Goal: Transaction & Acquisition: Purchase product/service

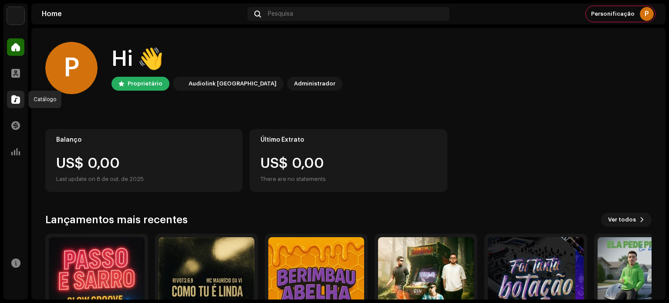
click at [17, 96] on span at bounding box center [15, 99] width 9 height 7
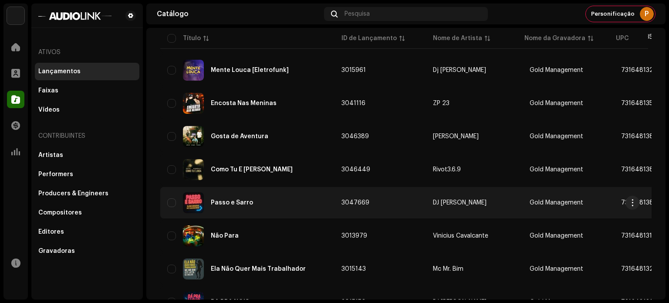
click at [219, 207] on div "Passo e Sarro" at bounding box center [247, 202] width 160 height 21
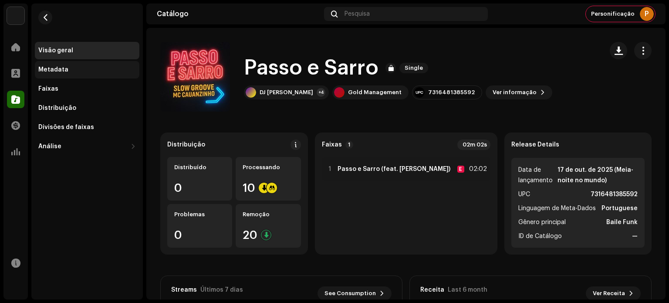
click at [86, 78] on div "Metadata" at bounding box center [87, 69] width 105 height 17
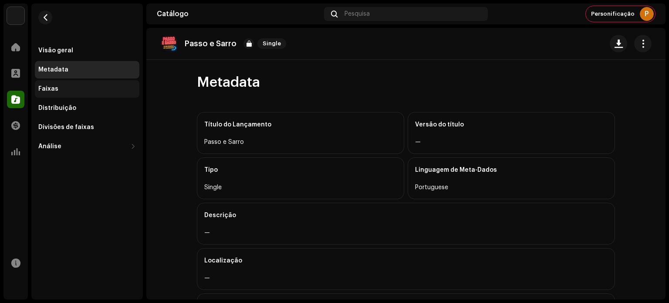
click at [87, 81] on div "Faixas" at bounding box center [87, 88] width 105 height 17
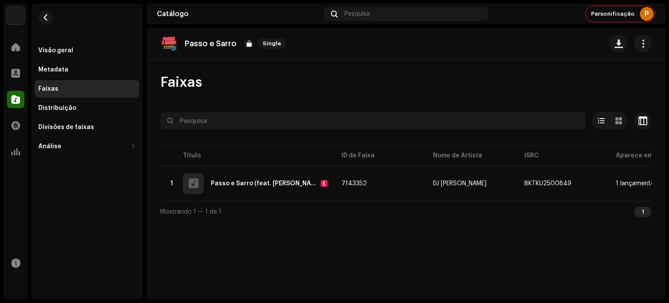
click at [650, 51] on re-m-actions-button at bounding box center [642, 43] width 17 height 17
click at [643, 46] on span "button" at bounding box center [643, 43] width 8 height 7
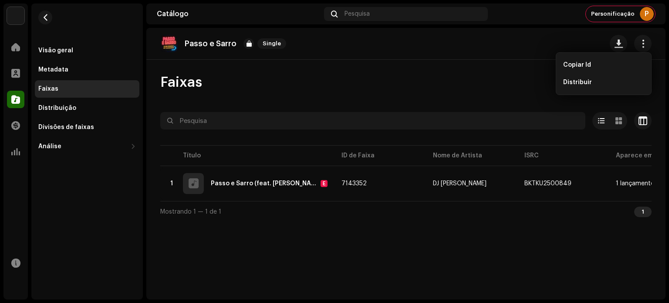
click at [425, 83] on div "Faixas" at bounding box center [405, 82] width 491 height 17
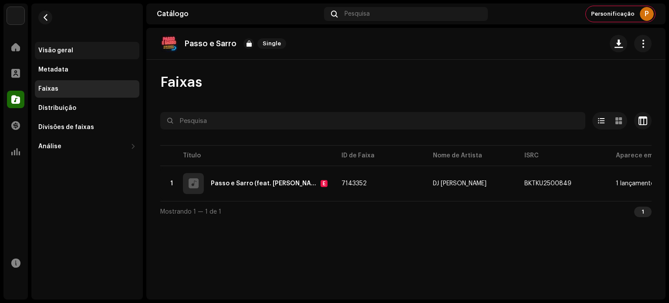
click at [70, 51] on div "Visão geral" at bounding box center [55, 50] width 35 height 7
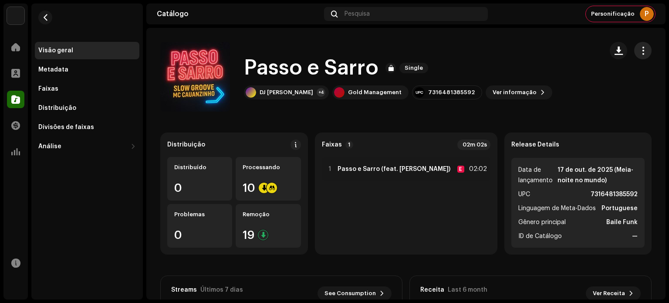
click at [640, 47] on span "button" at bounding box center [643, 50] width 8 height 7
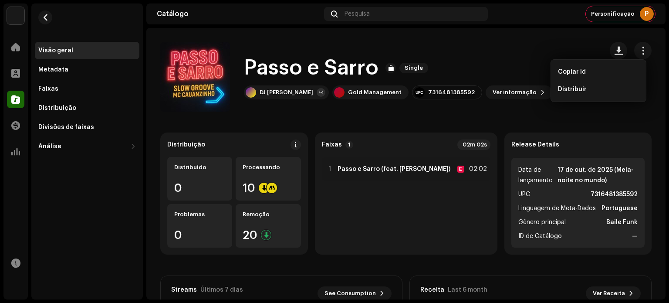
click at [490, 62] on div "Passo e Sarro Single" at bounding box center [398, 68] width 308 height 28
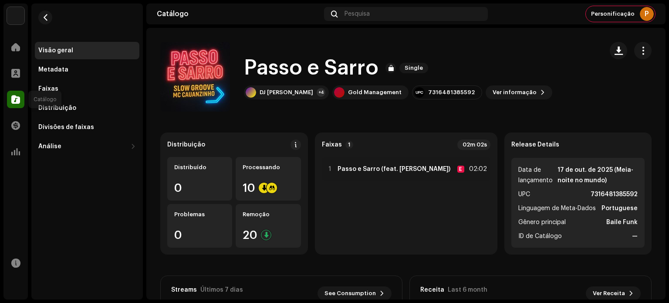
click at [14, 98] on span at bounding box center [15, 99] width 9 height 7
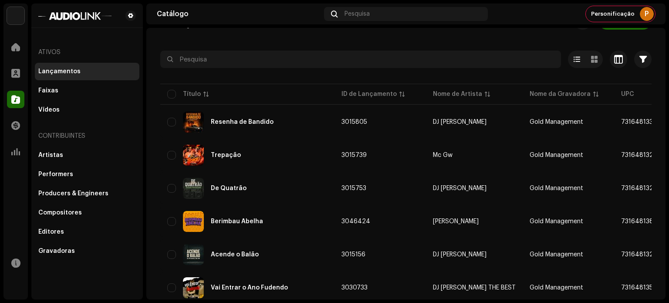
scroll to position [44, 0]
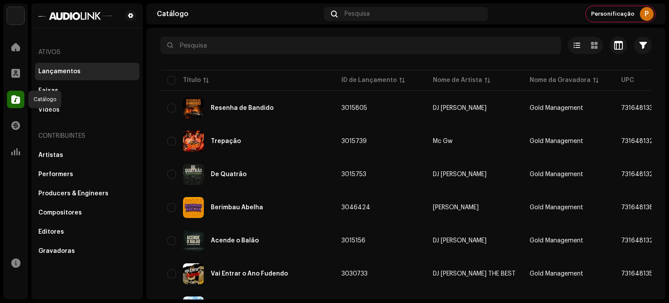
click at [19, 99] on span at bounding box center [15, 99] width 9 height 7
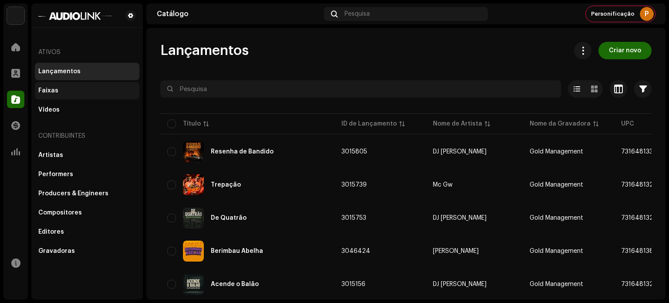
click at [60, 95] on div "Faixas" at bounding box center [87, 90] width 105 height 17
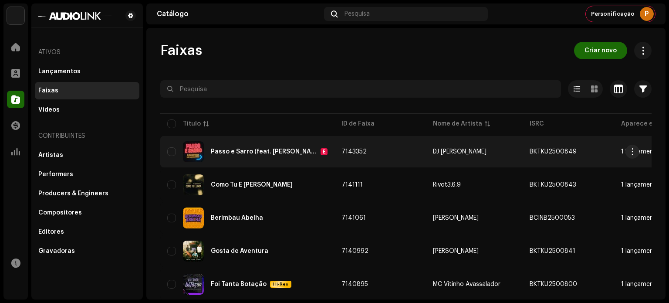
click at [244, 157] on div "Passo e Sarro (feat. [PERSON_NAME]) E" at bounding box center [247, 151] width 160 height 21
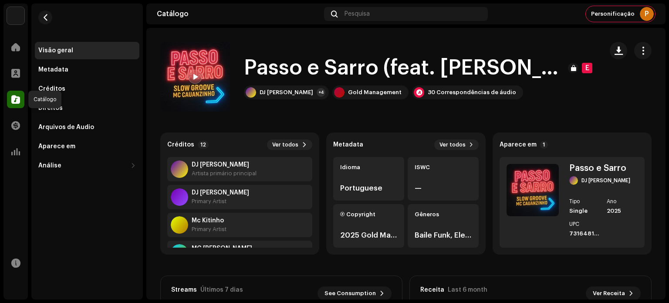
click at [10, 98] on div at bounding box center [15, 99] width 17 height 17
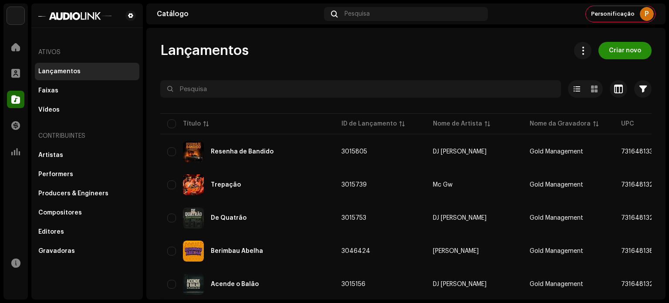
click at [612, 54] on span "Criar novo" at bounding box center [625, 50] width 32 height 17
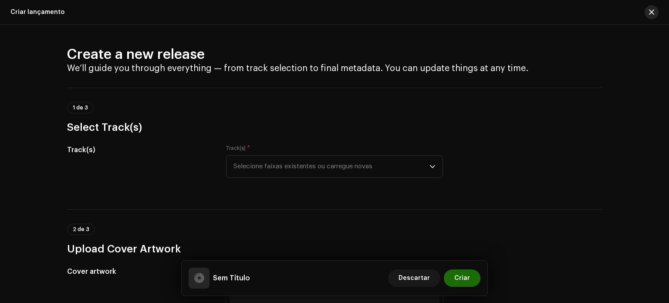
click at [650, 12] on span "button" at bounding box center [651, 12] width 5 height 7
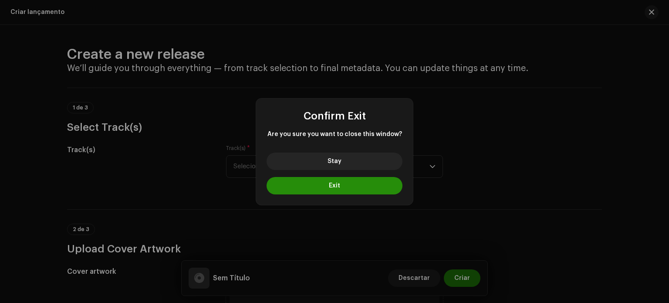
click at [296, 182] on button "Exit" at bounding box center [335, 185] width 136 height 17
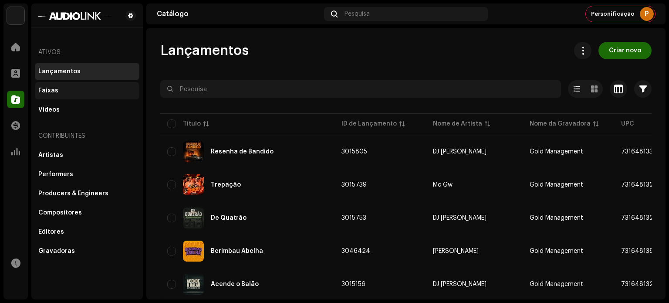
click at [72, 91] on div "Faixas" at bounding box center [87, 90] width 98 height 7
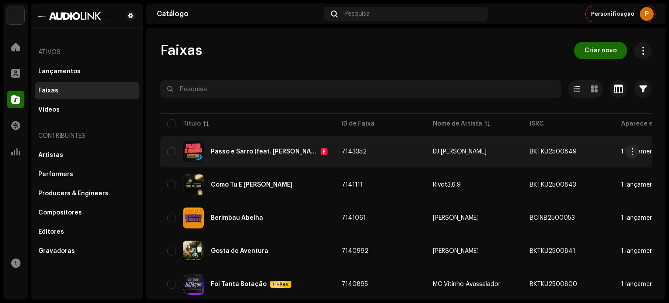
click at [286, 145] on div "Passo e Sarro (feat. [PERSON_NAME]) E" at bounding box center [247, 151] width 160 height 21
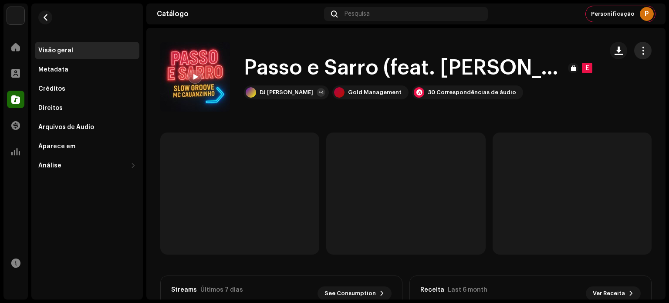
click at [639, 51] on span "button" at bounding box center [643, 50] width 8 height 7
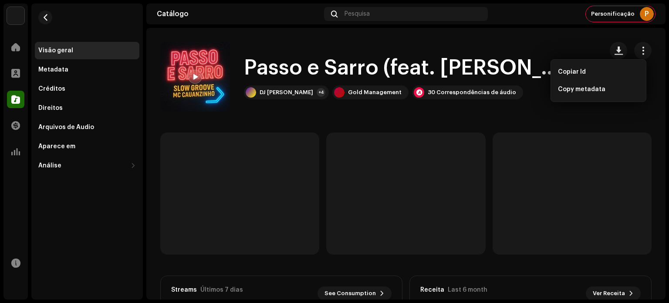
click at [514, 121] on catalog-tracks-details-overview "Passo e Sarro (feat. [PERSON_NAME]) E Passo e Sarro (feat. [PERSON_NAME]) E DJ …" at bounding box center [405, 246] width 519 height 436
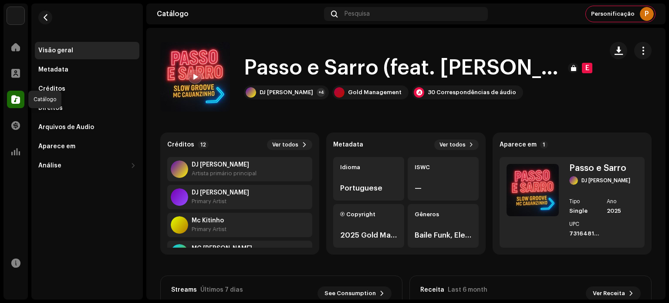
click at [12, 104] on div at bounding box center [15, 99] width 17 height 17
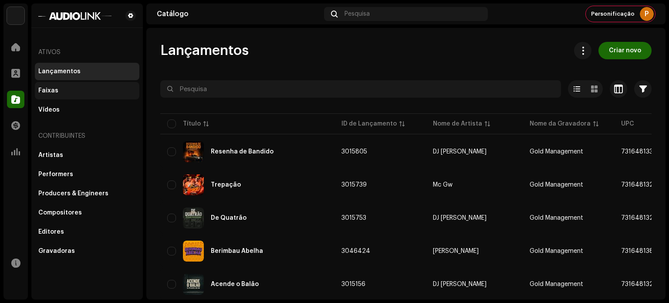
drag, startPoint x: 75, startPoint y: 91, endPoint x: 121, endPoint y: 82, distance: 46.6
click at [75, 91] on div "Faixas" at bounding box center [87, 90] width 98 height 7
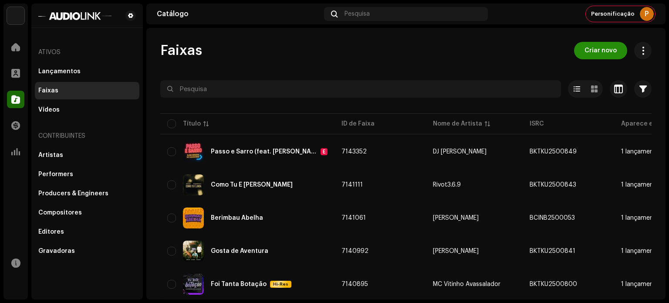
click at [595, 54] on span "Criar novo" at bounding box center [601, 50] width 32 height 17
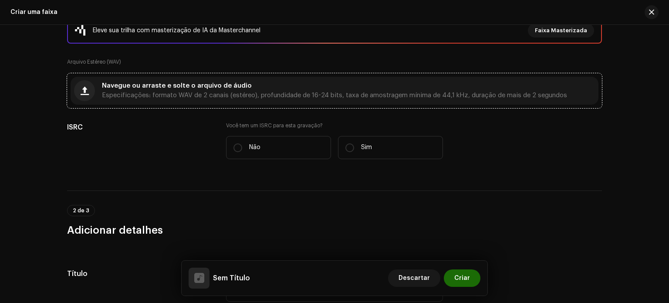
scroll to position [87, 0]
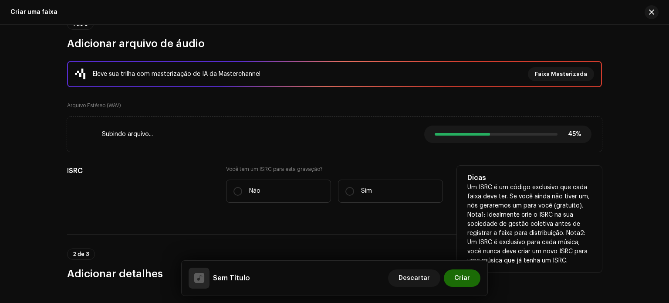
click at [333, 194] on div "Não Sim" at bounding box center [334, 190] width 217 height 23
click at [347, 193] on input "Sim" at bounding box center [349, 191] width 9 height 9
radio input "true"
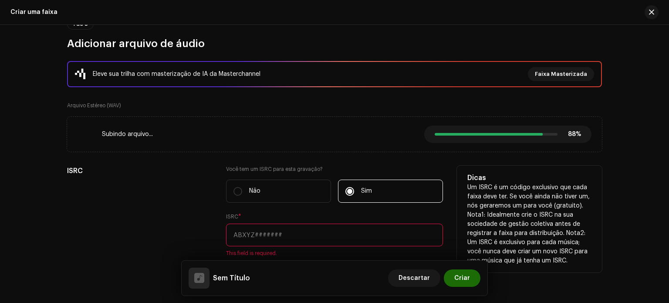
click at [319, 225] on input "text" at bounding box center [334, 234] width 217 height 23
paste input "BKTKU2500849"
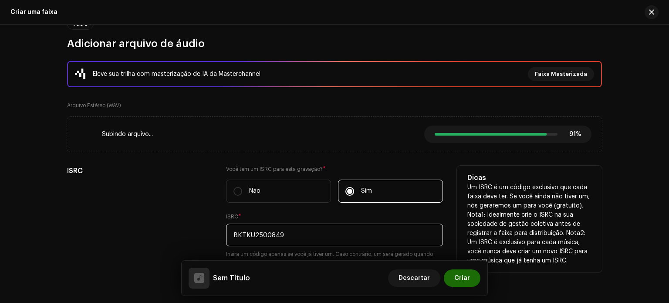
type input "BKTKU2500849"
click at [172, 200] on div "ISRC" at bounding box center [139, 230] width 145 height 129
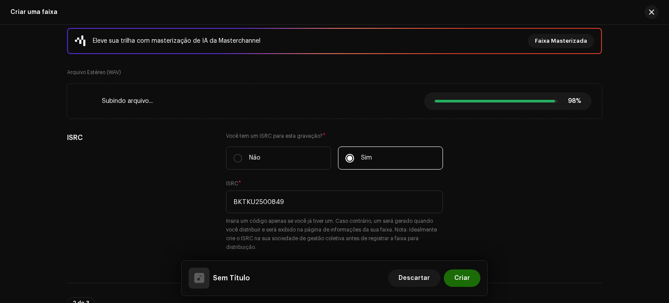
scroll to position [131, 0]
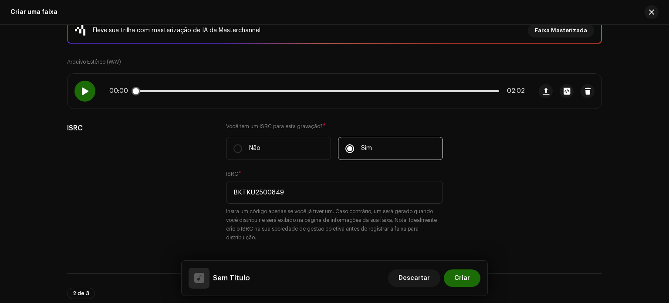
click at [82, 95] on div at bounding box center [84, 91] width 21 height 21
click at [149, 90] on p-slider at bounding box center [317, 91] width 364 height 2
click at [181, 90] on p-slider at bounding box center [317, 91] width 364 height 2
click at [215, 91] on p-slider at bounding box center [317, 91] width 364 height 2
click at [237, 90] on p-slider at bounding box center [317, 91] width 364 height 2
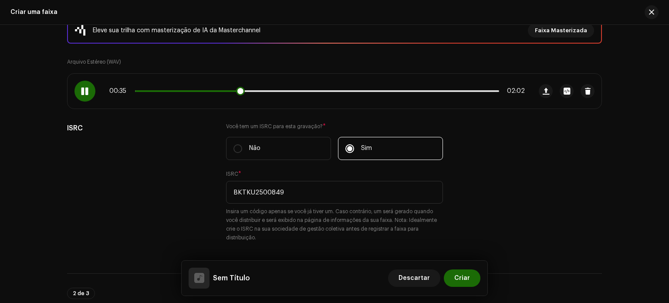
click at [264, 88] on div "00:35 02:02" at bounding box center [317, 91] width 416 height 7
click at [267, 90] on p-slider at bounding box center [317, 91] width 364 height 2
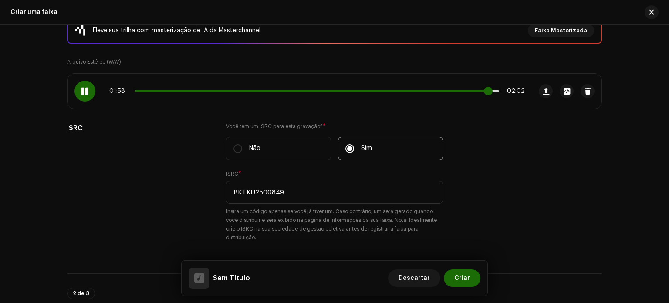
drag, startPoint x: 270, startPoint y: 91, endPoint x: 488, endPoint y: 93, distance: 217.8
click at [488, 93] on span at bounding box center [488, 91] width 9 height 9
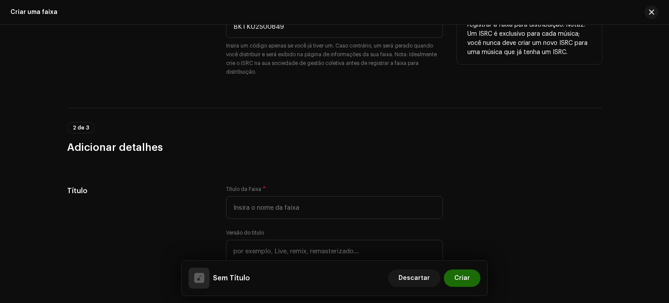
scroll to position [348, 0]
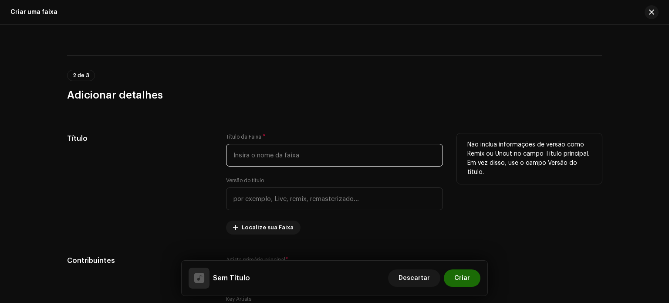
click at [301, 156] on input "text" at bounding box center [334, 155] width 217 height 23
paste input "Passo e Sarro"
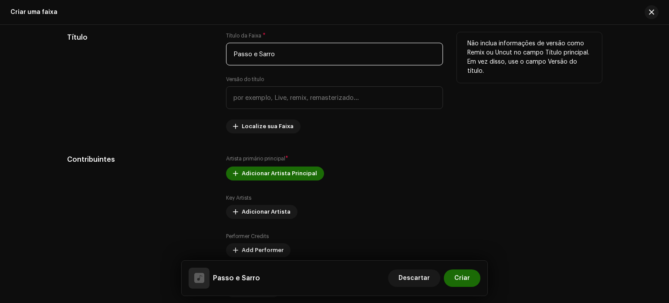
scroll to position [479, 0]
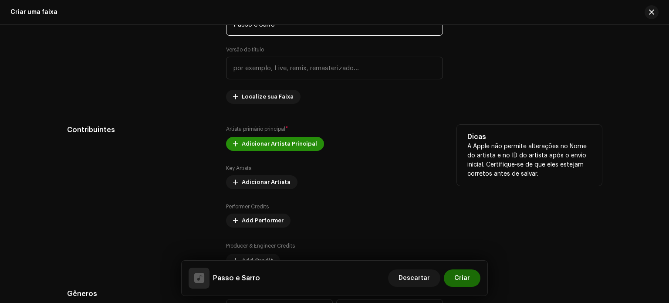
type input "Passo e Sarro"
click at [253, 140] on span "Adicionar Artista Principal" at bounding box center [279, 143] width 75 height 17
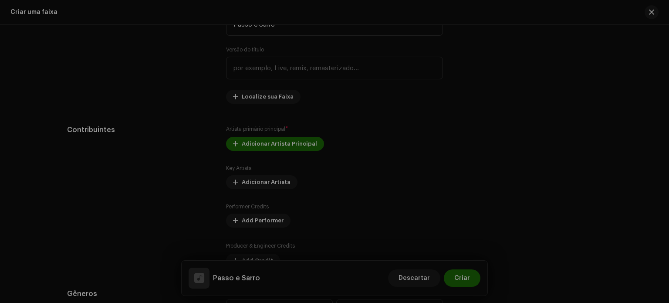
click at [145, 141] on div "Adicionar Artista Principal Nome do Artista * Selecionar Artista This field is …" at bounding box center [334, 151] width 669 height 303
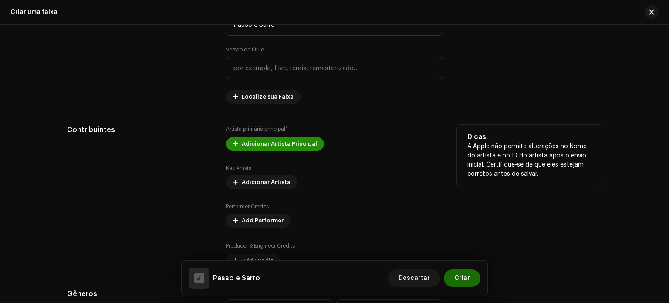
click at [254, 146] on span "Adicionar Artista Principal" at bounding box center [279, 143] width 75 height 17
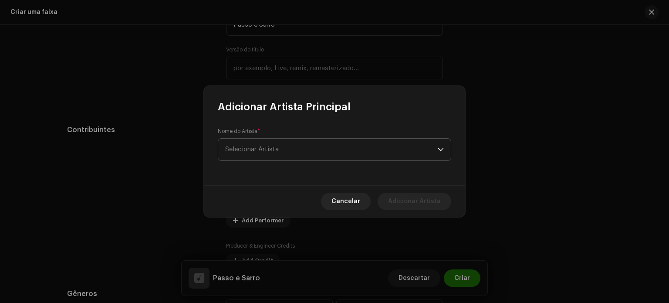
click at [262, 154] on span "Selecionar Artista" at bounding box center [331, 150] width 213 height 22
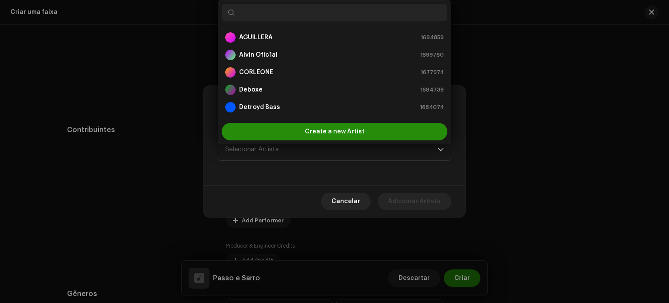
click at [299, 127] on div "Create a new Artist" at bounding box center [335, 131] width 226 height 17
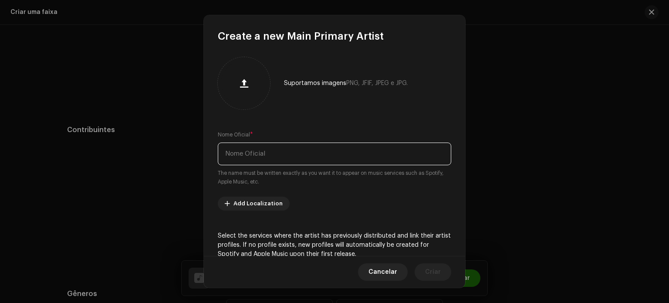
click at [270, 152] on input "text" at bounding box center [334, 153] width 233 height 23
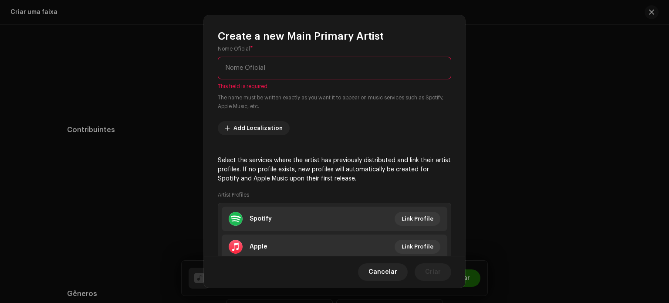
scroll to position [87, 0]
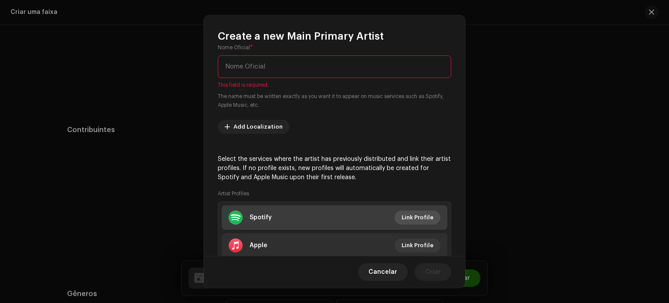
click at [415, 217] on span "Link Profile" at bounding box center [418, 217] width 32 height 17
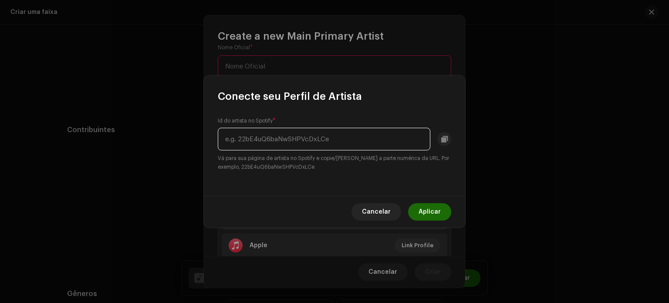
click at [321, 139] on input "text" at bounding box center [324, 139] width 213 height 23
paste input "5LWMc6XKjUypwemGOwASi2"
type input "5LWMc6XKjUypwemGOwASi2"
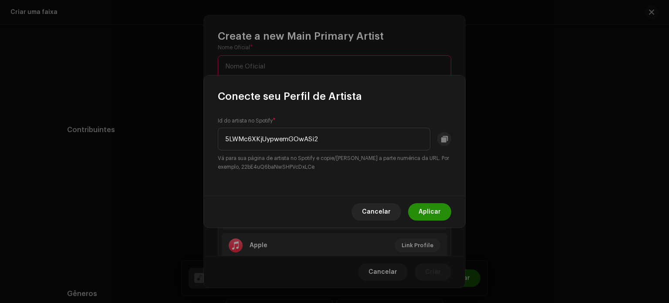
click at [437, 211] on span "Aplicar" at bounding box center [430, 211] width 22 height 17
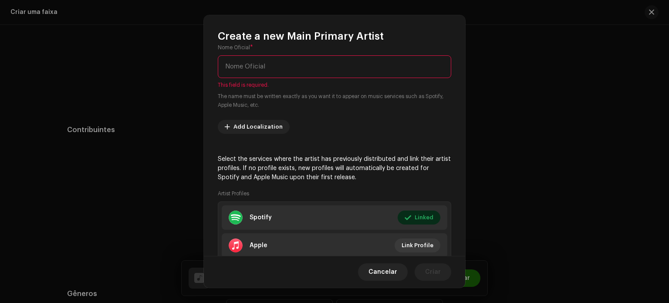
click at [279, 64] on input "text" at bounding box center [334, 66] width 233 height 23
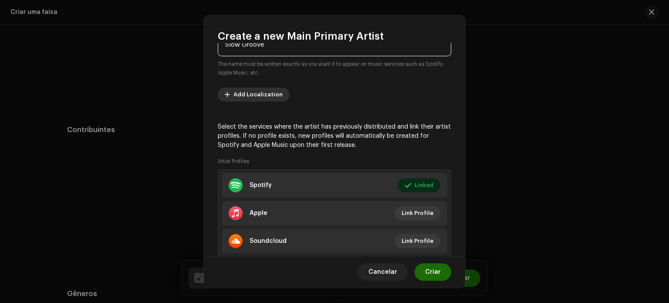
scroll to position [134, 0]
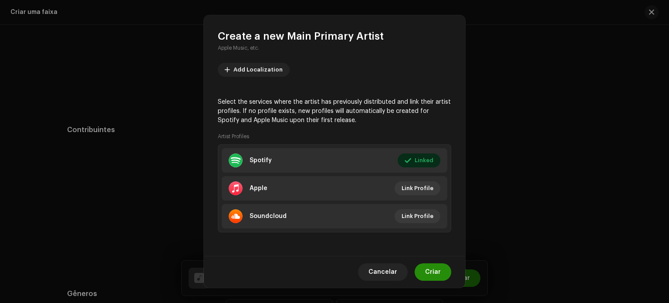
type input "Slow Groove"
click at [437, 268] on span "Criar" at bounding box center [433, 271] width 16 height 17
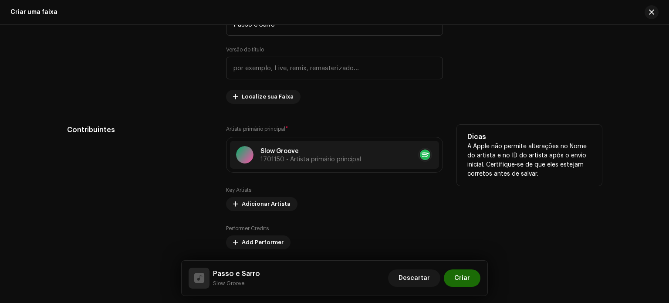
click at [324, 169] on div "Slow Groove 1701150 • Artista primário principal" at bounding box center [334, 155] width 217 height 36
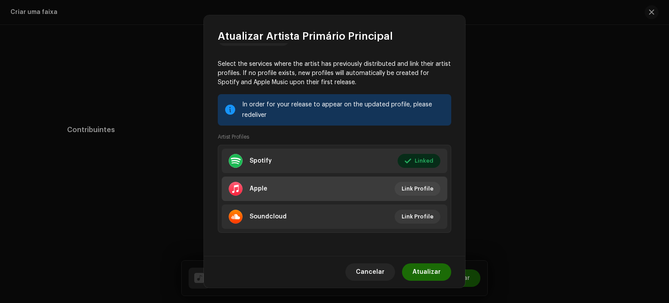
scroll to position [70, 0]
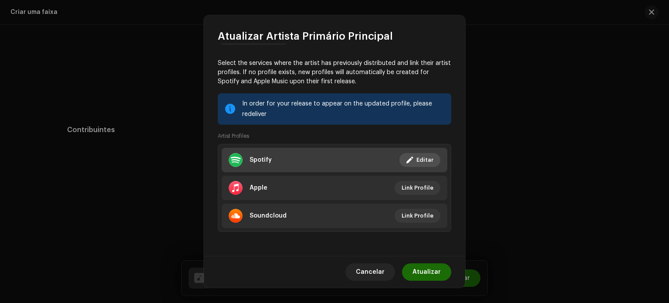
click at [416, 163] on span "Editar" at bounding box center [424, 159] width 17 height 17
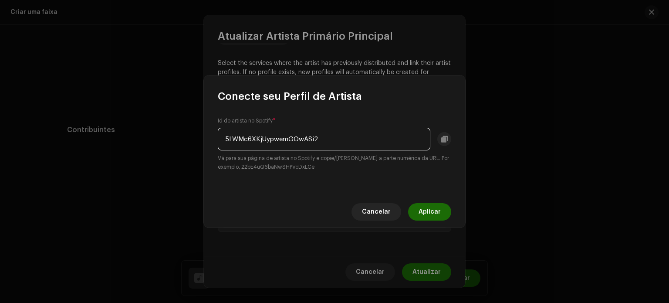
paste input "2hmatcbRwXLL3CPsbm4PZ"
type input "52hmatcbRwXLL3CPsbm4PZ"
click at [426, 210] on span "Aplicar" at bounding box center [430, 211] width 22 height 17
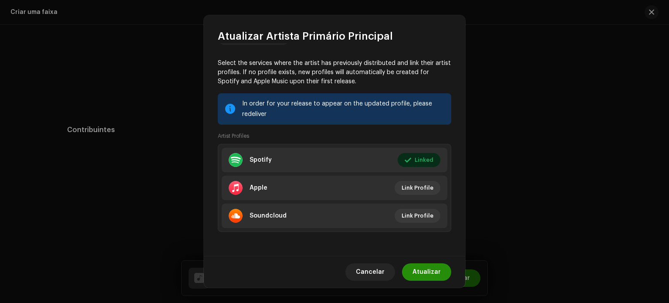
click at [430, 268] on span "Atualizar" at bounding box center [426, 271] width 28 height 17
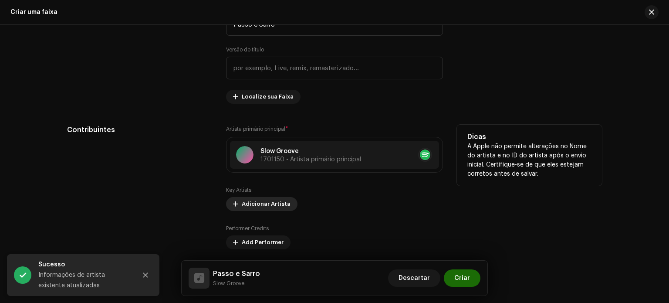
click at [258, 207] on span "Adicionar Artista" at bounding box center [266, 203] width 49 height 17
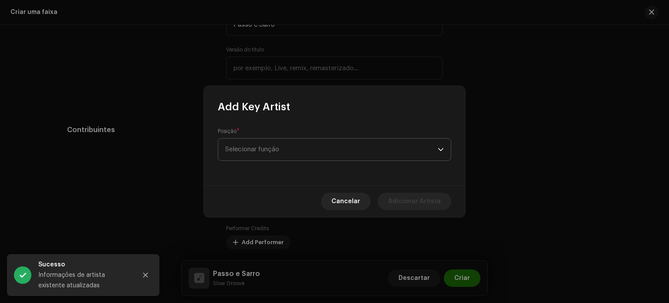
click at [270, 150] on span "Selecionar função" at bounding box center [331, 150] width 213 height 22
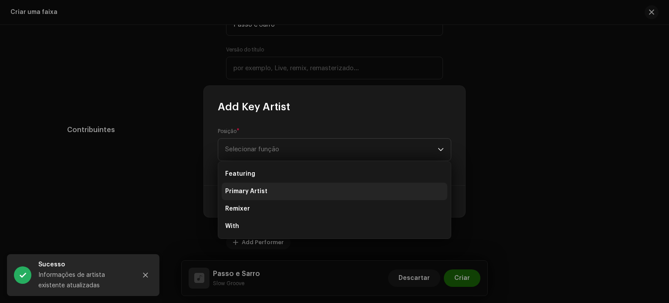
click at [268, 186] on li "Primary Artist" at bounding box center [335, 190] width 226 height 17
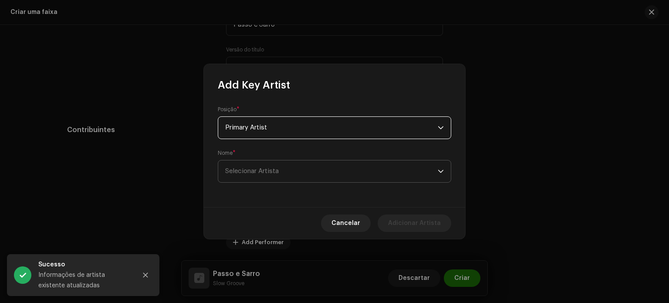
click at [272, 168] on span "Selecionar Artista" at bounding box center [252, 171] width 54 height 7
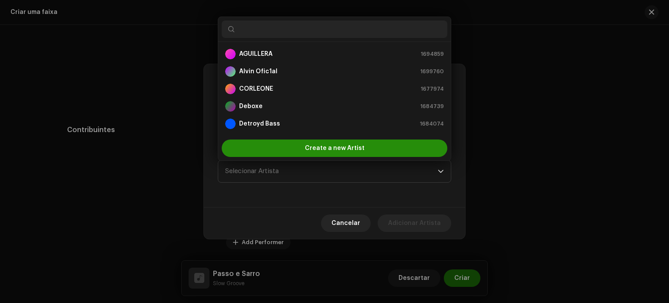
click at [281, 144] on div "Create a new Artist" at bounding box center [335, 147] width 226 height 17
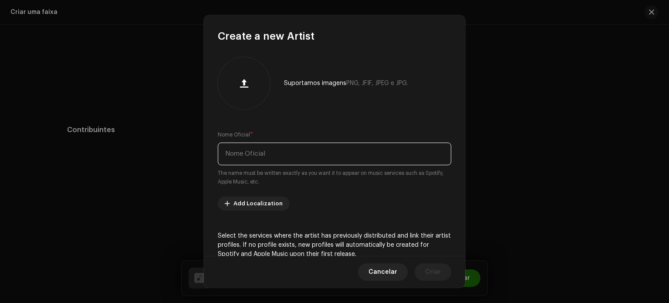
click at [280, 158] on input "text" at bounding box center [334, 153] width 233 height 23
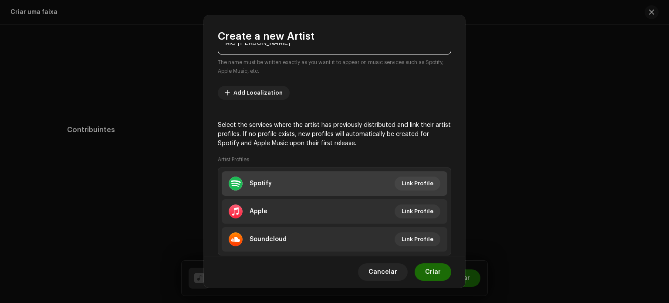
scroll to position [134, 0]
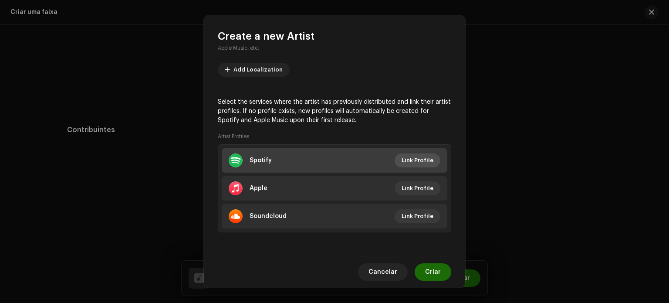
type input "MC [PERSON_NAME]"
click at [415, 155] on span "Link Profile" at bounding box center [418, 160] width 32 height 17
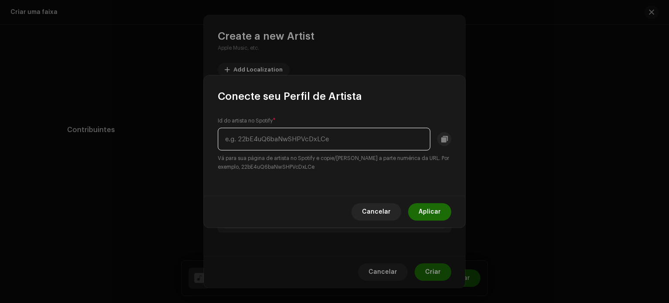
click at [345, 149] on input "text" at bounding box center [324, 139] width 213 height 23
click at [346, 143] on input "text" at bounding box center [324, 139] width 213 height 23
paste input "5LWMc6XKjUypwemGOwASi2"
type input "5LWMc6XKjUypwemGOwASi2"
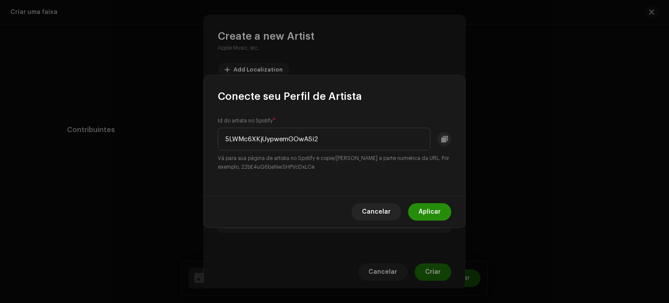
click at [428, 212] on span "Aplicar" at bounding box center [430, 211] width 22 height 17
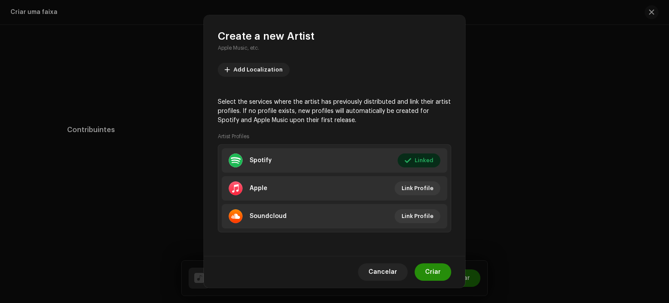
click at [432, 266] on span "Criar" at bounding box center [433, 271] width 16 height 17
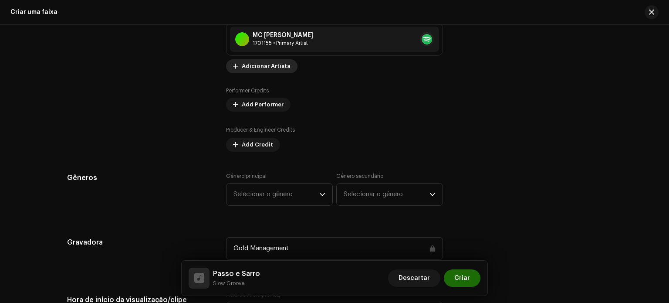
scroll to position [653, 0]
click at [258, 145] on span "Add Credit" at bounding box center [257, 144] width 31 height 17
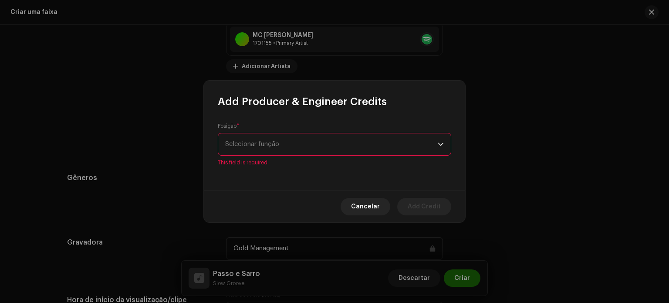
click at [266, 151] on span "Selecionar função" at bounding box center [331, 144] width 213 height 22
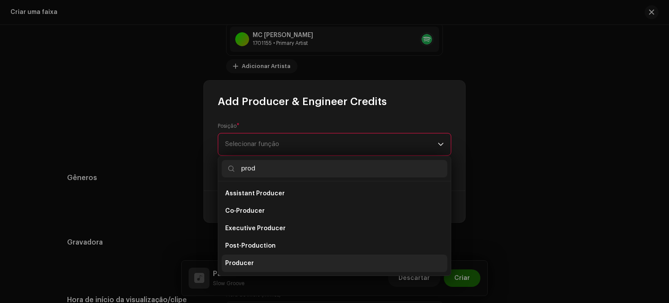
type input "prod"
click at [253, 260] on li "Producer" at bounding box center [335, 262] width 226 height 17
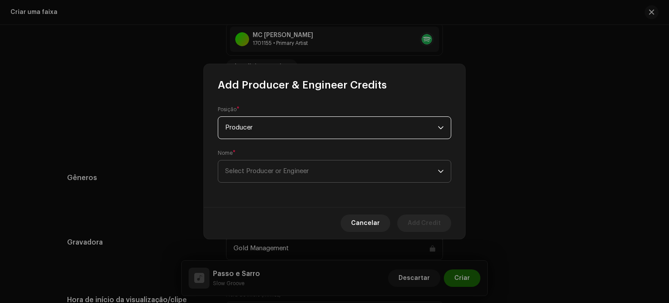
click at [274, 172] on span "Select Producer or Engineer" at bounding box center [267, 171] width 84 height 7
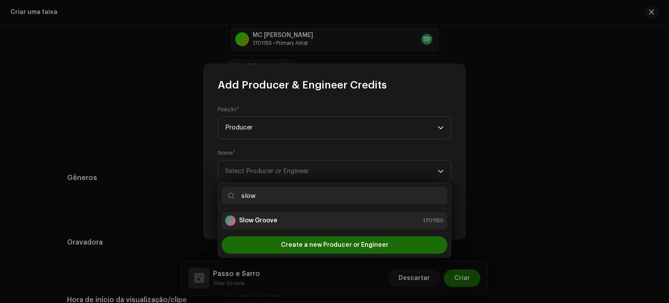
type input "slow"
click at [284, 221] on div "Slow Groove 1701150" at bounding box center [334, 220] width 219 height 10
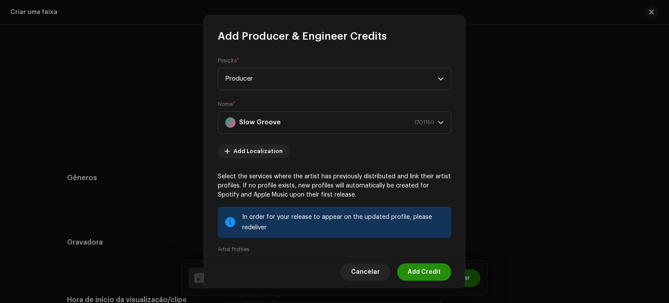
click at [419, 266] on span "Add Credit" at bounding box center [424, 271] width 33 height 17
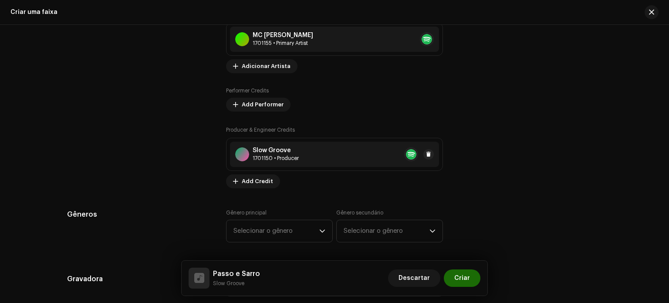
scroll to position [697, 0]
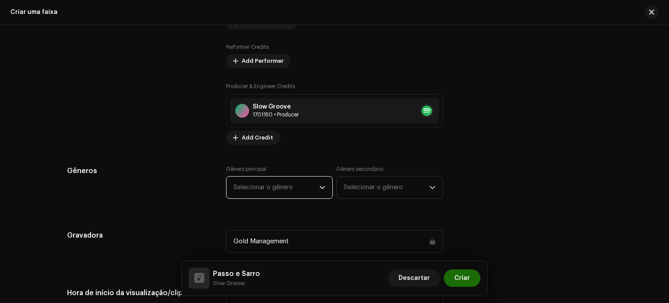
click at [298, 181] on span "Selecionar o gênero" at bounding box center [276, 187] width 86 height 22
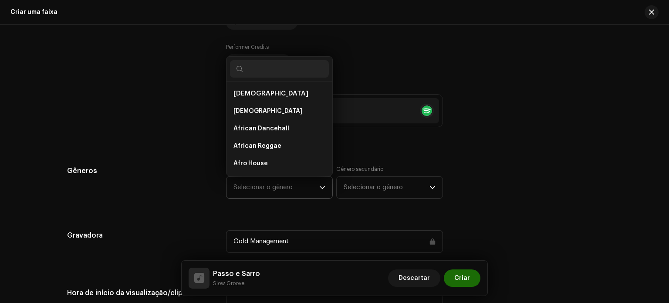
scroll to position [14, 0]
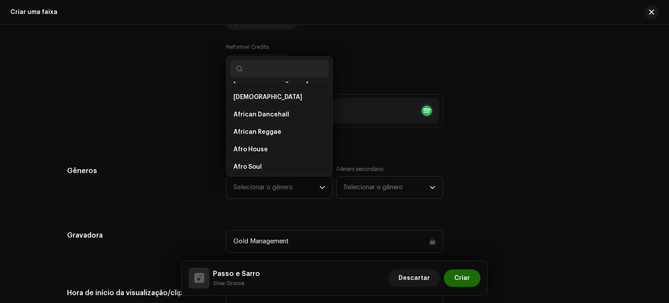
click at [370, 158] on div "Detalhes da faixa Complete o seguinte para finalizar sua faixa. 1 de 3 Adiciona…" at bounding box center [334, 295] width 563 height 1892
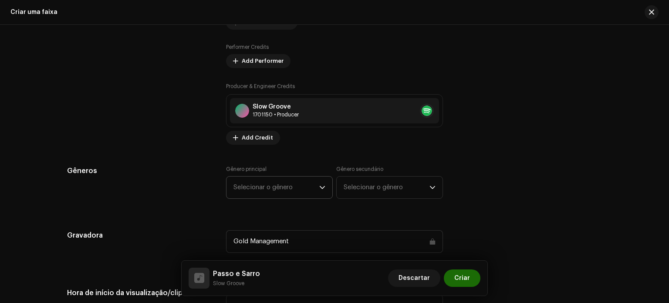
click at [311, 186] on span "Selecionar o gênero" at bounding box center [276, 187] width 86 height 22
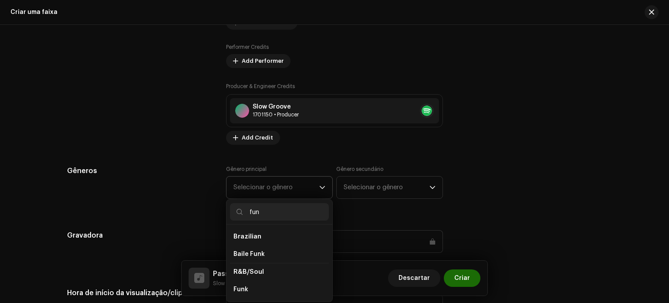
type input "funk"
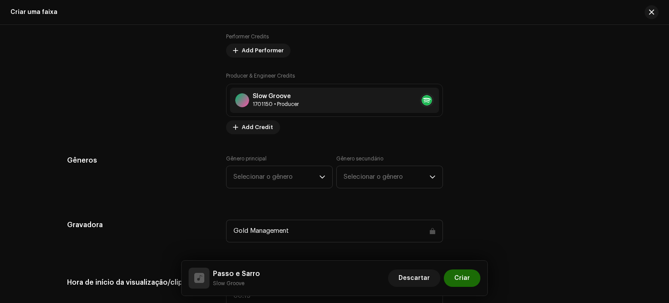
scroll to position [784, 0]
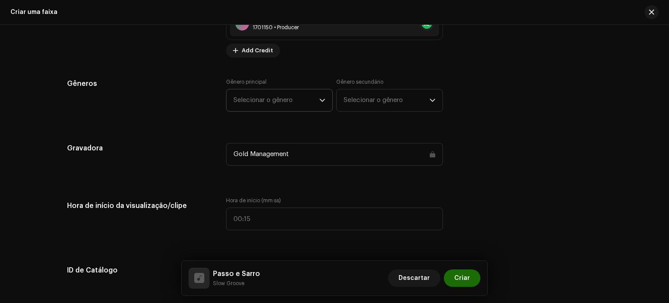
click at [282, 102] on span "Selecionar o gênero" at bounding box center [276, 100] width 86 height 22
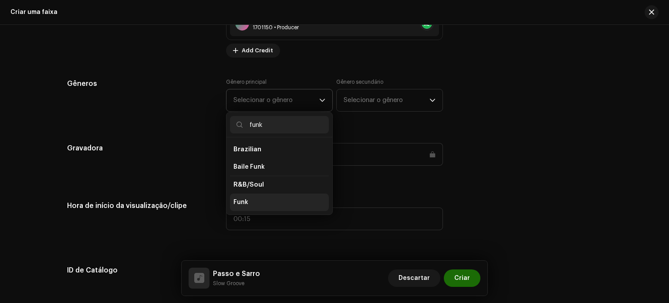
type input "funk"
click at [258, 196] on li "Funk" at bounding box center [279, 201] width 99 height 17
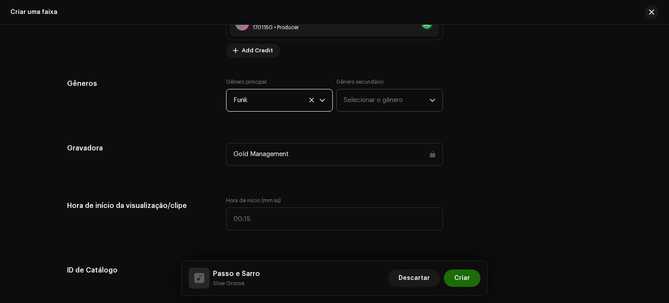
click at [372, 101] on span "Selecionar o gênero" at bounding box center [387, 100] width 86 height 22
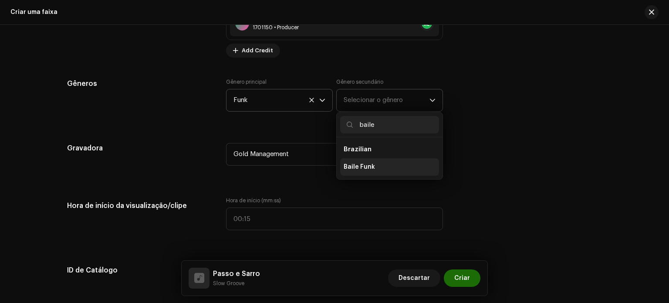
type input "baile"
click at [375, 164] on li "Baile Funk" at bounding box center [389, 166] width 99 height 17
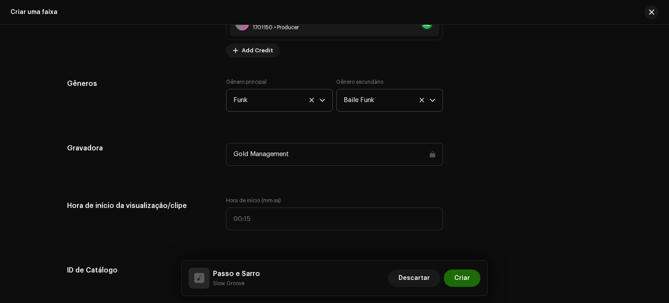
click at [352, 130] on div "Detalhes da faixa Complete o seguinte para finalizar sua faixa. 1 de 3 Adiciona…" at bounding box center [334, 208] width 563 height 1892
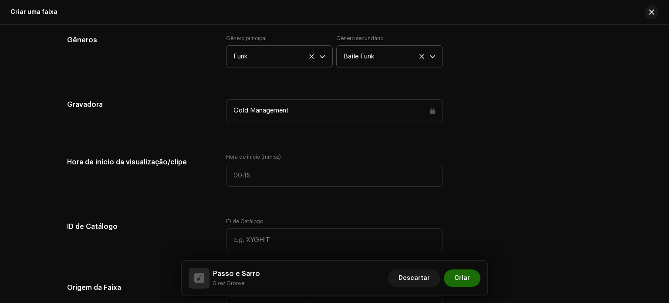
scroll to position [871, 0]
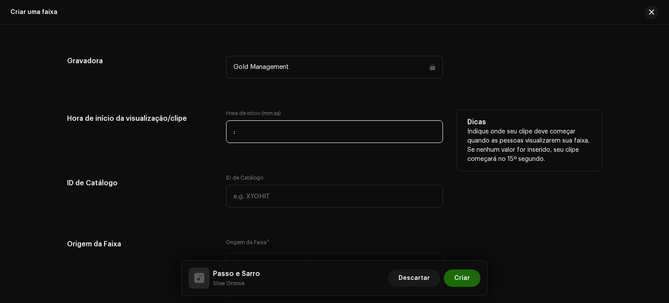
click at [296, 133] on input ":" at bounding box center [334, 131] width 217 height 23
type input "00:14"
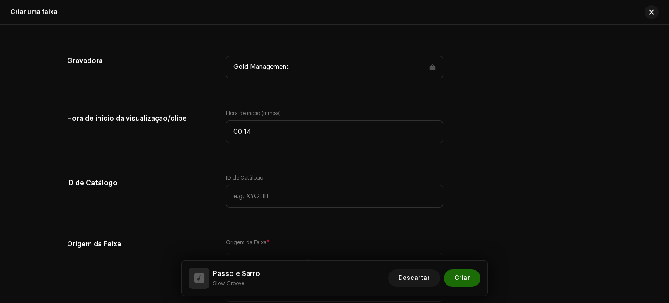
click at [230, 95] on div "Detalhes da faixa Complete o seguinte para finalizar sua faixa. 1 de 3 Adiciona…" at bounding box center [334, 121] width 563 height 1892
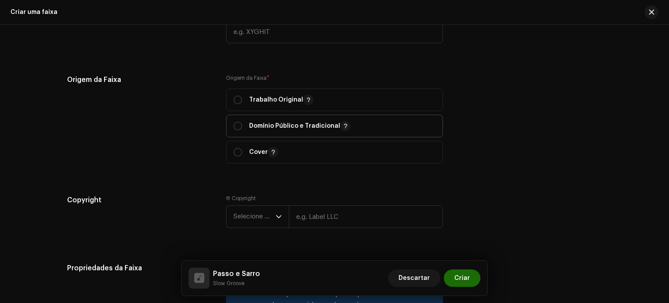
scroll to position [1045, 0]
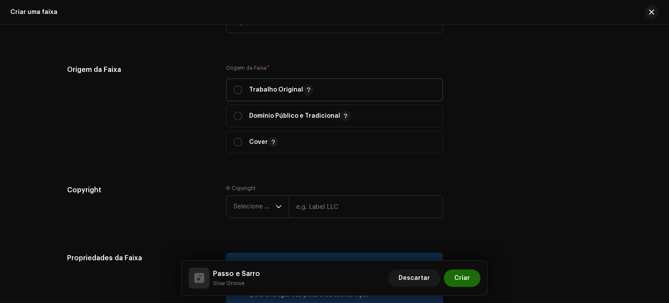
click at [257, 93] on p "Trabalho Original" at bounding box center [281, 89] width 64 height 10
radio input "true"
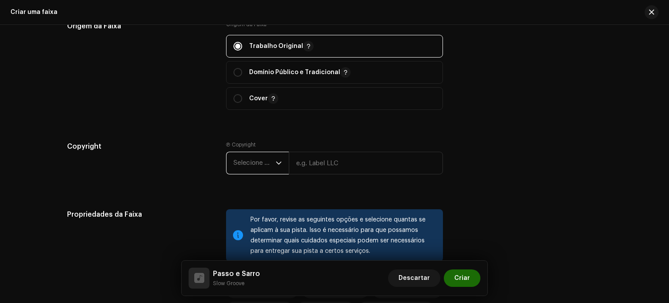
click at [259, 171] on span "Selecione o ano" at bounding box center [254, 163] width 42 height 22
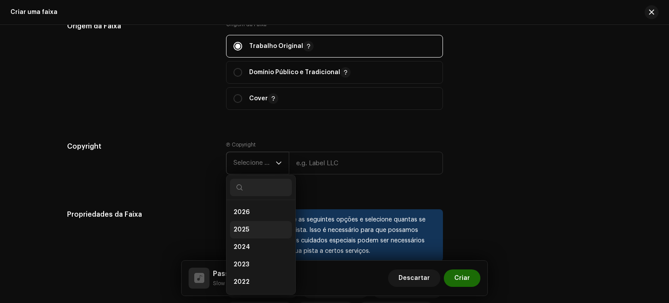
click at [261, 225] on li "2025" at bounding box center [261, 229] width 62 height 17
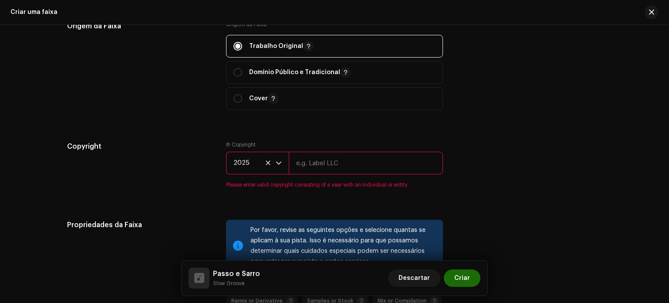
click at [321, 172] on input "text" at bounding box center [366, 163] width 154 height 23
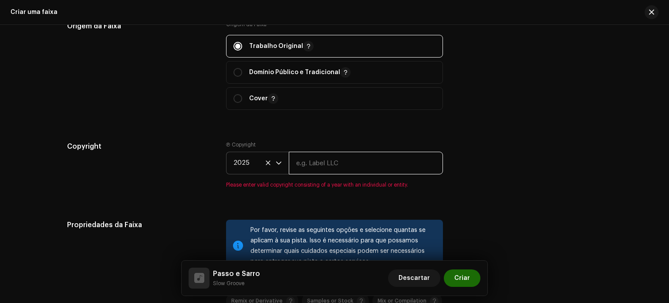
type input "Gold Management"
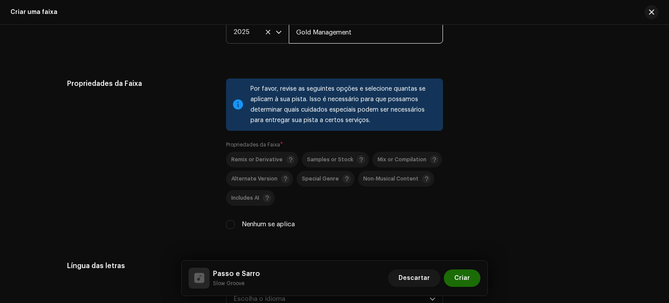
scroll to position [1263, 0]
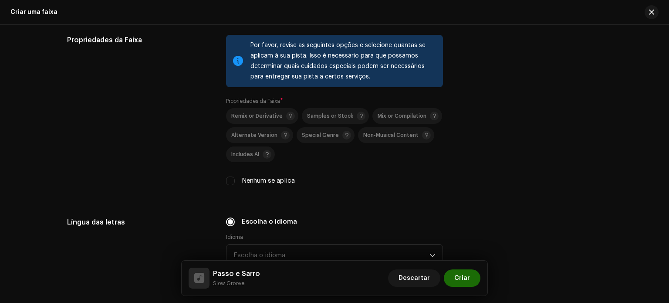
click at [253, 186] on label "Nenhum se aplica" at bounding box center [268, 181] width 53 height 10
click at [235, 185] on input "Nenhum se aplica" at bounding box center [230, 180] width 9 height 9
checkbox input "true"
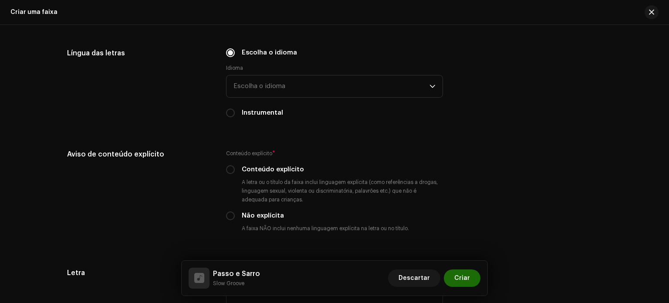
scroll to position [1437, 0]
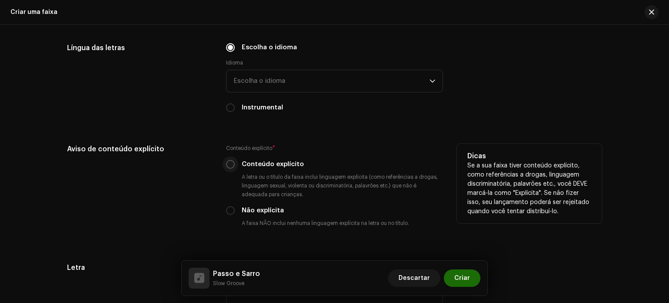
click at [226, 169] on p-radiobutton at bounding box center [230, 164] width 9 height 9
click at [228, 168] on input "Conteúdo explícito" at bounding box center [230, 164] width 9 height 9
radio input "true"
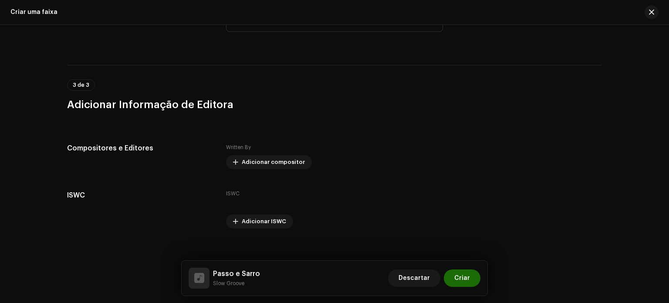
scroll to position [1720, 0]
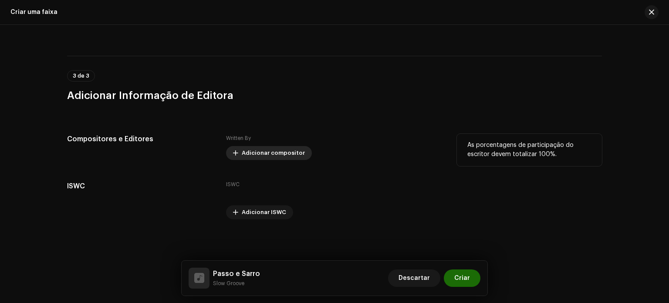
click at [289, 150] on span "Adicionar compositor" at bounding box center [273, 152] width 63 height 17
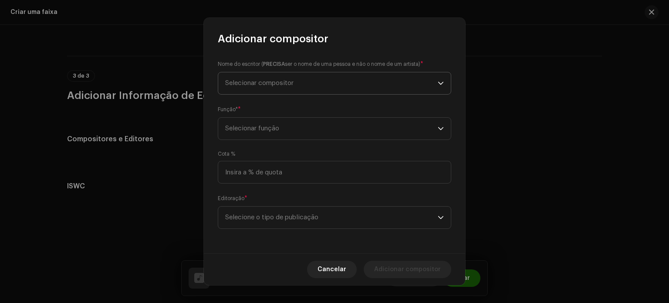
click at [311, 91] on span "Selecionar compositor" at bounding box center [331, 83] width 213 height 22
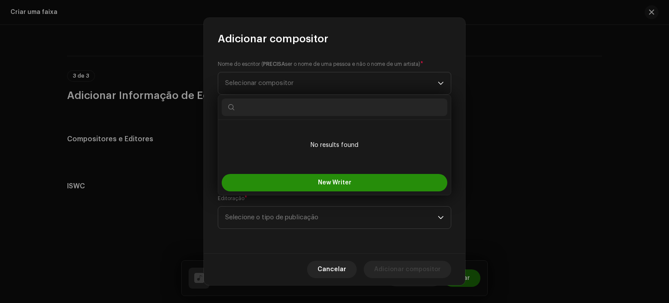
click at [331, 183] on span "New Writer" at bounding box center [335, 182] width 34 height 6
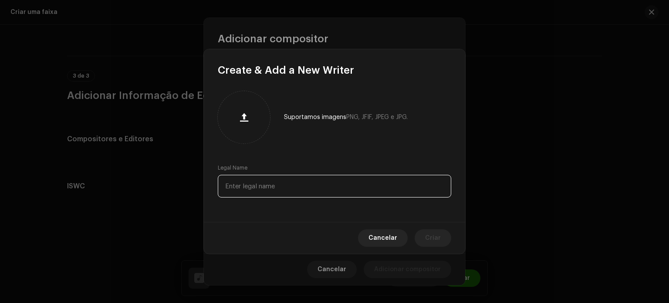
click at [327, 182] on input "text" at bounding box center [334, 186] width 233 height 23
paste input "Cauã [PERSON_NAME]"
type input "Cauã [PERSON_NAME]"
click at [439, 238] on span "Criar" at bounding box center [433, 237] width 16 height 17
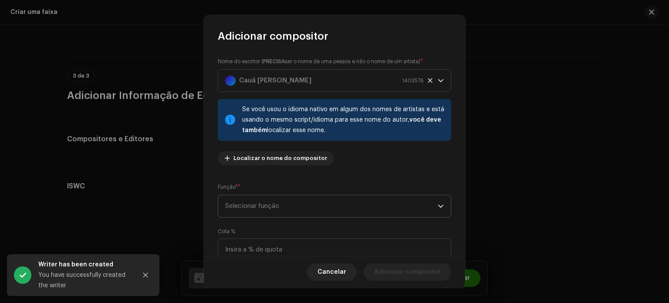
click at [367, 203] on span "Selecionar função" at bounding box center [331, 206] width 213 height 22
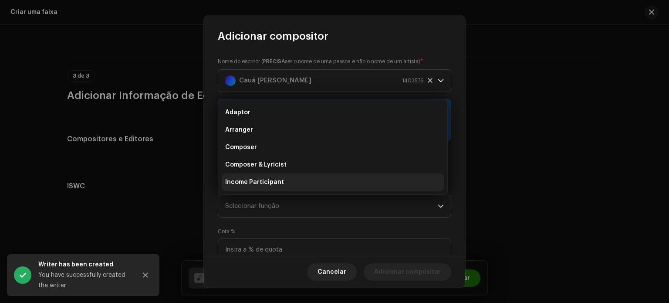
scroll to position [14, 0]
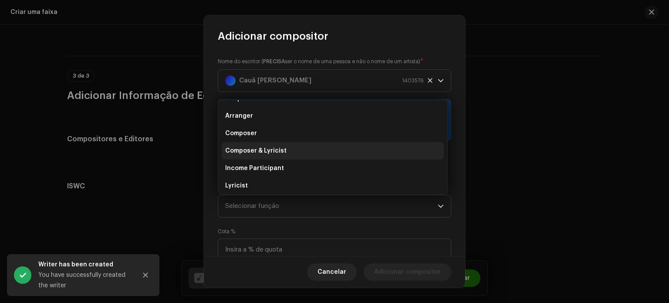
click at [302, 149] on li "Composer & Lyricist" at bounding box center [333, 150] width 222 height 17
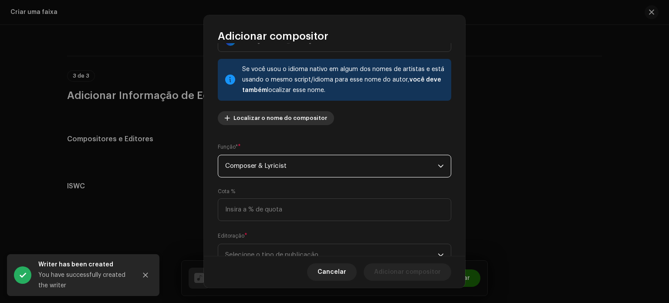
scroll to position [74, 0]
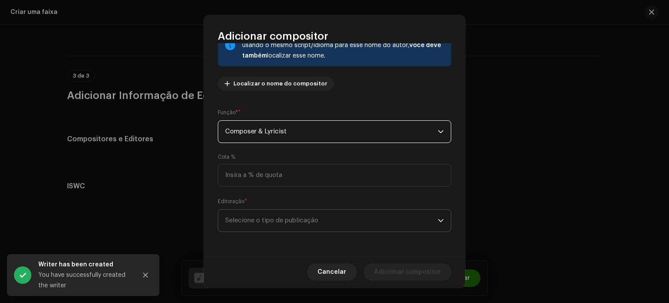
click at [314, 224] on span "Selecione o tipo de publicação" at bounding box center [331, 221] width 213 height 22
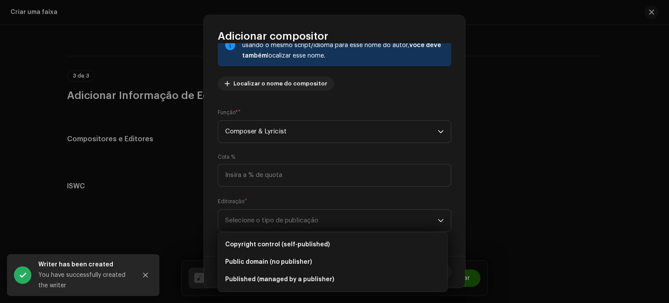
click at [314, 233] on ul "Copyright control (self-published) Public domain (no publisher) Published (mana…" at bounding box center [332, 261] width 229 height 59
click at [317, 243] on span "Copyright control (self-published)" at bounding box center [277, 244] width 105 height 9
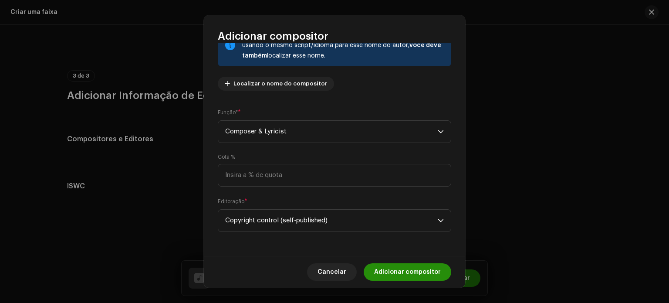
click at [399, 269] on span "Adicionar compositor" at bounding box center [407, 271] width 67 height 17
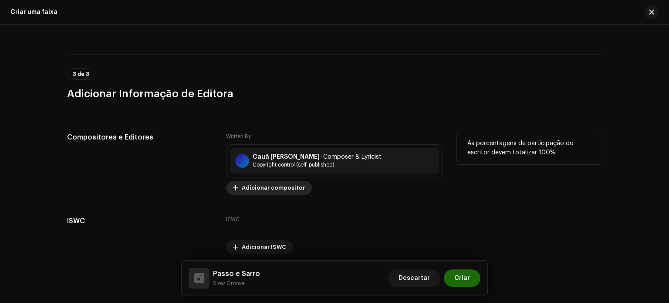
click at [280, 189] on span "Adicionar compositor" at bounding box center [273, 187] width 63 height 17
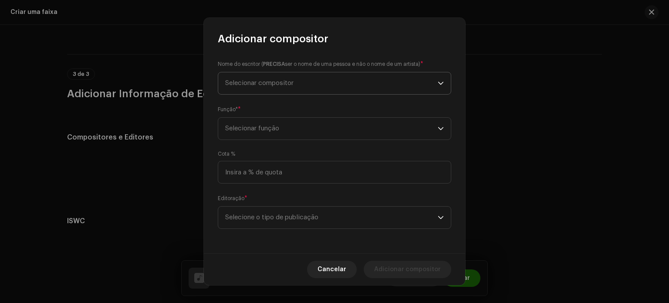
click at [331, 76] on span "Selecionar compositor" at bounding box center [331, 83] width 213 height 22
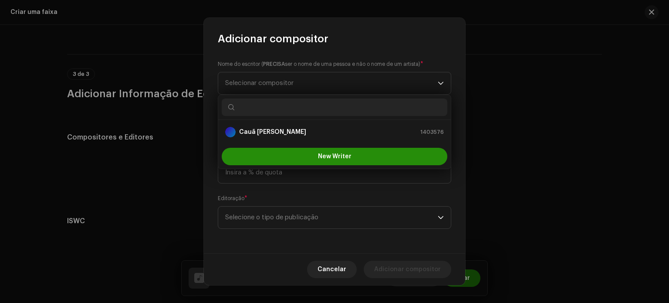
click at [304, 148] on button "New Writer" at bounding box center [335, 156] width 226 height 17
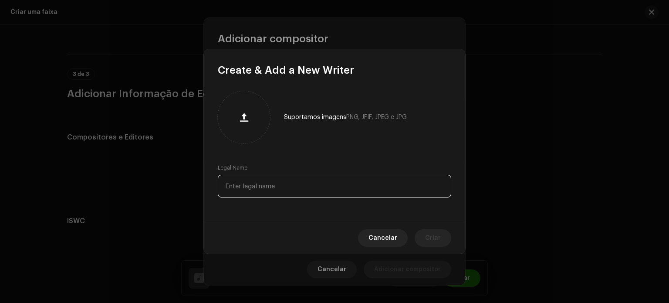
click at [292, 186] on input "text" at bounding box center [334, 186] width 233 height 23
paste input "[PERSON_NAME]"
type input "[PERSON_NAME]"
click at [444, 240] on button "Criar" at bounding box center [433, 237] width 37 height 17
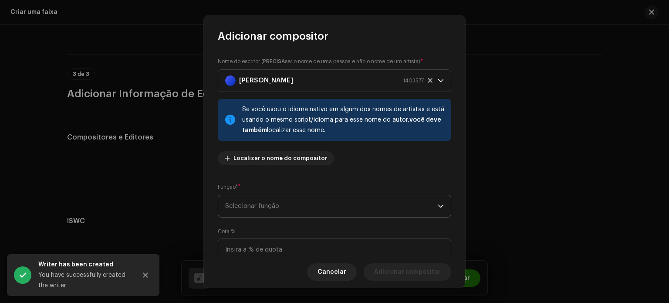
click at [321, 197] on span "Selecionar função" at bounding box center [331, 206] width 213 height 22
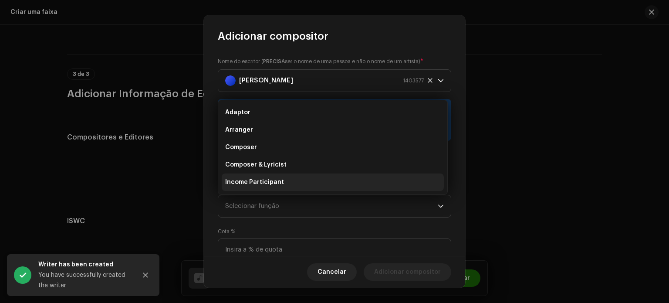
scroll to position [14, 0]
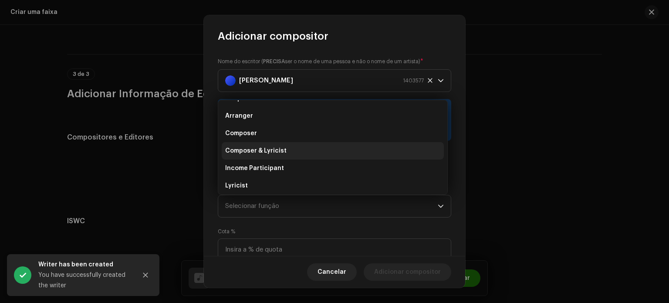
click at [292, 152] on li "Composer & Lyricist" at bounding box center [333, 150] width 222 height 17
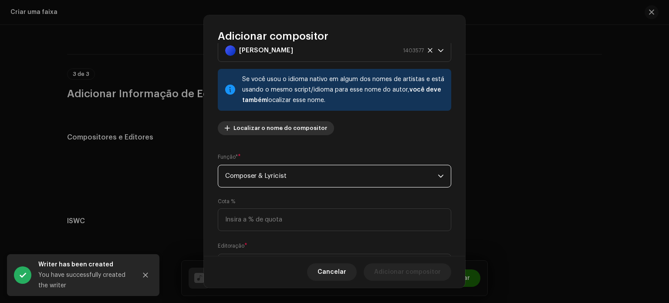
scroll to position [74, 0]
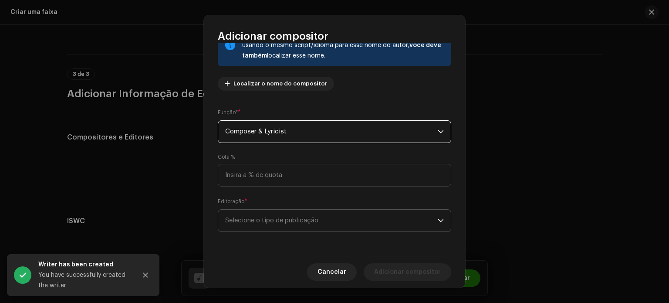
click at [318, 213] on span "Selecione o tipo de publicação" at bounding box center [331, 221] width 213 height 22
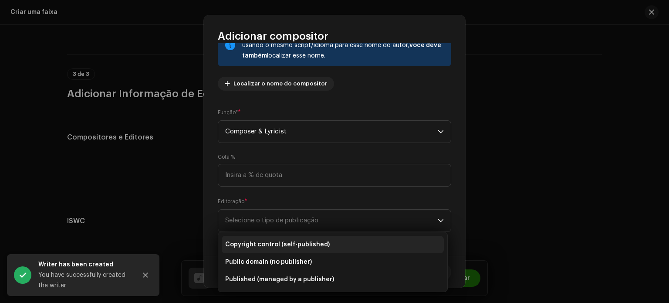
click at [309, 247] on span "Copyright control (self-published)" at bounding box center [277, 244] width 105 height 9
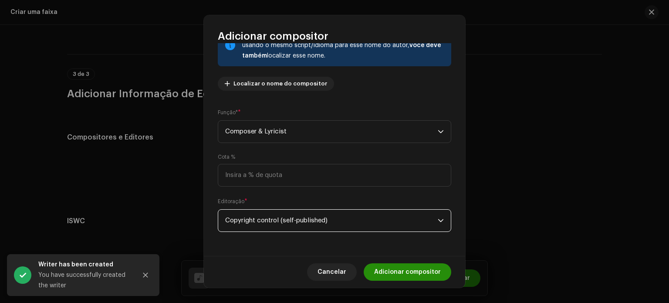
click at [413, 271] on span "Adicionar compositor" at bounding box center [407, 271] width 67 height 17
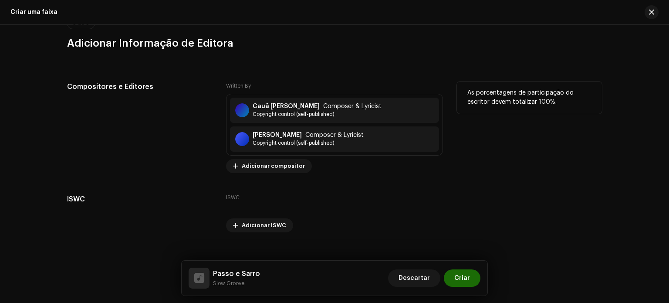
scroll to position [1786, 0]
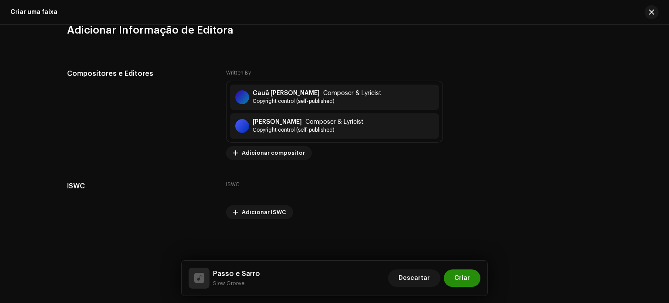
click at [460, 279] on span "Criar" at bounding box center [462, 277] width 16 height 17
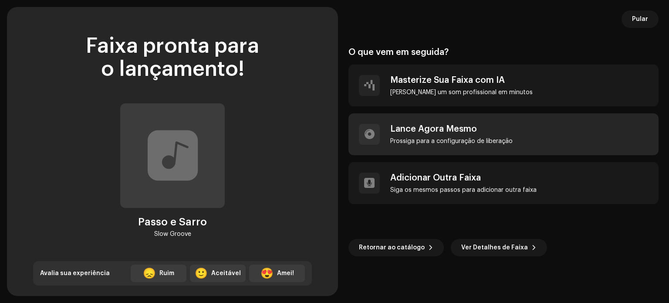
click at [408, 126] on div "Lance Agora Mesmo" at bounding box center [451, 129] width 122 height 10
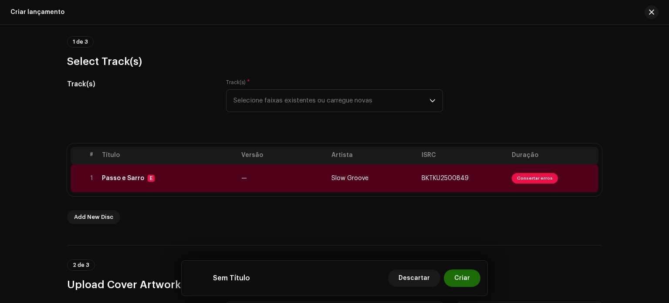
scroll to position [14, 0]
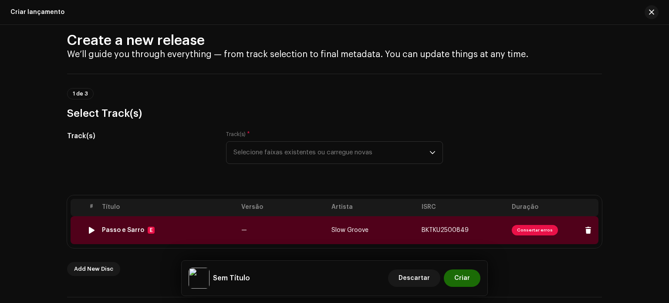
click at [521, 227] on span "Consertar erros" at bounding box center [535, 230] width 46 height 10
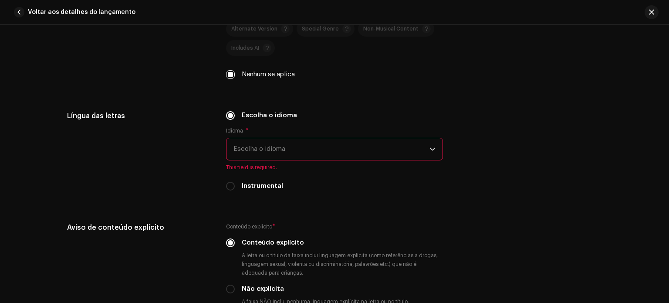
scroll to position [1437, 0]
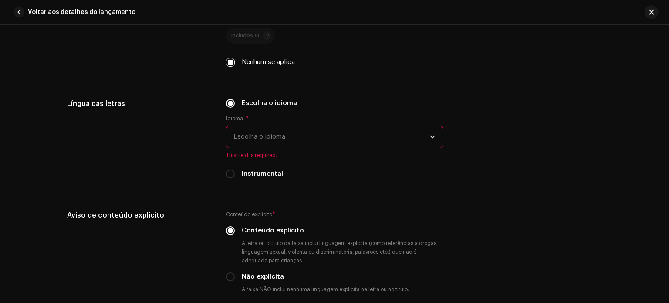
click at [273, 143] on span "Escolha o idioma" at bounding box center [331, 137] width 196 height 22
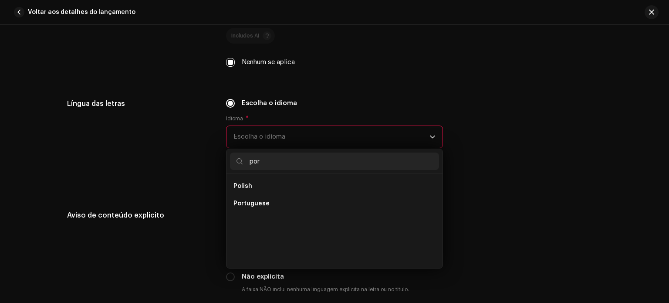
scroll to position [0, 0]
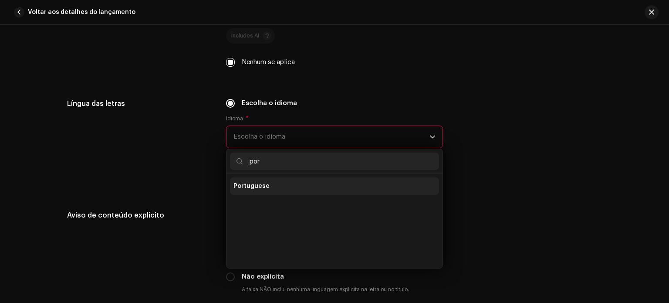
type input "por"
click at [267, 184] on li "Portuguese" at bounding box center [334, 185] width 209 height 17
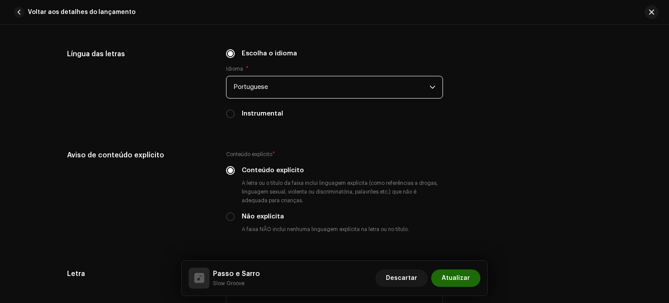
scroll to position [1612, 0]
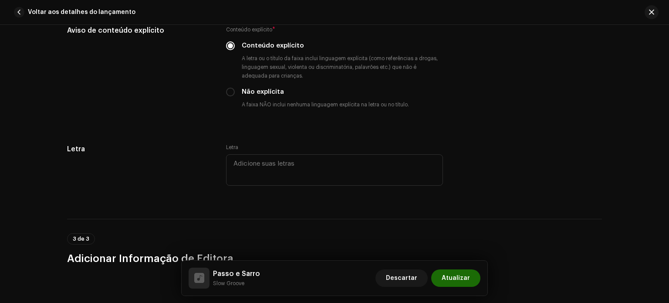
click at [456, 287] on div "Descartar Atualizar" at bounding box center [427, 277] width 105 height 21
click at [456, 284] on span "Atualizar" at bounding box center [456, 277] width 28 height 17
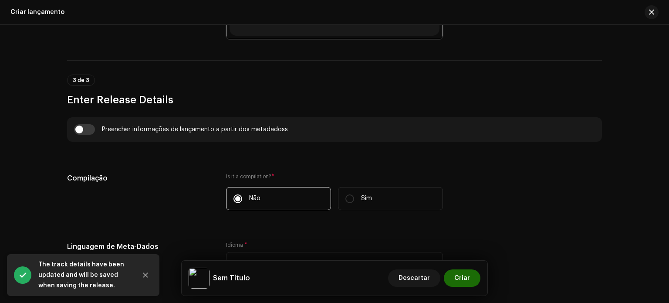
scroll to position [580, 0]
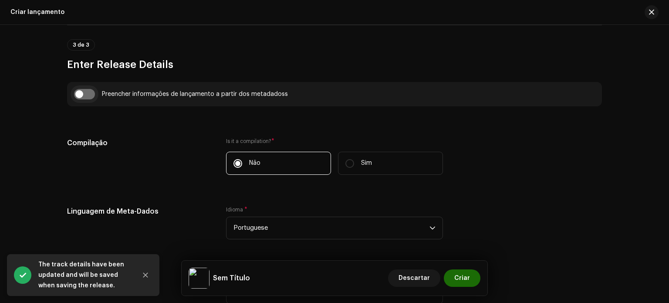
click at [87, 97] on input "checkbox" at bounding box center [84, 94] width 21 height 10
checkbox input "true"
type input "Passo e Sarro"
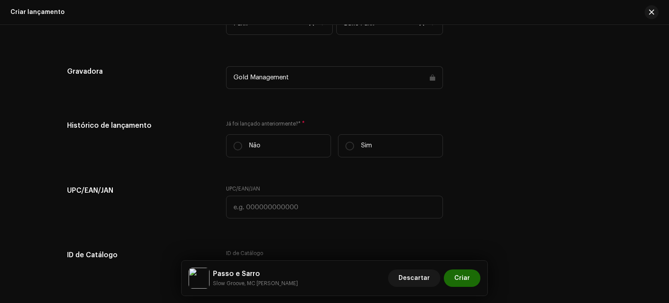
scroll to position [1321, 0]
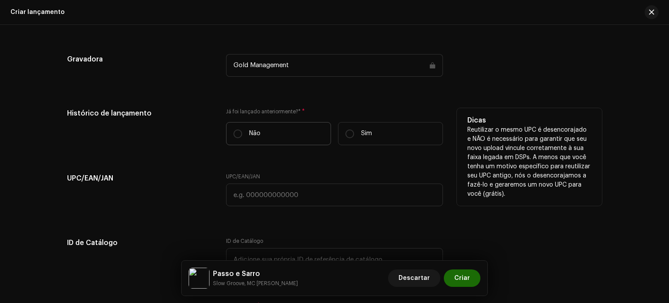
click at [268, 136] on label "Não" at bounding box center [278, 133] width 105 height 23
click at [242, 136] on input "Não" at bounding box center [237, 133] width 9 height 9
radio input "true"
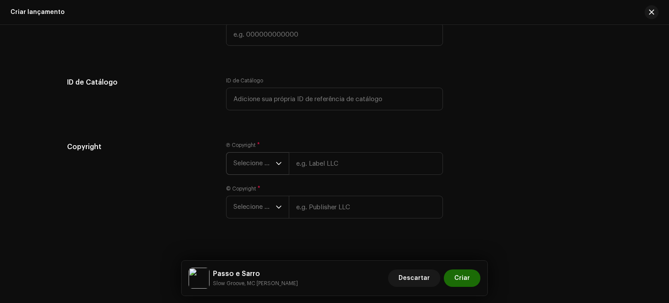
scroll to position [1493, 0]
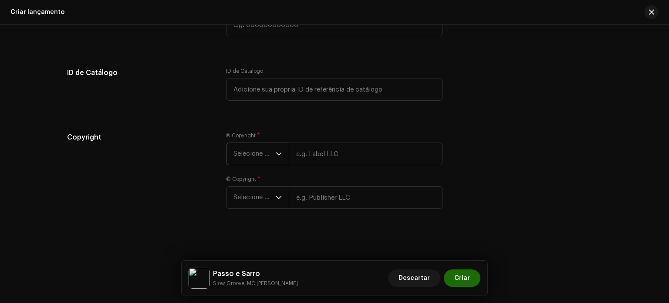
click at [276, 155] on icon "dropdown trigger" at bounding box center [279, 154] width 6 height 6
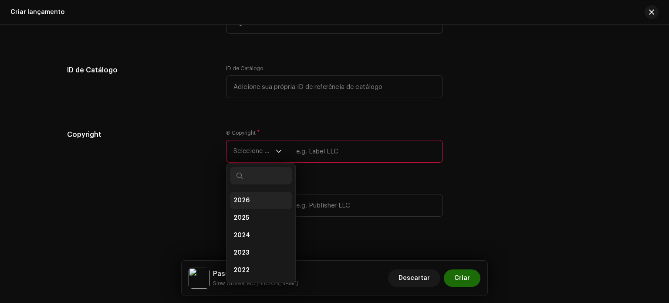
click at [264, 209] on li "2026" at bounding box center [261, 200] width 62 height 17
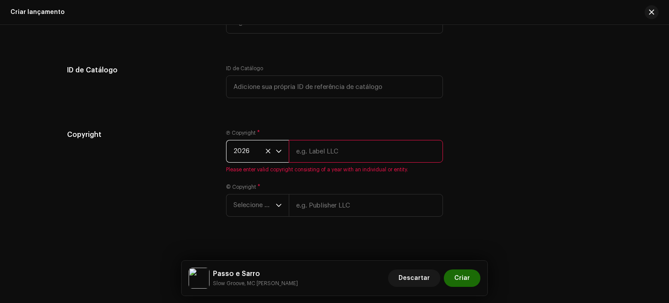
click at [264, 159] on span "2026" at bounding box center [254, 151] width 42 height 22
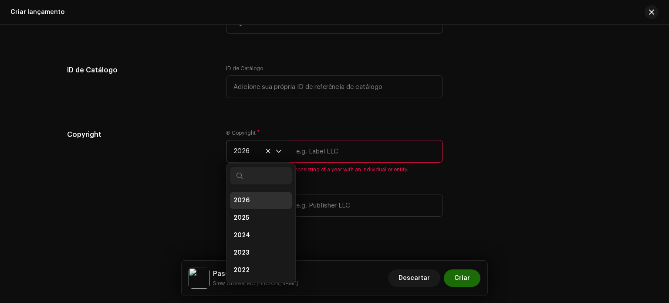
scroll to position [3, 0]
click at [254, 218] on li "2025" at bounding box center [261, 214] width 62 height 17
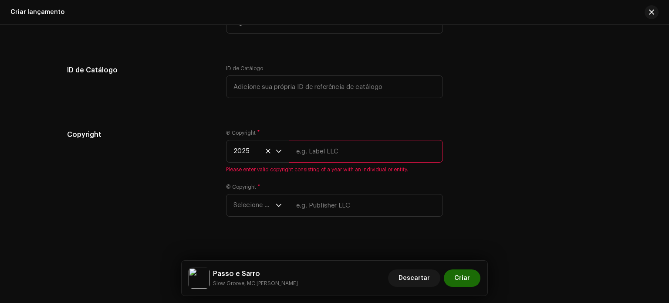
click at [311, 153] on input "text" at bounding box center [366, 151] width 154 height 23
type input "Gold Management"
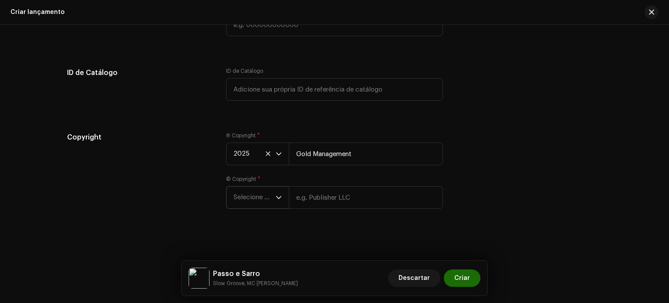
click at [255, 199] on span "Selecione o ano" at bounding box center [254, 197] width 42 height 22
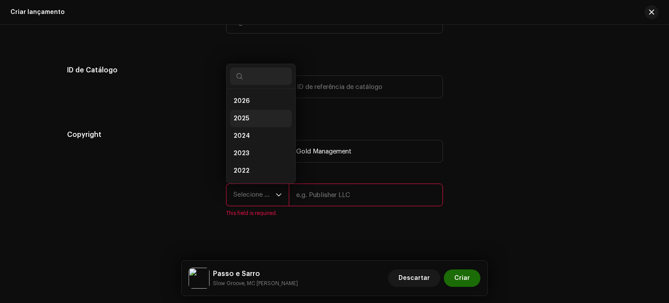
click at [257, 120] on li "2025" at bounding box center [261, 118] width 62 height 17
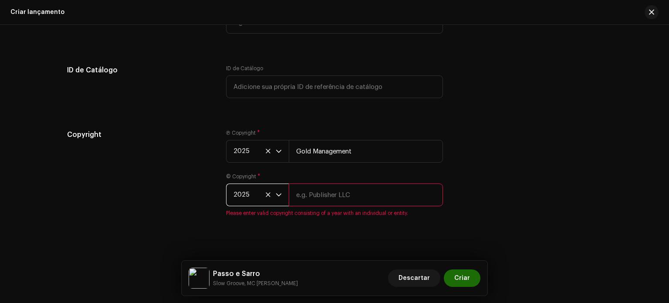
click at [313, 190] on input "text" at bounding box center [366, 194] width 154 height 23
type input "Gold Management"
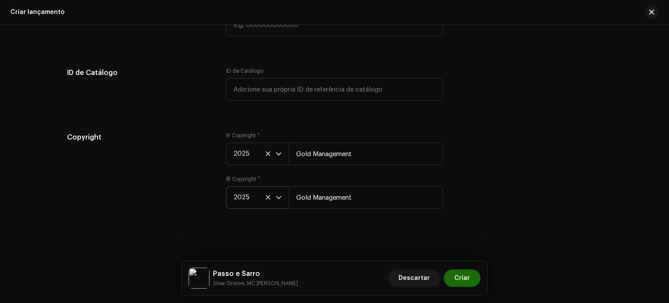
click at [178, 203] on div "Copyright" at bounding box center [139, 175] width 145 height 87
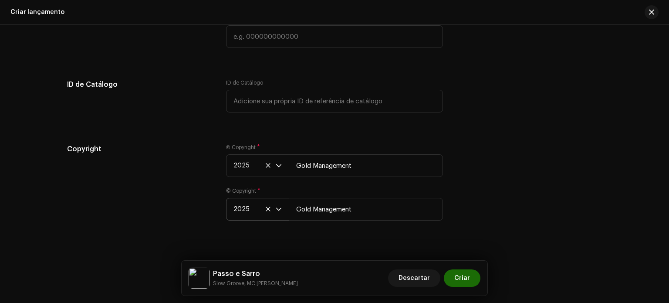
scroll to position [1493, 0]
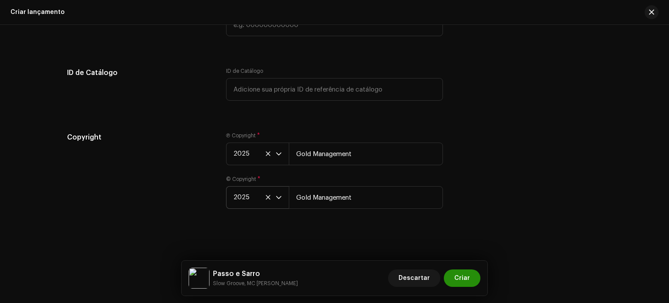
click at [456, 272] on span "Criar" at bounding box center [462, 277] width 16 height 17
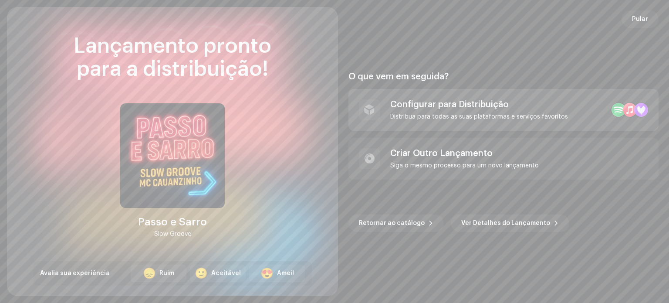
click at [493, 110] on div "Configurar para Distribuição Distribua para todas as suas plataformas e serviço…" at bounding box center [479, 109] width 178 height 21
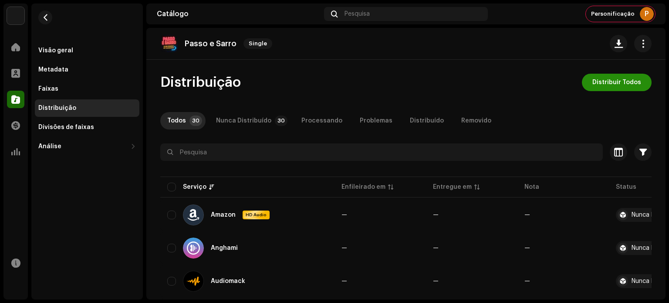
click at [598, 84] on span "Distribuir Todos" at bounding box center [616, 82] width 49 height 17
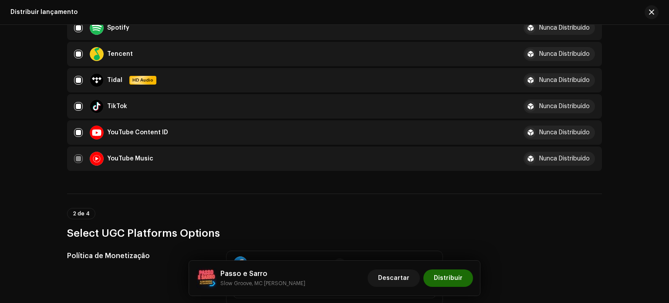
scroll to position [958, 0]
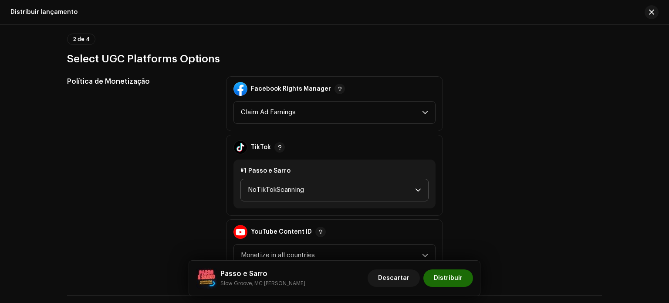
click at [348, 193] on span "NoTikTokScanning" at bounding box center [331, 190] width 167 height 22
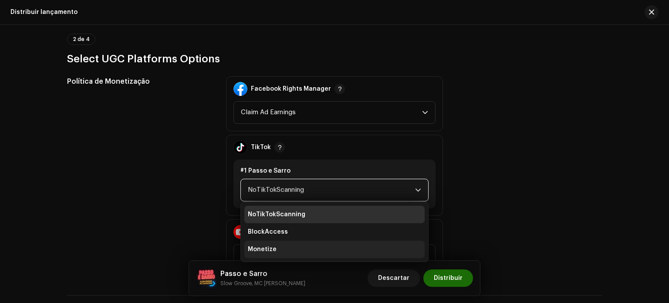
click at [309, 249] on li "Monetize" at bounding box center [334, 248] width 180 height 17
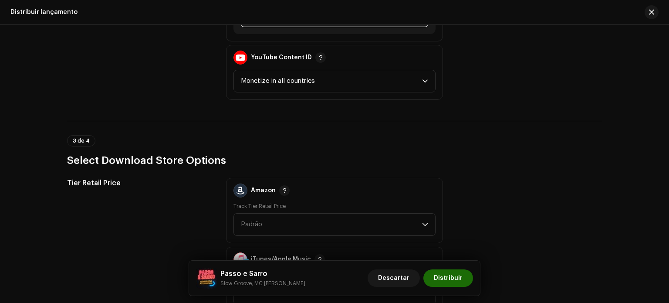
scroll to position [1263, 0]
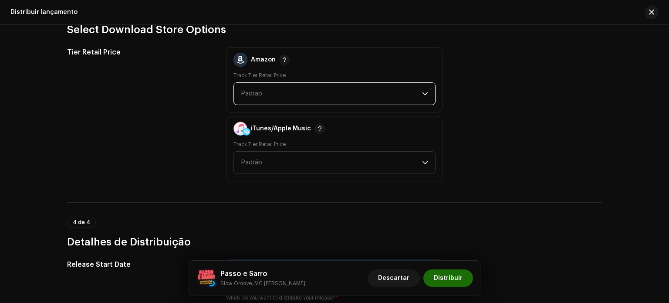
click at [329, 96] on span "Padrão" at bounding box center [331, 94] width 181 height 22
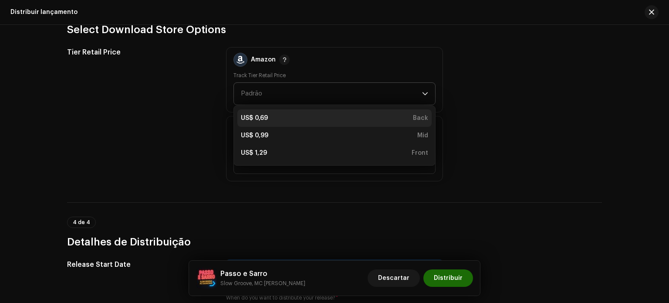
click at [298, 119] on div "US$ 0,69 Back" at bounding box center [334, 118] width 187 height 9
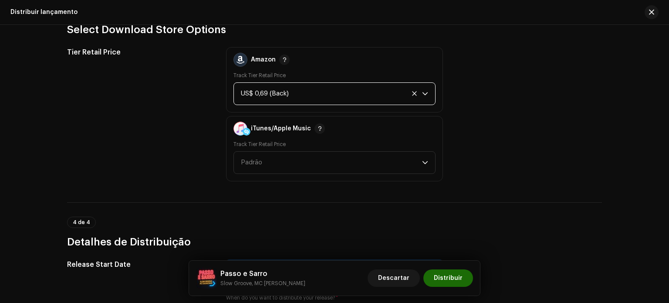
click at [296, 148] on div "Track Tier Retail Price Padrão" at bounding box center [334, 157] width 202 height 33
click at [296, 155] on span "Padrão" at bounding box center [331, 163] width 181 height 22
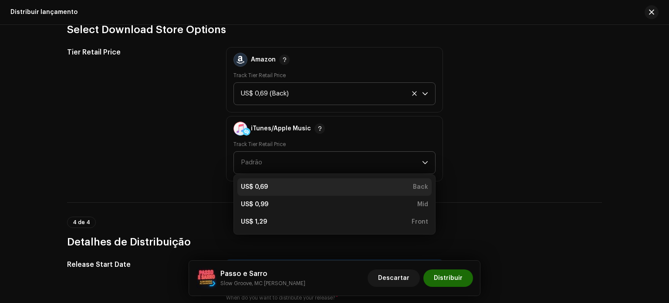
click at [294, 178] on li "US$ 0,69 Back" at bounding box center [334, 186] width 194 height 17
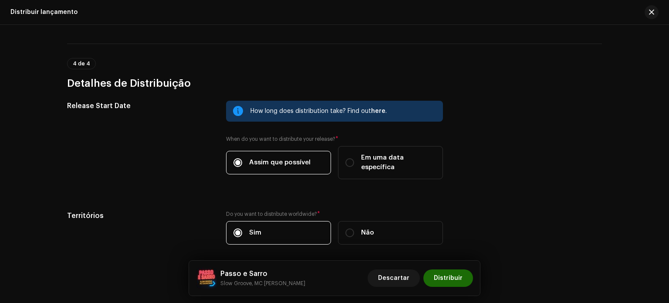
scroll to position [1437, 0]
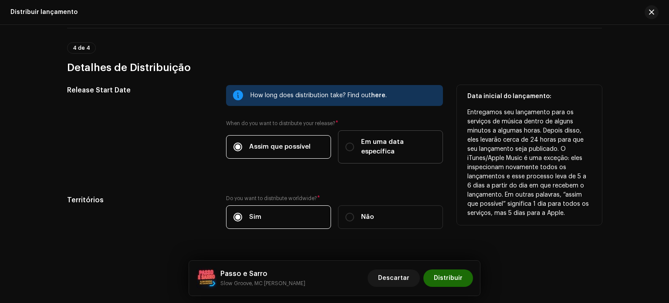
click at [390, 137] on span "Em uma data específica" at bounding box center [398, 146] width 74 height 19
click at [354, 142] on input "Em uma data específica" at bounding box center [349, 146] width 9 height 9
radio input "true"
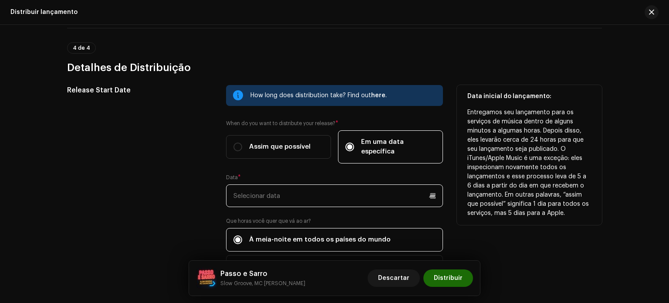
click at [314, 188] on input "text" at bounding box center [334, 195] width 217 height 23
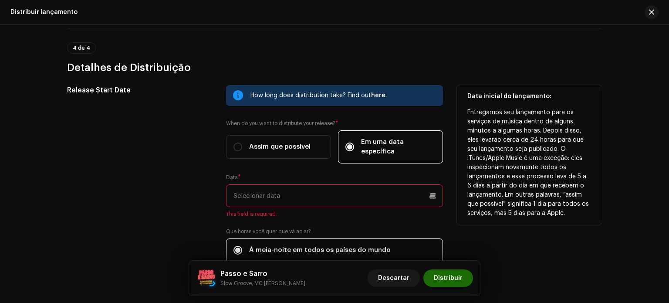
click at [184, 142] on div "Release Start Date" at bounding box center [139, 192] width 145 height 214
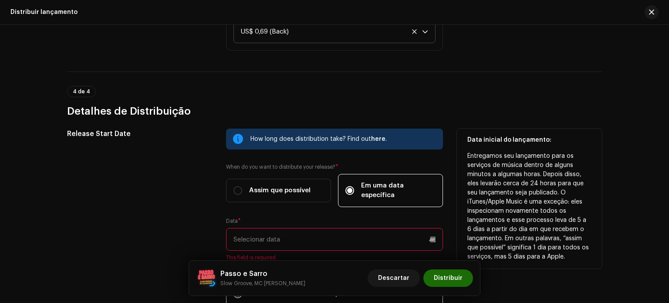
click at [263, 228] on input "text" at bounding box center [334, 239] width 217 height 23
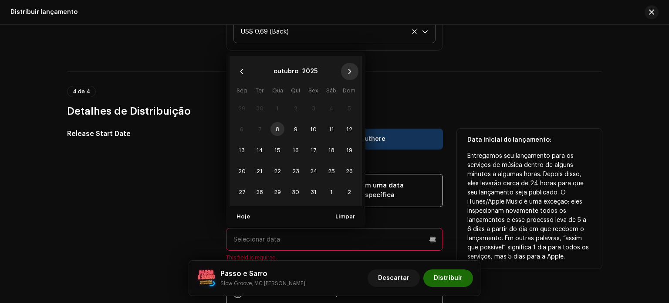
click at [348, 63] on button "Next Month" at bounding box center [349, 71] width 17 height 17
click at [312, 122] on span "7" at bounding box center [314, 129] width 14 height 14
type input "[DATE]"
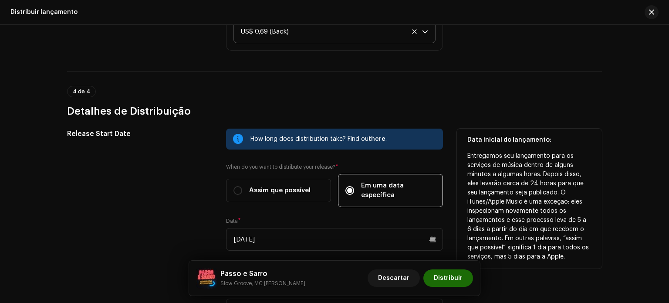
click at [180, 178] on div "Release Start Date" at bounding box center [139, 230] width 145 height 204
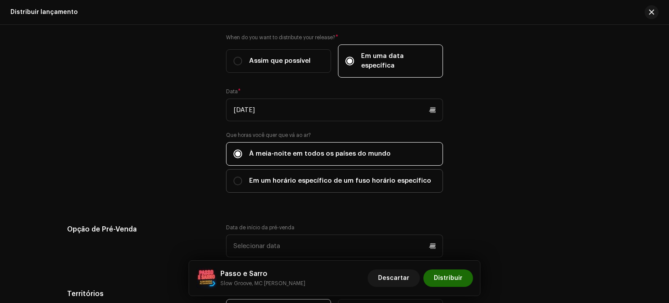
scroll to position [1524, 0]
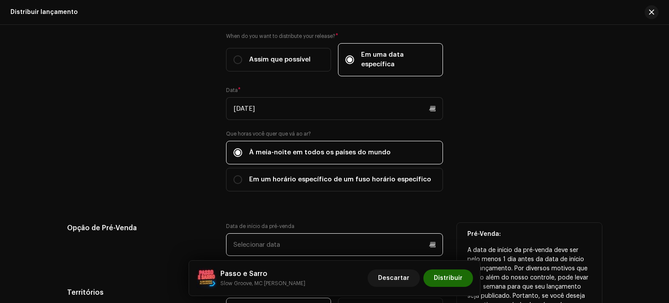
click at [284, 233] on input "text" at bounding box center [334, 244] width 217 height 23
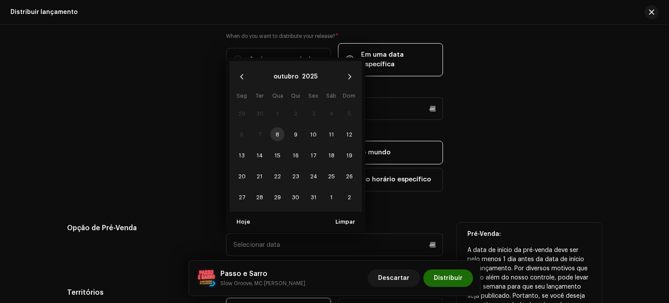
click at [277, 130] on td "8" at bounding box center [278, 134] width 18 height 21
click at [291, 128] on span "9" at bounding box center [296, 134] width 14 height 14
type input "[DATE]"
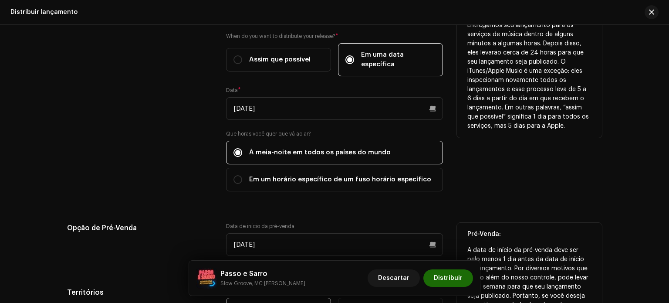
click at [189, 177] on div "Release Start Date" at bounding box center [139, 100] width 145 height 204
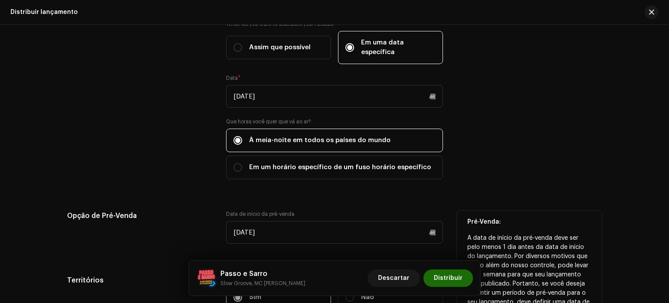
scroll to position [1496, 0]
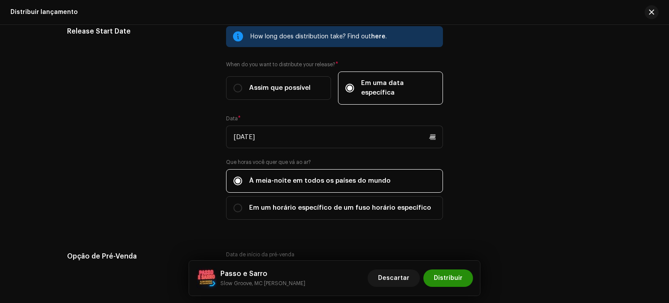
click at [449, 277] on span "Distribuir" at bounding box center [448, 277] width 29 height 17
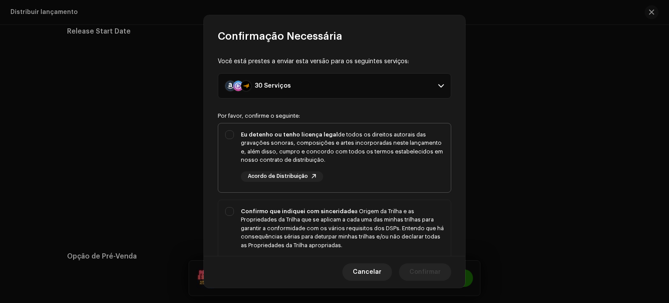
click at [282, 134] on strong "Eu detenho ou tenho licença legal" at bounding box center [289, 135] width 97 height 6
checkbox input "true"
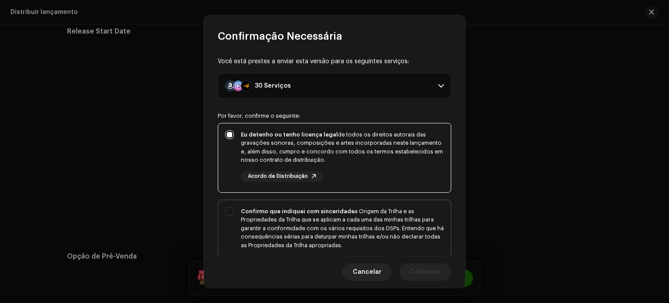
click at [268, 202] on div "Confirmo que indiquei com sinceridade a Origem da Trilha e as Propriedades da T…" at bounding box center [334, 237] width 233 height 74
checkbox input "true"
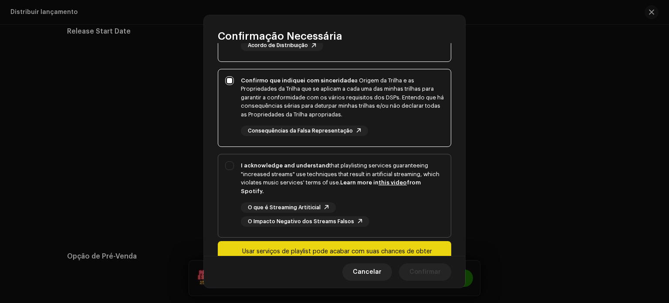
click at [260, 166] on strong "I acknowledge and understand" at bounding box center [285, 165] width 88 height 6
checkbox input "true"
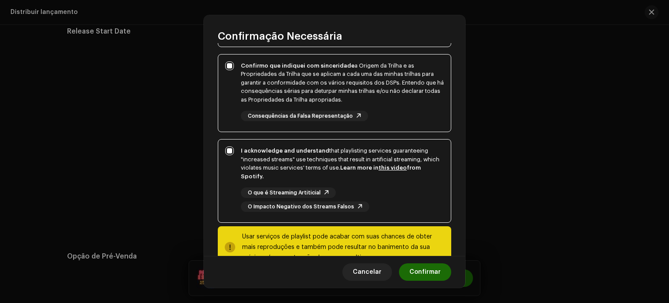
scroll to position [171, 0]
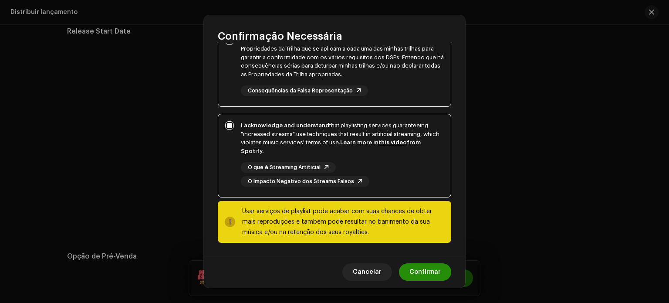
click at [418, 272] on span "Confirmar" at bounding box center [424, 271] width 31 height 17
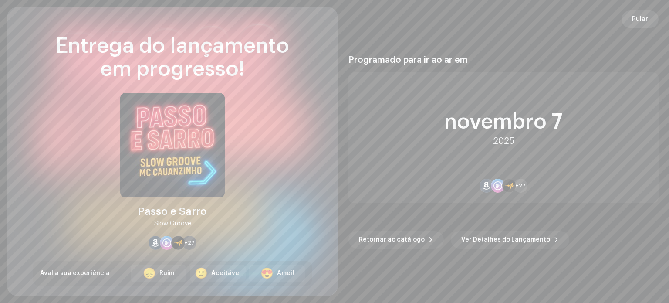
click at [646, 15] on span "Pular" at bounding box center [640, 18] width 16 height 17
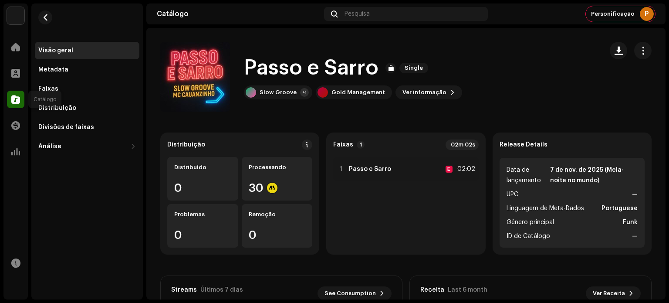
click at [18, 98] on span at bounding box center [15, 99] width 9 height 7
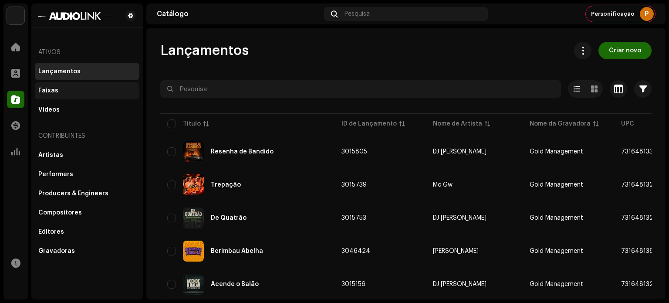
click at [84, 97] on div "Faixas" at bounding box center [87, 90] width 105 height 17
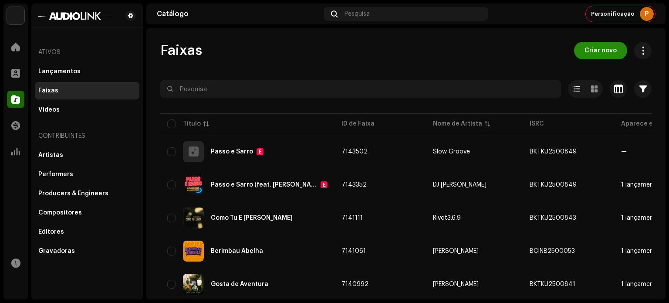
click at [596, 57] on span "Criar novo" at bounding box center [601, 50] width 32 height 17
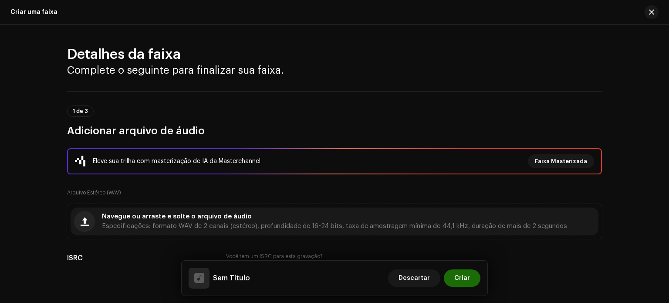
scroll to position [44, 0]
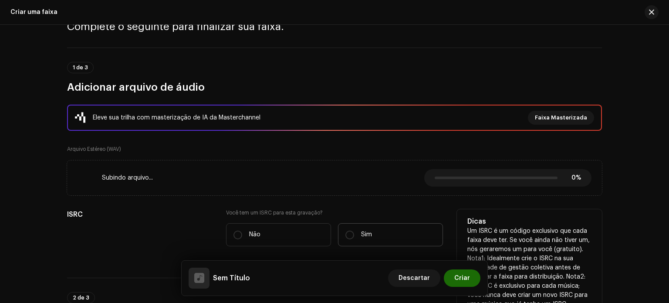
click at [357, 238] on label "Sim" at bounding box center [390, 234] width 105 height 23
click at [354, 238] on input "Sim" at bounding box center [349, 234] width 9 height 9
radio input "true"
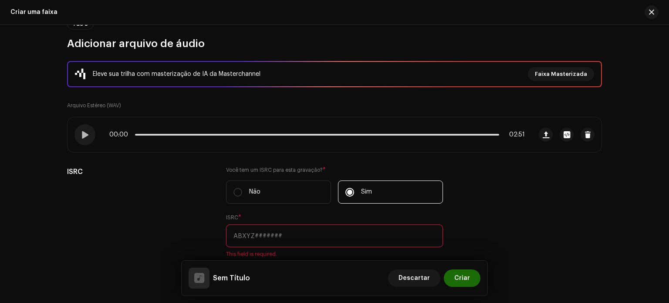
scroll to position [131, 0]
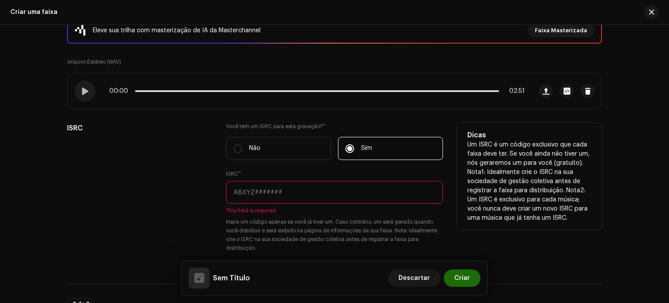
click at [280, 186] on input "text" at bounding box center [334, 192] width 217 height 23
paste input "BKTKU2500850"
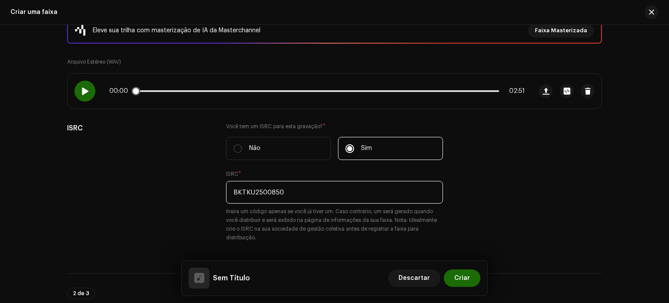
type input "BKTKU2500850"
click at [82, 93] on span at bounding box center [84, 91] width 7 height 7
drag, startPoint x: 141, startPoint y: 92, endPoint x: 166, endPoint y: 99, distance: 25.8
click at [166, 99] on div "00:09 02:51" at bounding box center [300, 91] width 464 height 35
drag, startPoint x: 171, startPoint y: 91, endPoint x: 195, endPoint y: 93, distance: 24.5
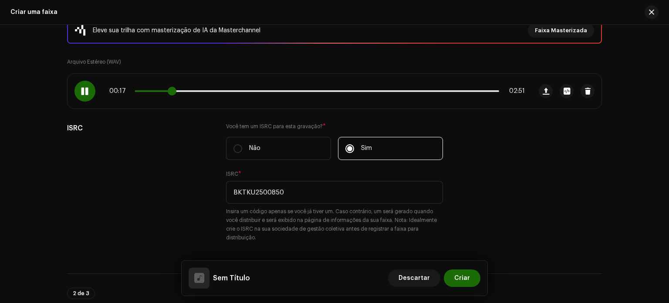
click at [176, 93] on span at bounding box center [172, 91] width 9 height 9
click at [204, 90] on span at bounding box center [200, 91] width 9 height 9
drag, startPoint x: 241, startPoint y: 89, endPoint x: 293, endPoint y: 95, distance: 52.2
click at [293, 95] on div "00:51 02:51" at bounding box center [300, 91] width 464 height 35
drag, startPoint x: 294, startPoint y: 91, endPoint x: 354, endPoint y: 94, distance: 59.8
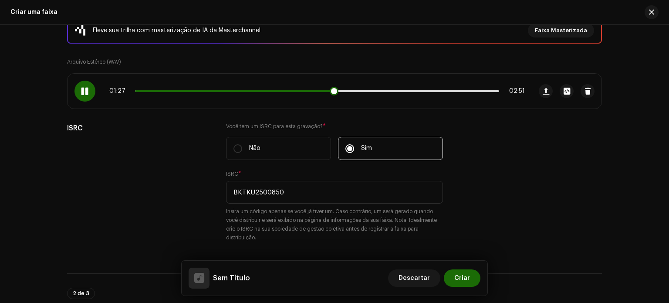
click at [338, 94] on span at bounding box center [334, 91] width 9 height 9
drag, startPoint x: 358, startPoint y: 87, endPoint x: 423, endPoint y: 91, distance: 65.4
click at [362, 91] on span at bounding box center [357, 91] width 9 height 9
drag, startPoint x: 429, startPoint y: 90, endPoint x: 459, endPoint y: 90, distance: 30.1
click at [454, 90] on div "02:23 02:51" at bounding box center [317, 91] width 416 height 7
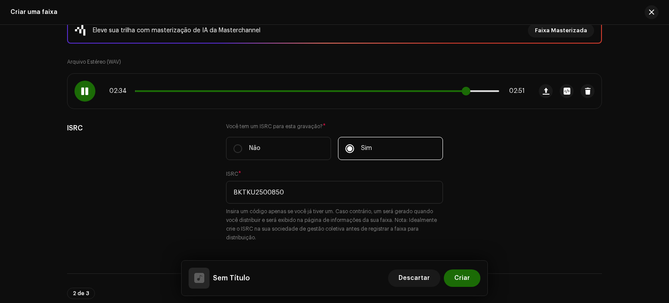
drag, startPoint x: 463, startPoint y: 93, endPoint x: 476, endPoint y: 90, distance: 12.9
click at [470, 91] on span at bounding box center [466, 91] width 9 height 9
click at [488, 91] on span at bounding box center [489, 91] width 9 height 9
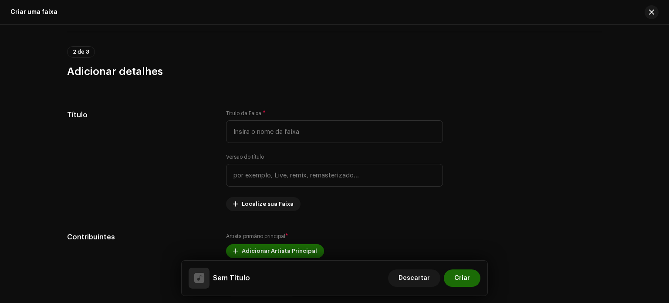
scroll to position [392, 0]
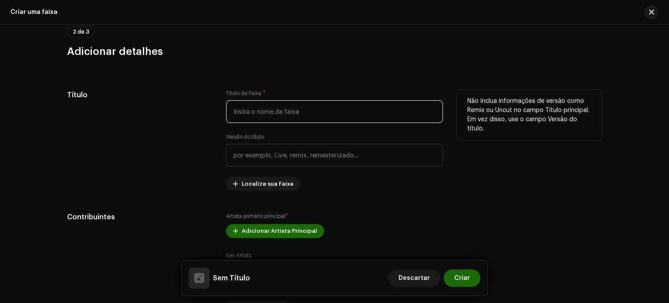
click at [253, 102] on input "text" at bounding box center [334, 111] width 217 height 23
paste input "Tira a Boca do Pod"
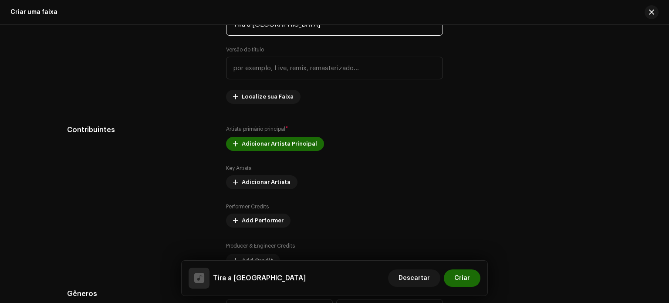
type input "Tira a Boca do Pod"
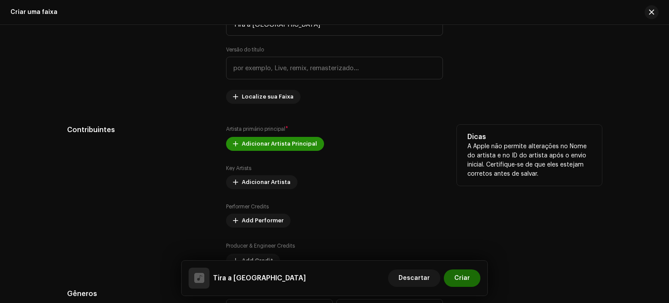
click at [255, 149] on span "Adicionar Artista Principal" at bounding box center [279, 143] width 75 height 17
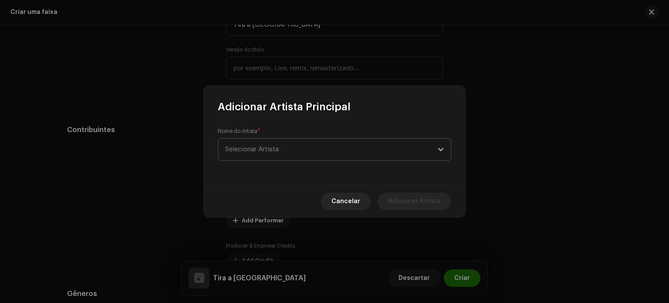
click at [256, 149] on span "Selecionar Artista" at bounding box center [252, 149] width 54 height 7
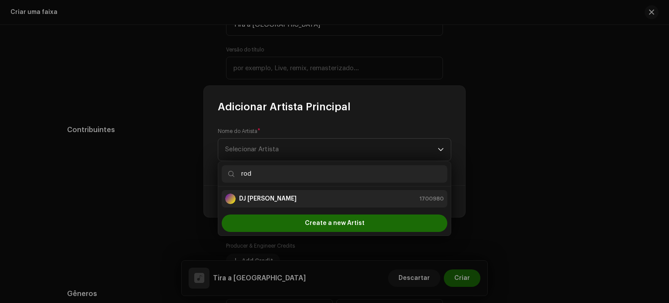
type input "rod"
click at [261, 195] on div "DJ ROD 1700980" at bounding box center [334, 198] width 219 height 10
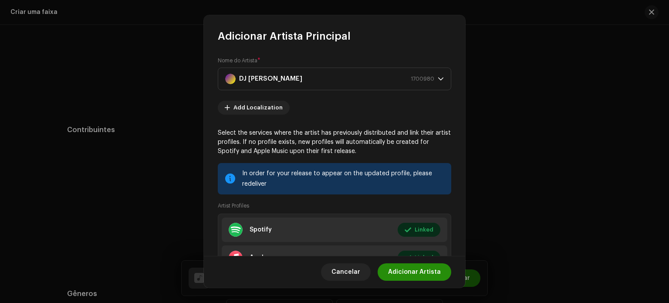
click at [399, 266] on span "Adicionar Artista" at bounding box center [414, 271] width 53 height 17
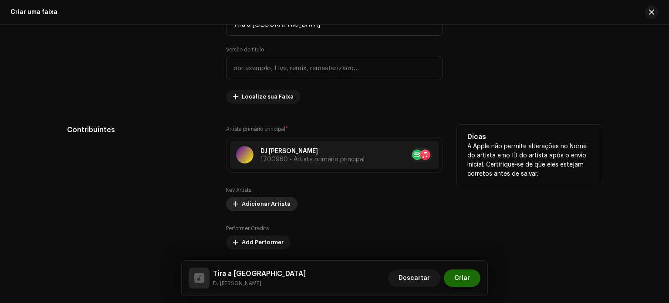
click at [250, 202] on span "Adicionar Artista" at bounding box center [266, 203] width 49 height 17
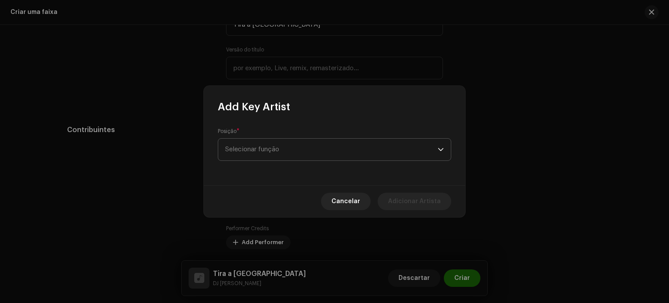
click at [275, 144] on span "Selecionar função" at bounding box center [331, 150] width 213 height 22
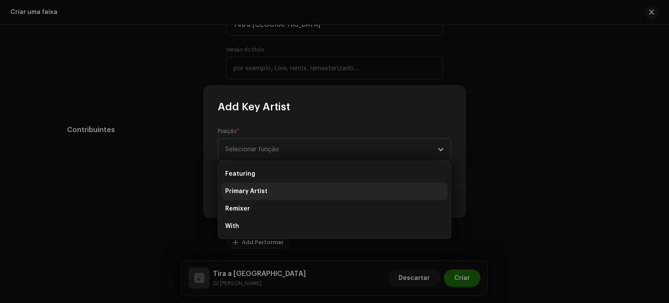
click at [283, 185] on li "Primary Artist" at bounding box center [335, 190] width 226 height 17
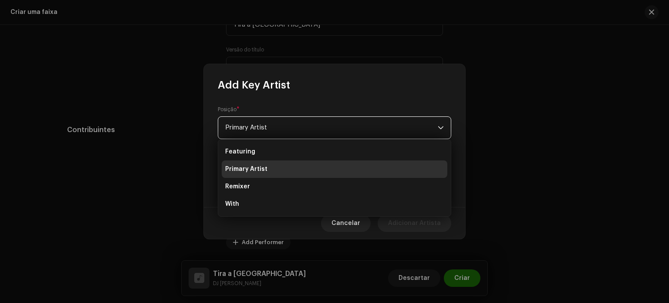
click at [287, 169] on li "Primary Artist" at bounding box center [335, 168] width 226 height 17
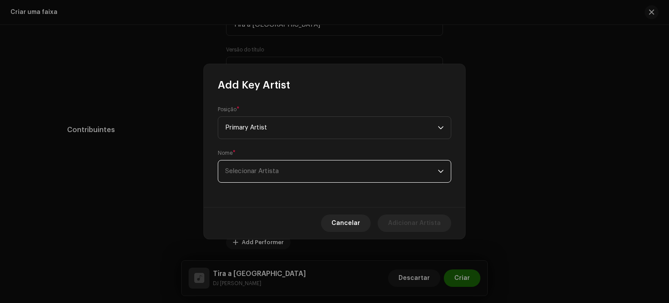
click at [287, 169] on span "Selecionar Artista" at bounding box center [331, 171] width 213 height 22
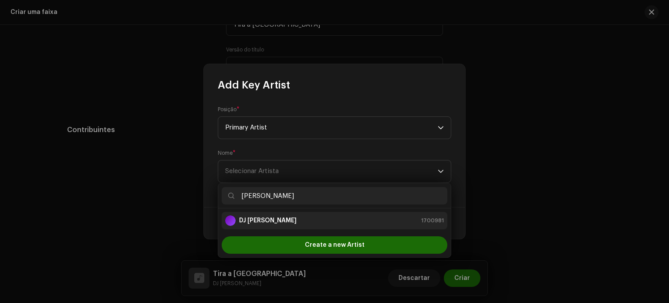
type input "mika"
click at [280, 217] on strong "DJ [PERSON_NAME]" at bounding box center [267, 220] width 57 height 9
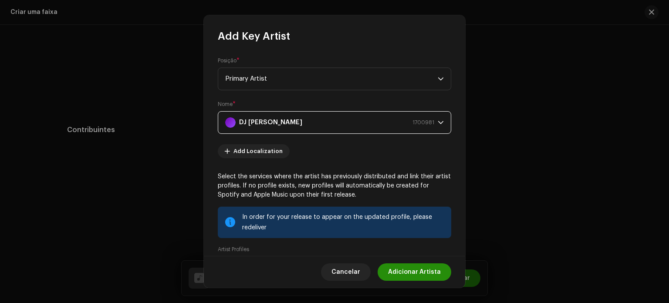
click at [416, 272] on span "Adicionar Artista" at bounding box center [414, 271] width 53 height 17
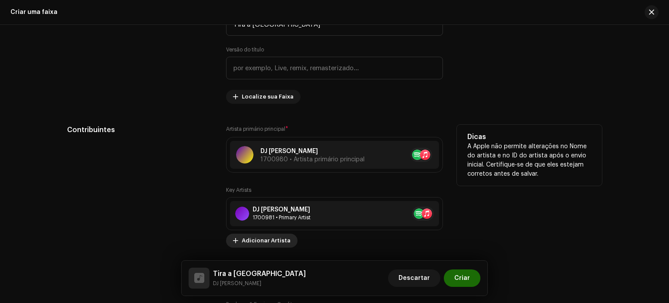
click at [263, 242] on span "Adicionar Artista" at bounding box center [266, 240] width 49 height 17
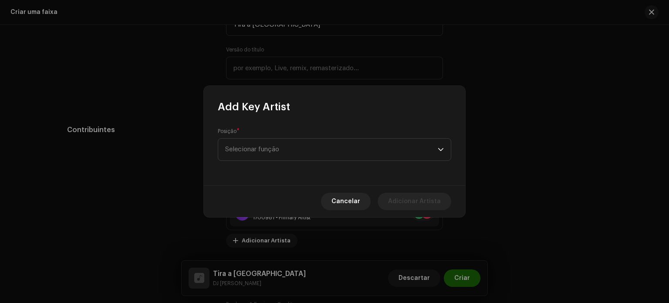
click at [275, 167] on div "Posição * Selecionar função" at bounding box center [334, 149] width 261 height 71
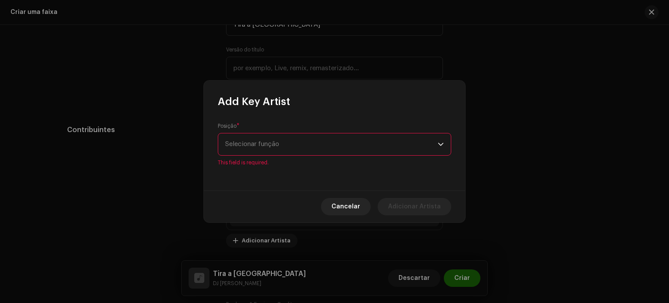
click at [277, 146] on span "Selecionar função" at bounding box center [331, 144] width 213 height 22
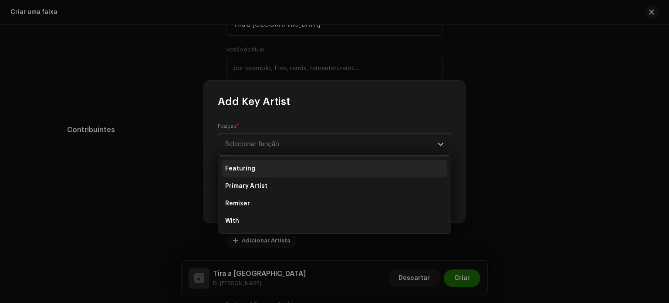
click at [267, 176] on li "Featuring" at bounding box center [335, 168] width 226 height 17
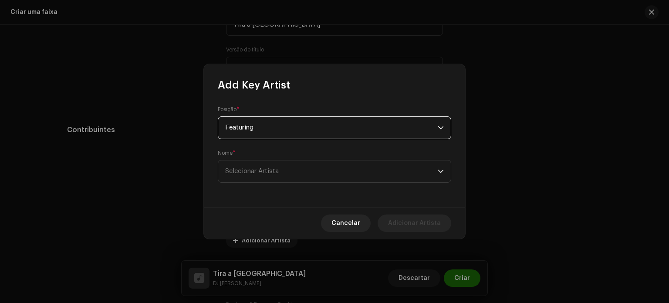
click at [268, 134] on span "Featuring" at bounding box center [331, 128] width 213 height 22
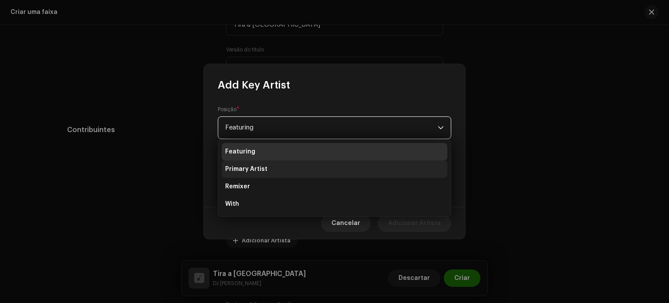
click at [266, 169] on li "Primary Artist" at bounding box center [335, 168] width 226 height 17
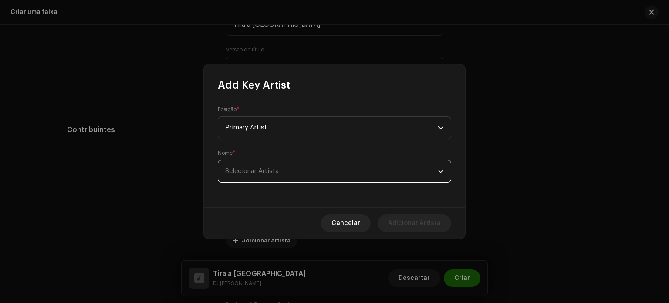
click at [265, 173] on span "Selecionar Artista" at bounding box center [252, 171] width 54 height 7
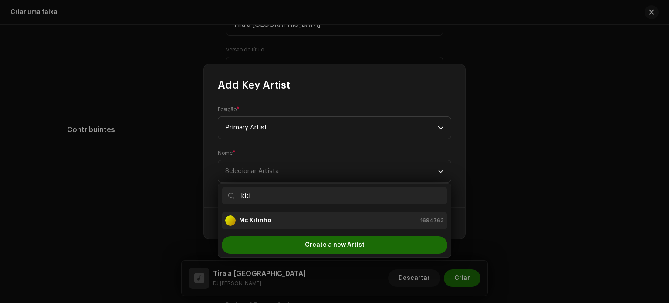
type input "kiti"
click at [273, 219] on div "Mc Kitinho 1694763" at bounding box center [334, 220] width 219 height 10
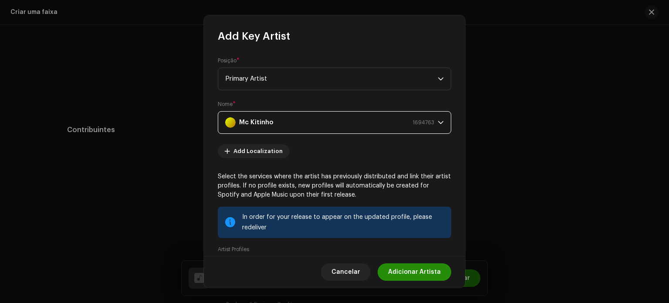
click at [410, 270] on span "Adicionar Artista" at bounding box center [414, 271] width 53 height 17
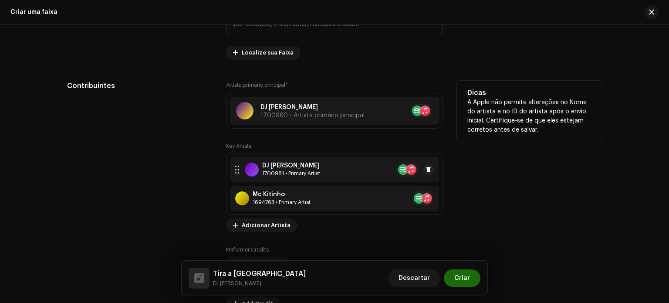
scroll to position [566, 0]
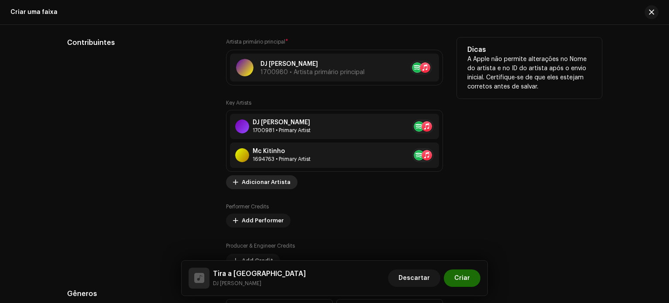
click at [269, 184] on span "Adicionar Artista" at bounding box center [266, 181] width 49 height 17
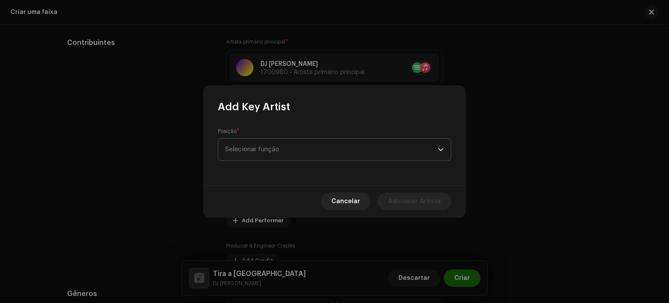
click at [277, 158] on span "Selecionar função" at bounding box center [331, 150] width 213 height 22
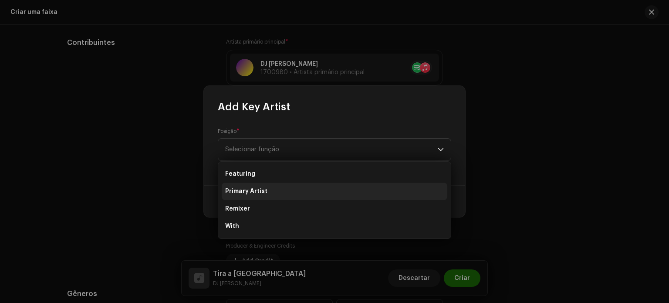
click at [276, 193] on li "Primary Artist" at bounding box center [335, 190] width 226 height 17
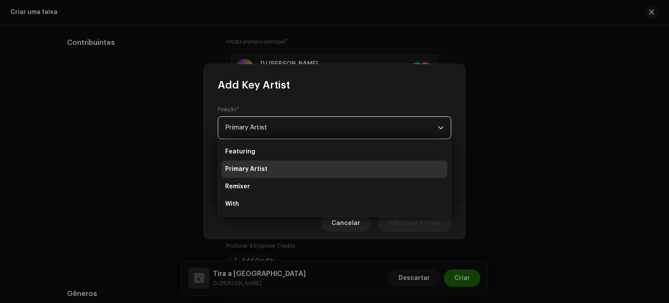
click at [290, 169] on li "Primary Artist" at bounding box center [335, 168] width 226 height 17
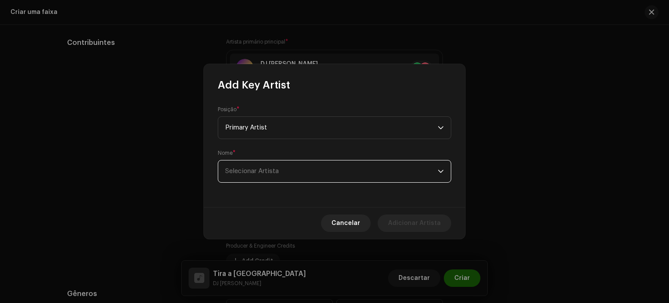
click at [287, 175] on span "Selecionar Artista" at bounding box center [331, 171] width 213 height 22
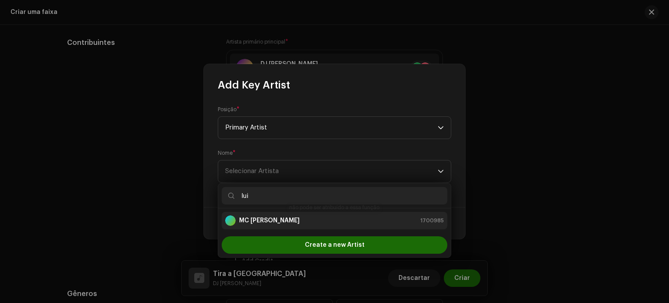
type input "lui"
click at [272, 220] on div "MC Luiggi 1700985" at bounding box center [334, 220] width 219 height 10
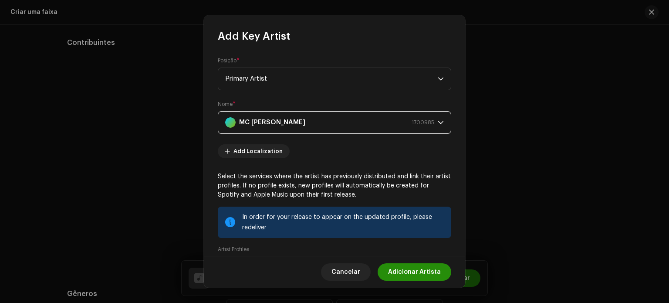
click at [418, 272] on span "Adicionar Artista" at bounding box center [414, 271] width 53 height 17
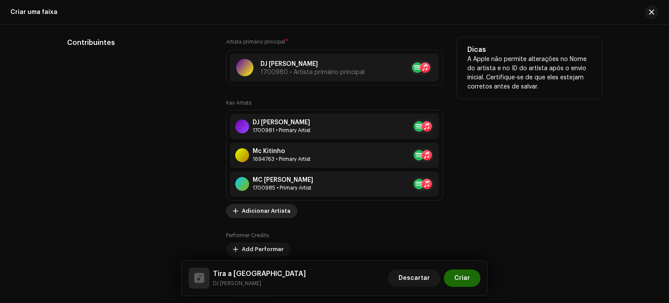
click at [270, 212] on span "Adicionar Artista" at bounding box center [266, 210] width 49 height 17
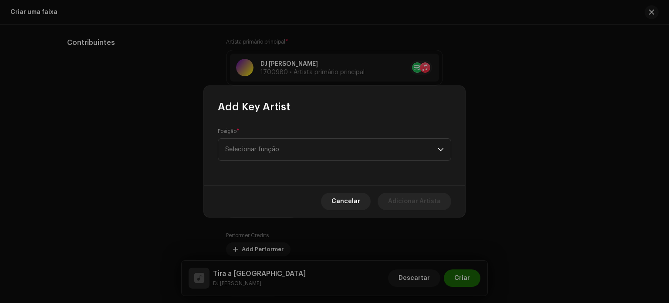
click at [287, 161] on div "Posição * Selecionar função" at bounding box center [334, 149] width 261 height 71
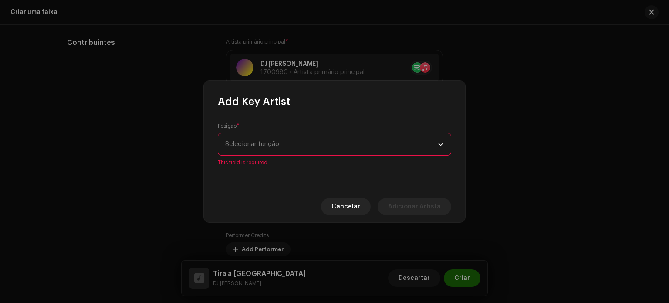
click at [282, 136] on span "Selecionar função" at bounding box center [331, 144] width 213 height 22
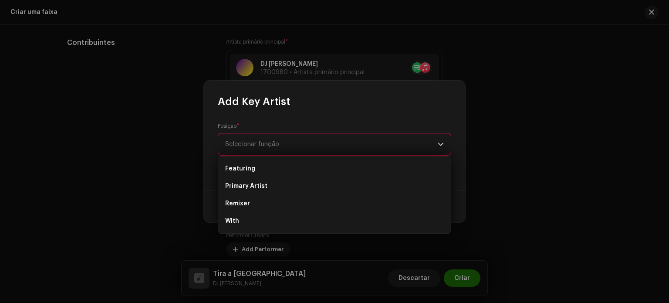
click at [283, 152] on span "Selecionar função" at bounding box center [331, 144] width 213 height 22
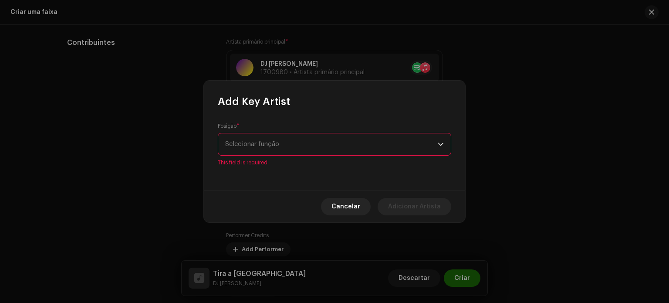
click at [284, 152] on span "Selecionar função" at bounding box center [331, 144] width 213 height 22
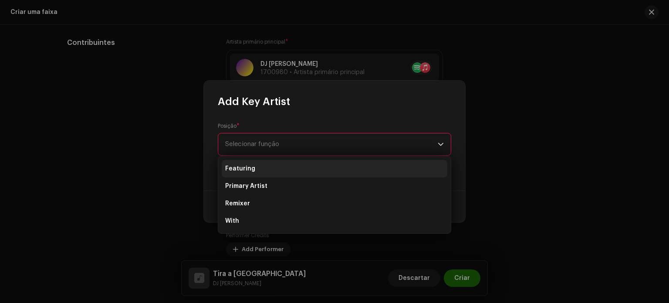
click at [280, 165] on li "Featuring" at bounding box center [335, 168] width 226 height 17
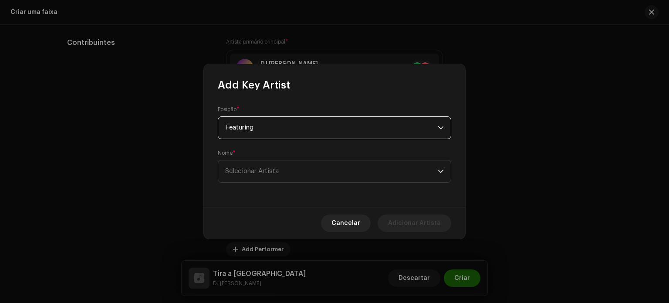
click at [284, 184] on div "Posição * Featuring Nome * Selecionar Artista" at bounding box center [334, 149] width 261 height 115
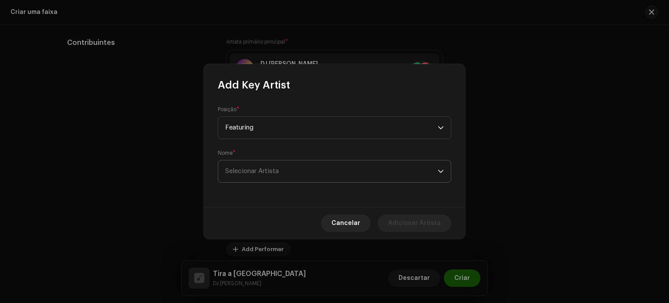
click at [286, 177] on span "Selecionar Artista" at bounding box center [331, 171] width 213 height 22
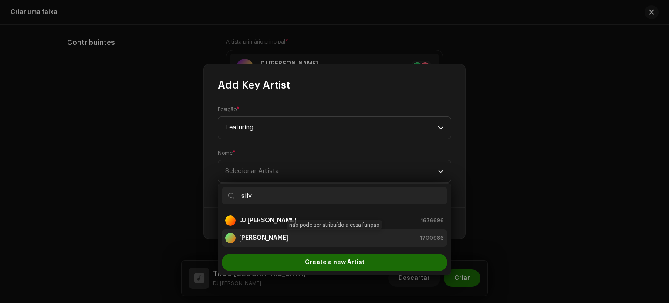
type input "silv"
click at [289, 235] on div "Silva Mc 1700986" at bounding box center [334, 238] width 219 height 10
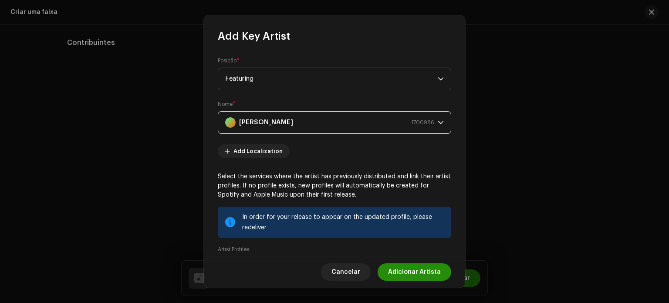
click at [411, 272] on span "Adicionar Artista" at bounding box center [414, 271] width 53 height 17
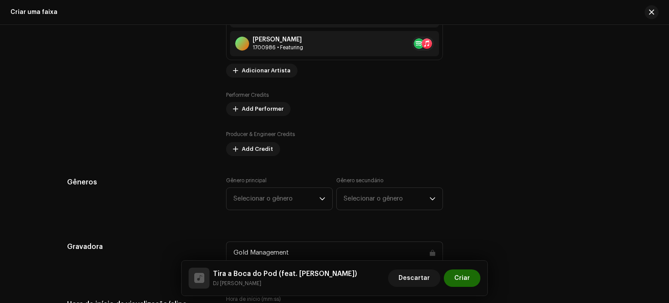
scroll to position [740, 0]
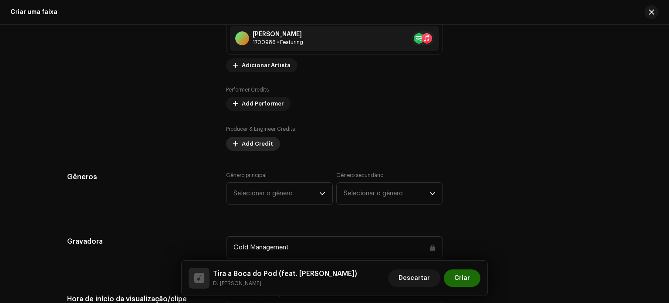
click at [251, 145] on span "Add Credit" at bounding box center [257, 143] width 31 height 17
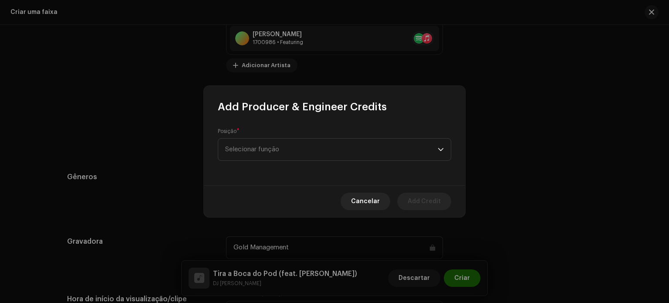
click at [251, 145] on span "Selecionar função" at bounding box center [331, 150] width 213 height 22
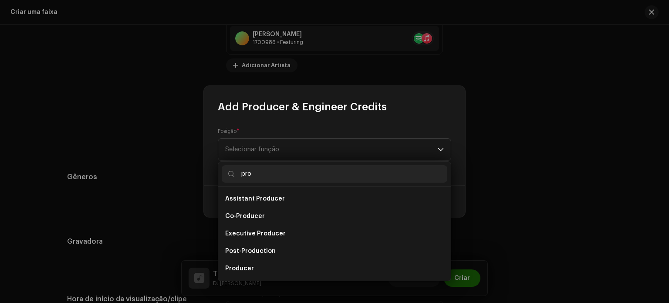
scroll to position [14, 0]
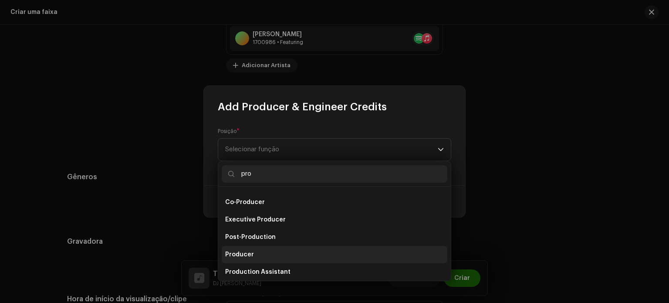
type input "pro"
click at [244, 253] on span "Producer" at bounding box center [239, 254] width 29 height 9
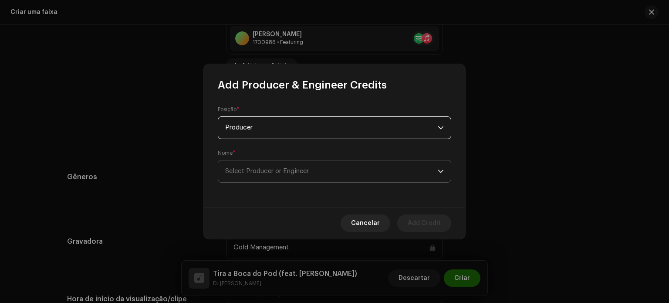
click at [259, 180] on span "Select Producer or Engineer" at bounding box center [331, 171] width 213 height 22
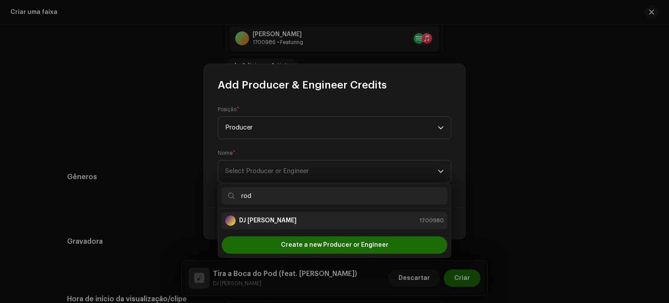
type input "rod"
click at [318, 221] on div "DJ ROD 1700980" at bounding box center [334, 220] width 219 height 10
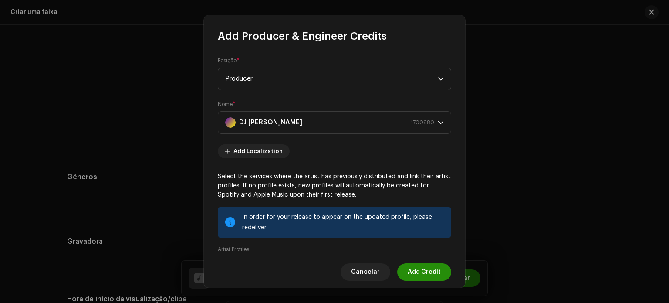
click at [418, 270] on span "Add Credit" at bounding box center [424, 271] width 33 height 17
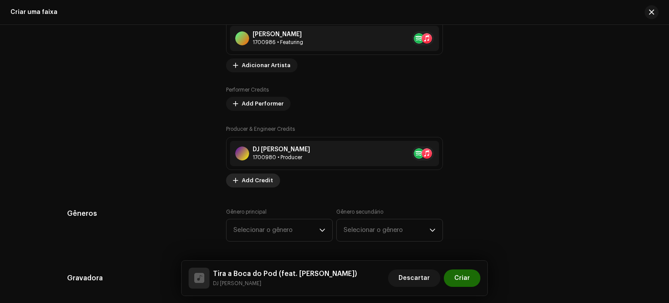
click at [261, 179] on span "Add Credit" at bounding box center [257, 180] width 31 height 17
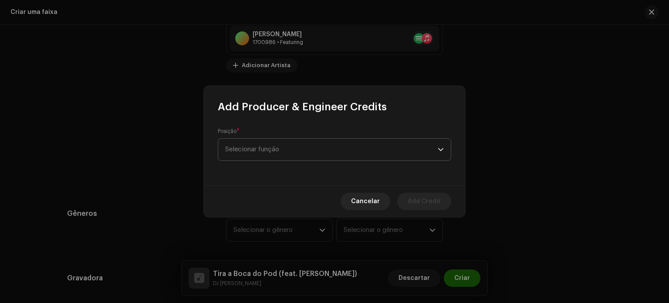
click at [266, 156] on span "Selecionar função" at bounding box center [331, 150] width 213 height 22
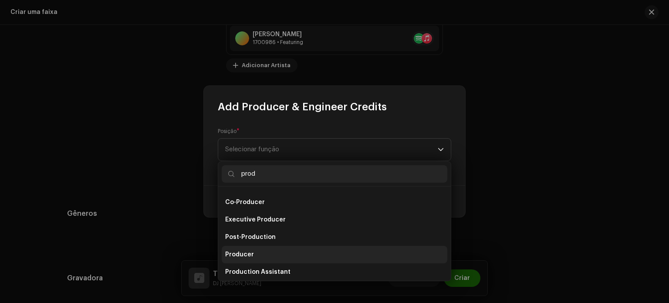
type input "prod"
click at [245, 255] on span "Producer" at bounding box center [239, 254] width 29 height 9
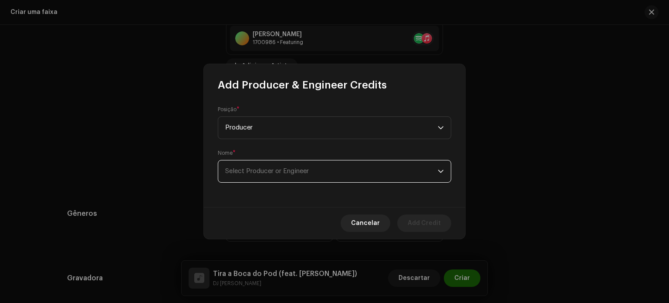
click at [292, 177] on span "Select Producer or Engineer" at bounding box center [331, 171] width 213 height 22
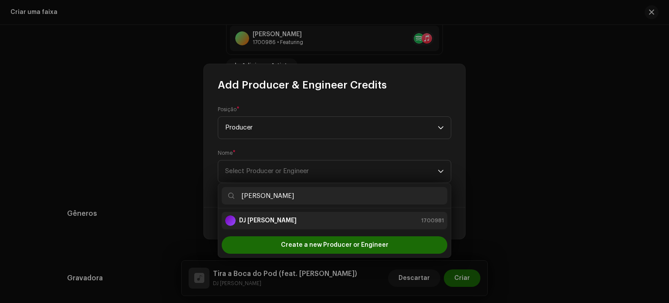
type input "mika"
click at [288, 218] on strong "DJ [PERSON_NAME]" at bounding box center [267, 220] width 57 height 9
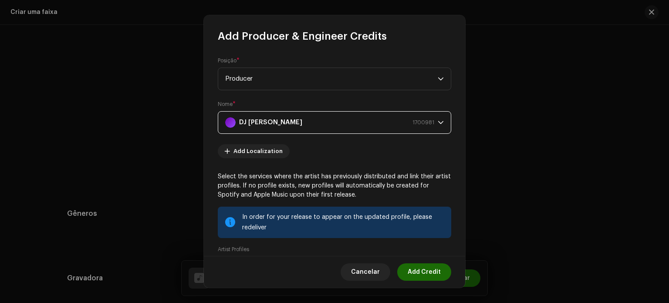
click at [421, 272] on span "Add Credit" at bounding box center [424, 271] width 33 height 17
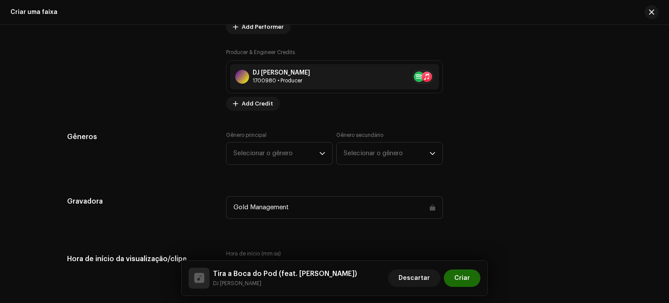
scroll to position [828, 0]
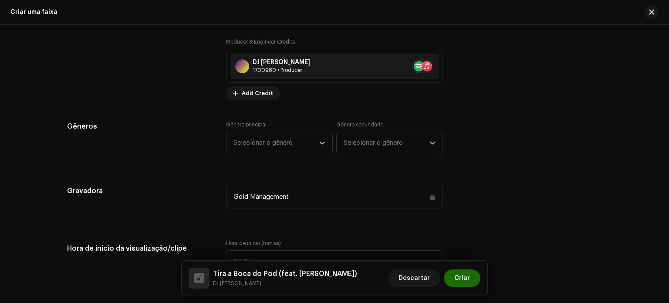
click at [277, 150] on div "Gênero principal Selecionar o gênero" at bounding box center [279, 137] width 107 height 33
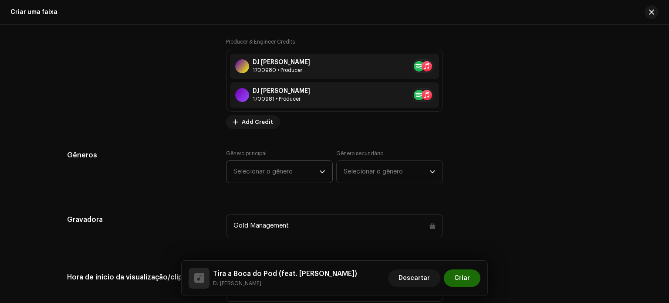
click at [275, 169] on span "Selecionar o gênero" at bounding box center [276, 172] width 86 height 22
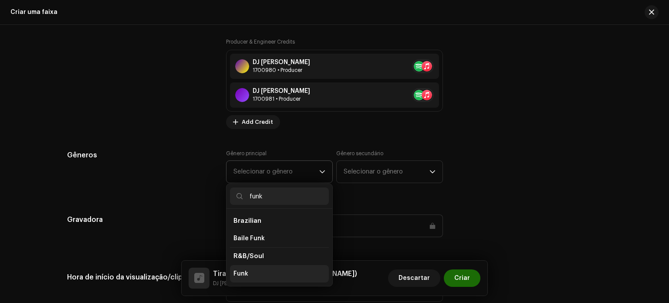
type input "funk"
click at [256, 270] on li "Funk" at bounding box center [279, 273] width 99 height 17
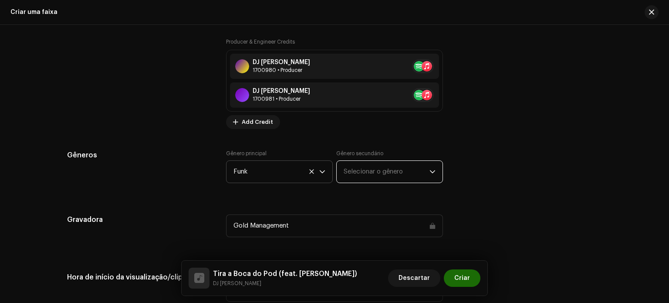
click at [390, 173] on span "Selecionar o gênero" at bounding box center [387, 172] width 86 height 22
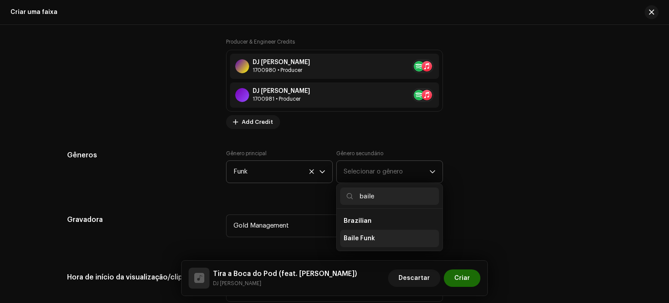
type input "baile"
click at [351, 233] on li "Baile Funk" at bounding box center [389, 238] width 99 height 17
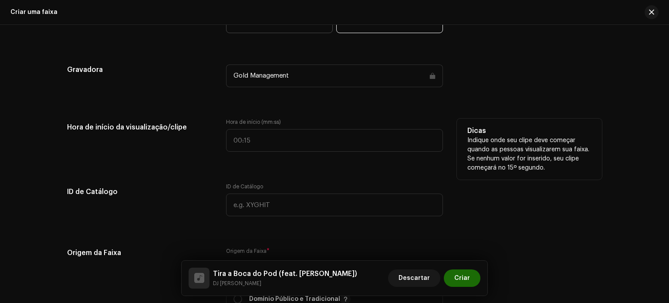
scroll to position [1002, 0]
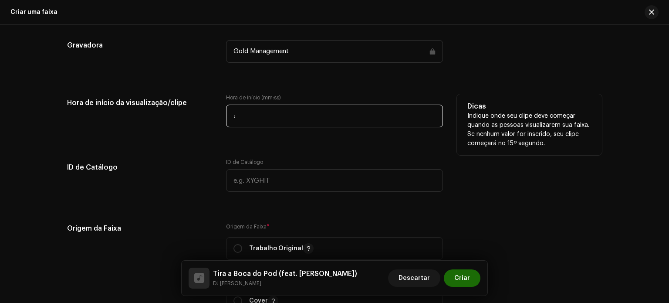
click at [277, 118] on input ":" at bounding box center [334, 116] width 217 height 23
type input "00:14"
click at [178, 135] on div "Hora de início da visualização/clipe" at bounding box center [139, 116] width 145 height 44
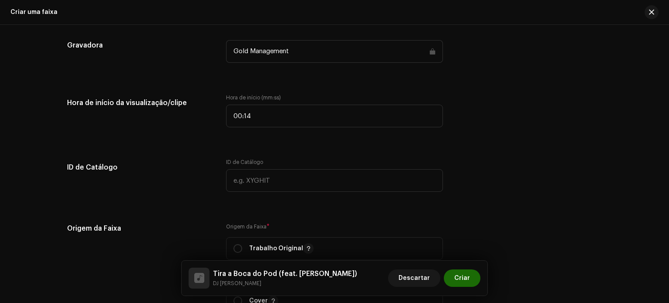
scroll to position [1045, 0]
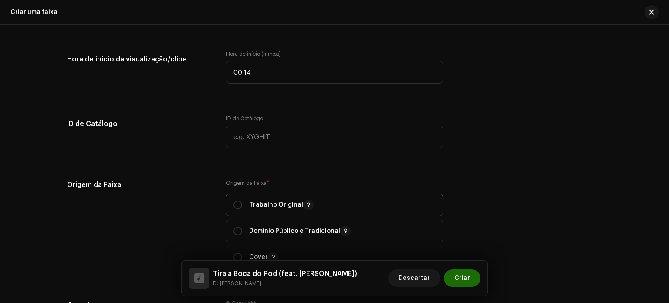
click at [246, 205] on div "Trabalho Original" at bounding box center [273, 204] width 80 height 10
radio input "true"
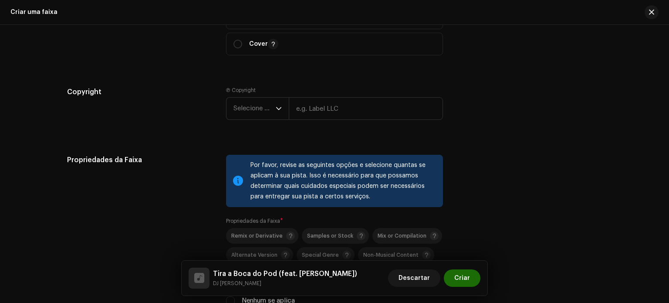
scroll to position [1263, 0]
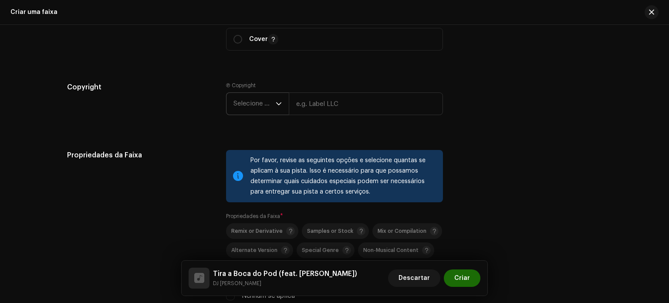
click at [276, 105] on icon "dropdown trigger" at bounding box center [278, 103] width 5 height 3
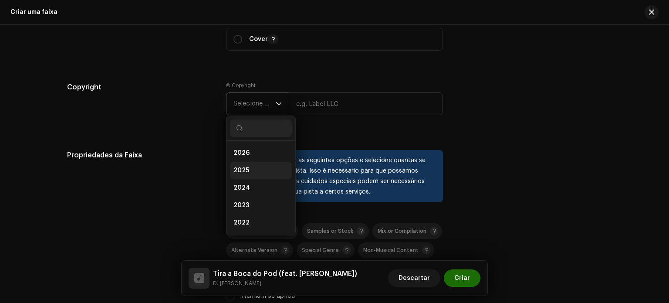
click at [254, 163] on li "2025" at bounding box center [261, 170] width 62 height 17
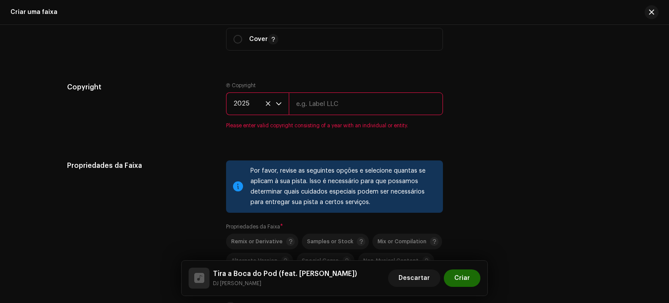
click at [323, 107] on input "text" at bounding box center [366, 103] width 154 height 23
type input "Gold Management"
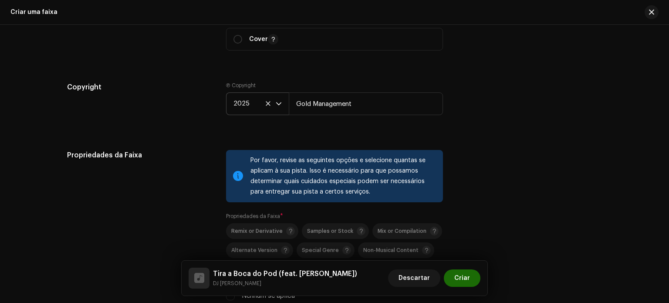
click at [493, 122] on div "Copyright Ⓟ Copyright 2025 Gold Management" at bounding box center [334, 105] width 535 height 47
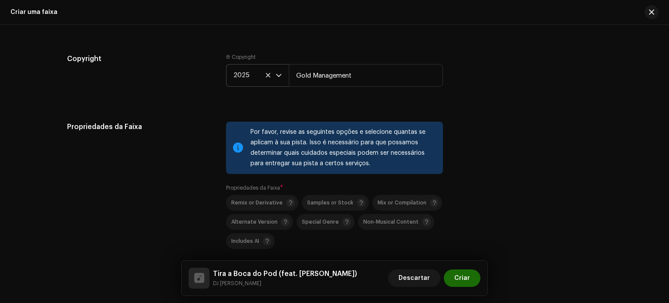
scroll to position [1307, 0]
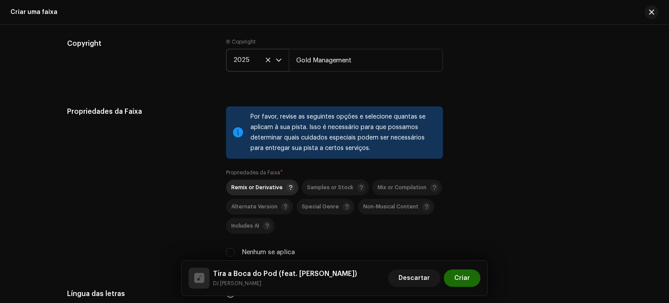
click at [274, 189] on span "Remix or Derivative" at bounding box center [256, 188] width 51 height 6
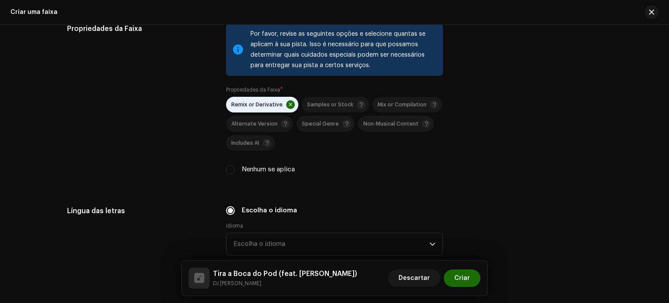
scroll to position [1394, 0]
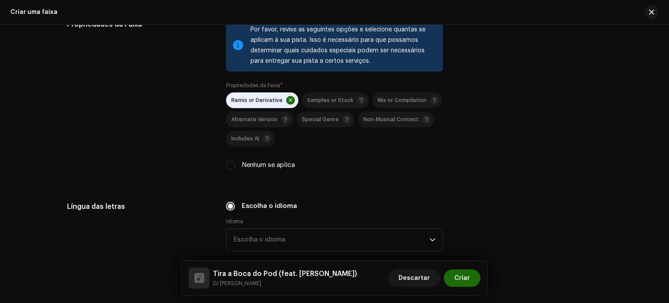
click at [257, 95] on p-togglebutton "Remix or Derivative" at bounding box center [262, 100] width 72 height 16
click at [265, 172] on div "Por favor, revise as seguintes opções e selecione quantas se aplicam à sua pist…" at bounding box center [334, 99] width 217 height 161
click at [264, 167] on label "Nenhum se aplica" at bounding box center [268, 165] width 53 height 10
click at [235, 167] on input "Nenhum se aplica" at bounding box center [230, 165] width 9 height 9
checkbox input "true"
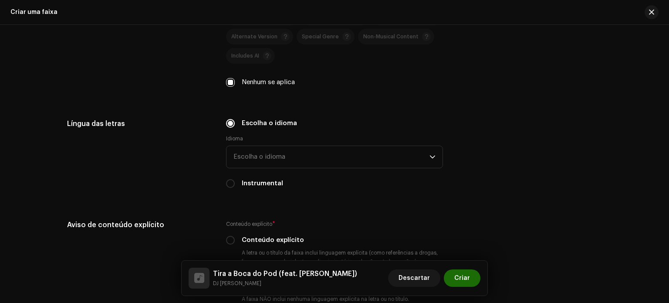
scroll to position [1481, 0]
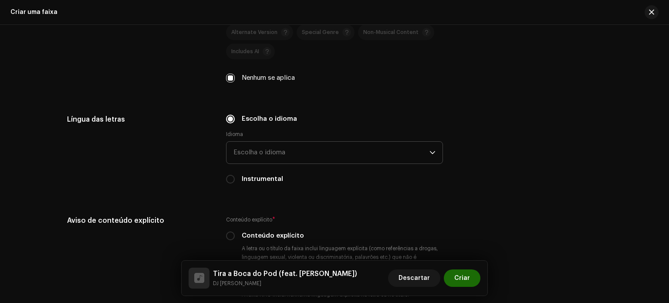
click at [281, 162] on span "Escolha o idioma" at bounding box center [331, 153] width 196 height 22
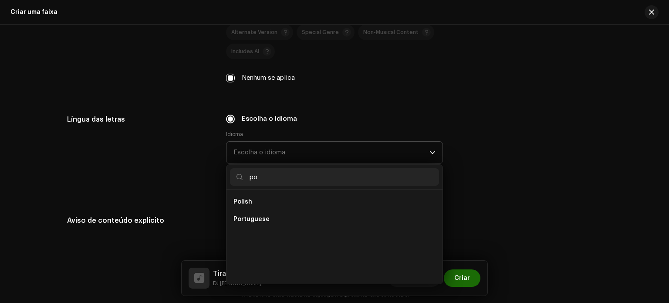
scroll to position [0, 0]
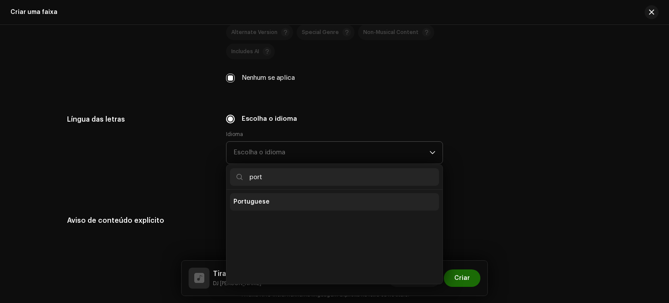
type input "port"
click at [281, 204] on li "Portuguese" at bounding box center [334, 201] width 209 height 17
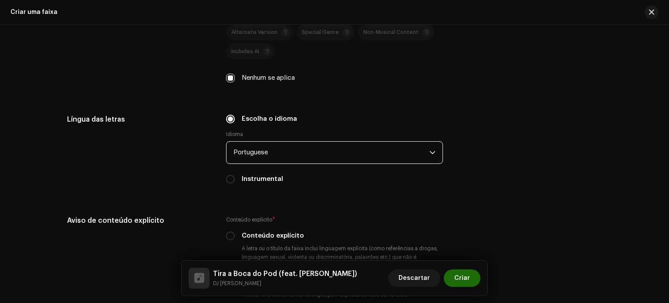
scroll to position [1568, 0]
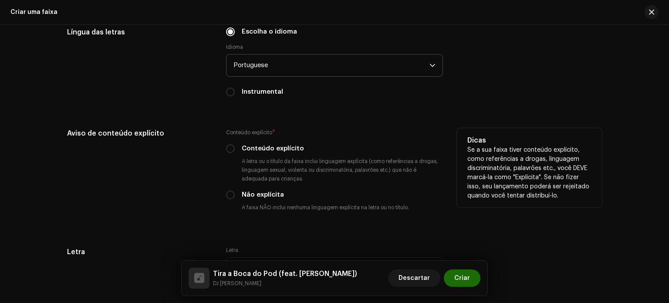
click at [261, 155] on div "Conteúdo explícito * Conteúdo explícito A letra ou o título da faixa inclui lin…" at bounding box center [334, 171] width 217 height 87
click at [259, 141] on div "Conteúdo explícito * Conteúdo explícito A letra ou o título da faixa inclui lin…" at bounding box center [334, 171] width 217 height 87
click at [261, 145] on div "Conteúdo explícito * Conteúdo explícito A letra ou o título da faixa inclui lin…" at bounding box center [334, 171] width 217 height 87
click at [264, 150] on label "Conteúdo explícito" at bounding box center [273, 149] width 62 height 10
click at [235, 150] on input "Conteúdo explícito" at bounding box center [230, 148] width 9 height 9
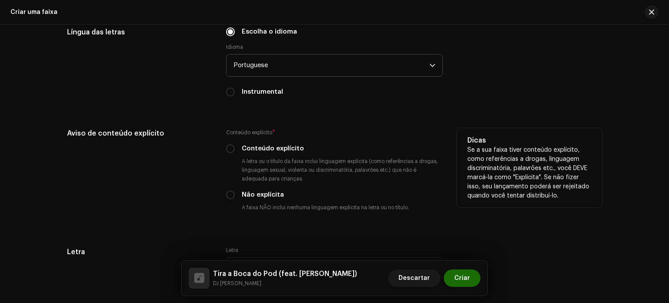
radio input "true"
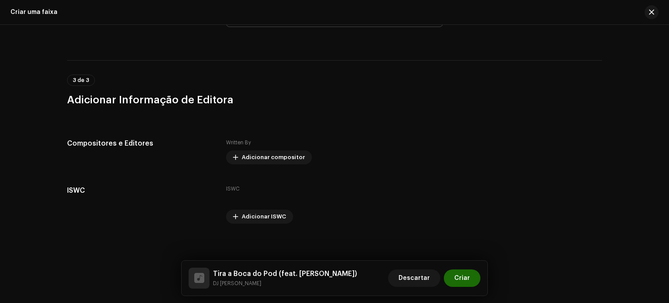
scroll to position [1835, 0]
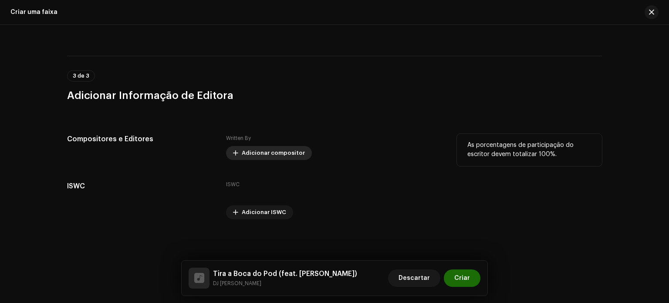
click at [264, 149] on span "Adicionar compositor" at bounding box center [273, 152] width 63 height 17
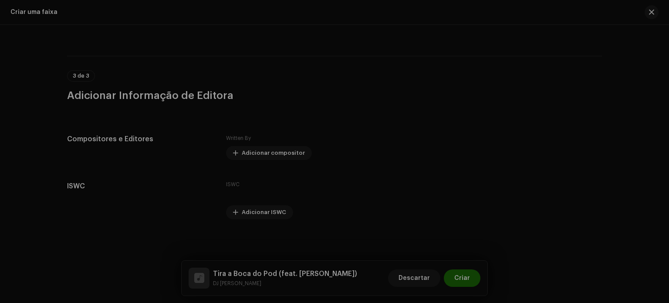
drag, startPoint x: 487, startPoint y: 125, endPoint x: 479, endPoint y: 125, distance: 7.9
click at [487, 125] on div "Adicionar compositor Nome do escritor ( PRECISA ser o nome de uma pessoa e não …" at bounding box center [334, 151] width 669 height 303
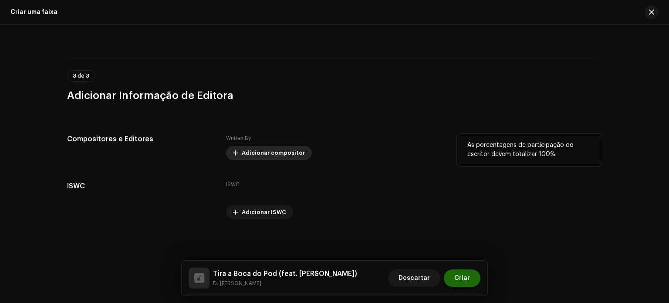
click at [272, 150] on span "Adicionar compositor" at bounding box center [273, 152] width 63 height 17
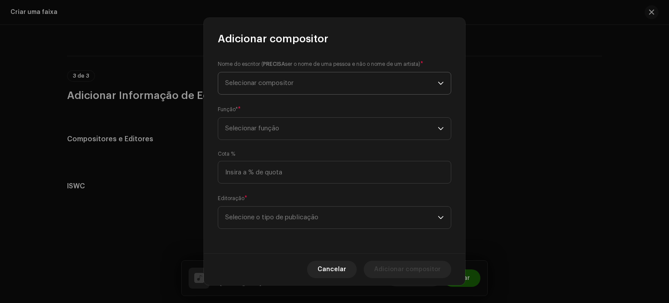
click at [284, 91] on span "Selecionar compositor" at bounding box center [331, 83] width 213 height 22
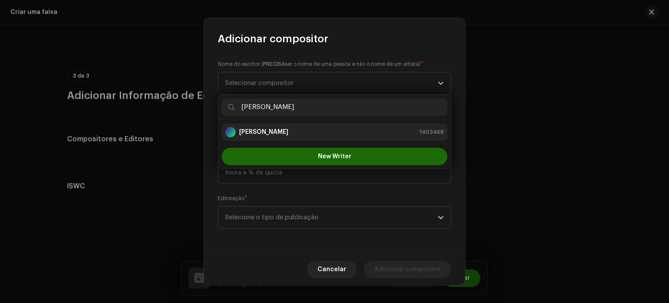
type input "rodrigo"
click at [288, 132] on strong "[PERSON_NAME]" at bounding box center [263, 132] width 49 height 9
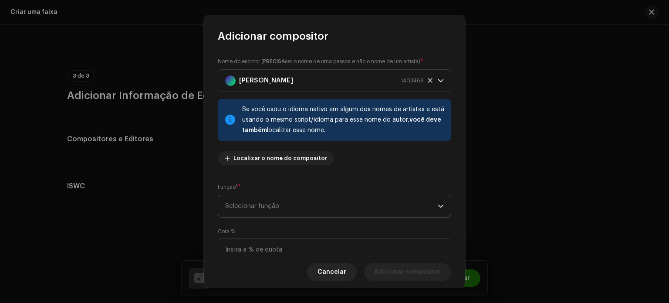
click at [372, 216] on span "Selecionar função" at bounding box center [331, 206] width 213 height 22
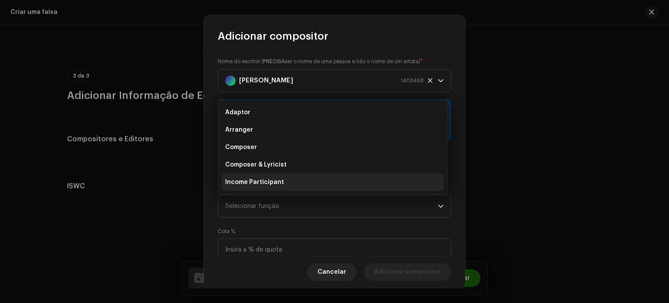
scroll to position [14, 0]
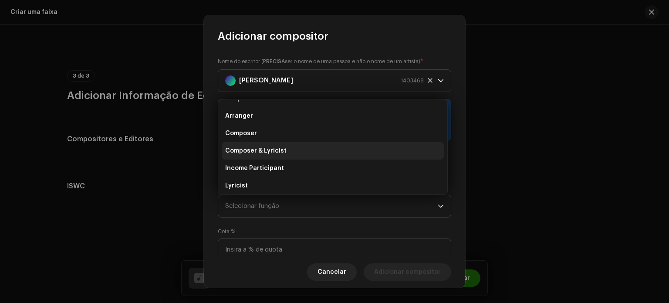
click at [298, 145] on li "Composer & Lyricist" at bounding box center [333, 150] width 222 height 17
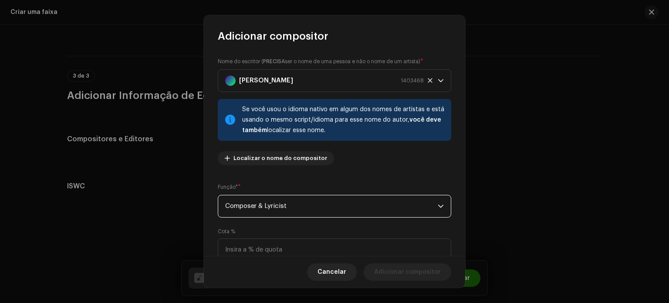
scroll to position [74, 0]
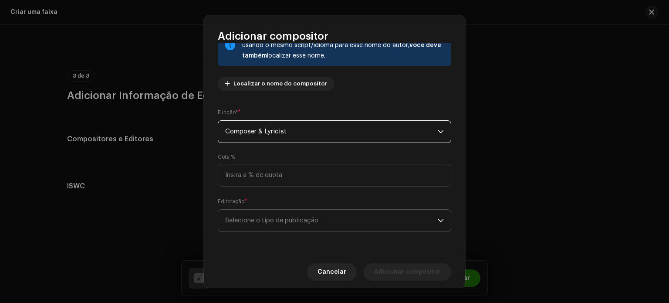
click at [300, 212] on span "Selecione o tipo de publicação" at bounding box center [331, 221] width 213 height 22
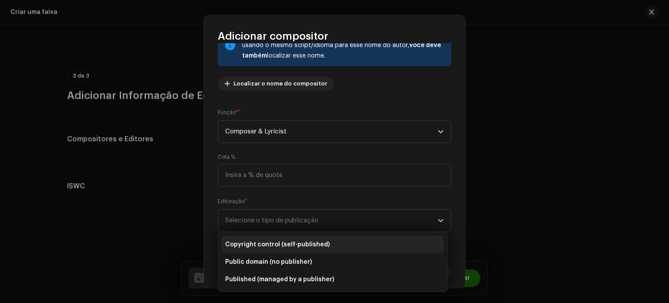
click at [301, 241] on span "Copyright control (self-published)" at bounding box center [277, 244] width 105 height 9
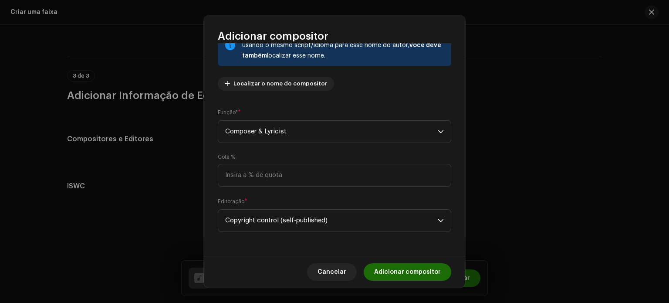
drag, startPoint x: 406, startPoint y: 273, endPoint x: 417, endPoint y: 283, distance: 15.4
click at [406, 273] on span "Adicionar compositor" at bounding box center [407, 271] width 67 height 17
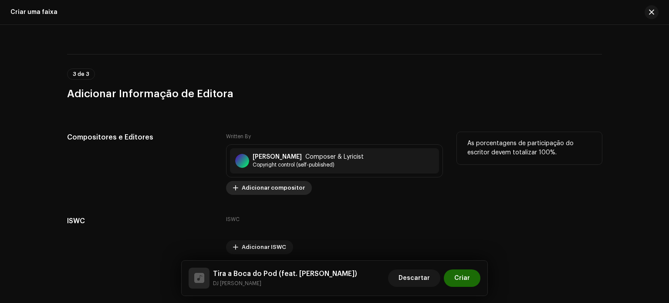
click at [277, 190] on span "Adicionar compositor" at bounding box center [273, 187] width 63 height 17
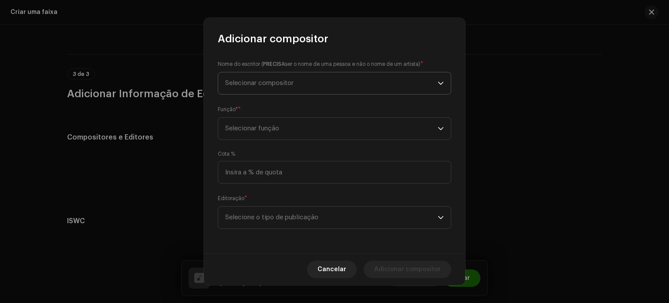
click at [272, 84] on span "Selecionar compositor" at bounding box center [259, 83] width 68 height 7
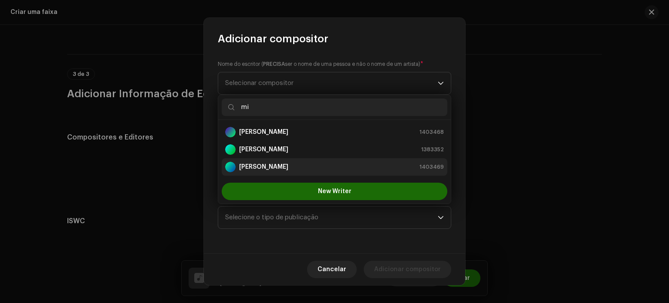
type input "mi"
click at [276, 167] on strong "[PERSON_NAME]" at bounding box center [263, 166] width 49 height 9
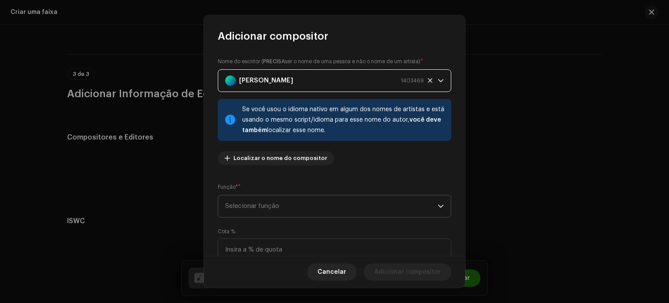
click at [315, 202] on span "Selecionar função" at bounding box center [331, 206] width 213 height 22
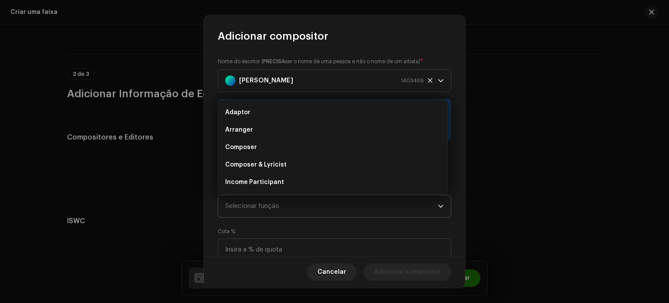
scroll to position [14, 0]
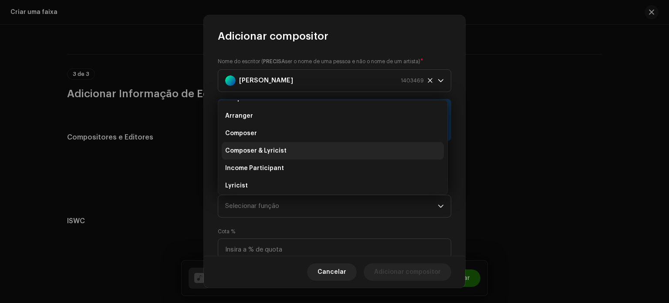
click at [293, 156] on li "Composer & Lyricist" at bounding box center [333, 150] width 222 height 17
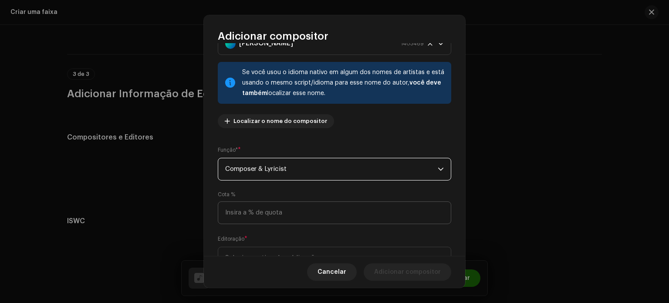
scroll to position [74, 0]
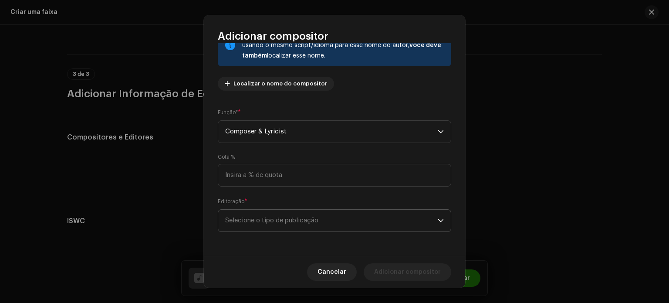
click at [312, 225] on span "Selecione o tipo de publicação" at bounding box center [331, 221] width 213 height 22
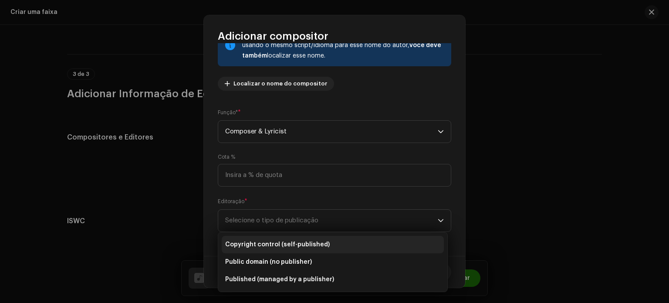
click at [315, 246] on span "Copyright control (self-published)" at bounding box center [277, 244] width 105 height 9
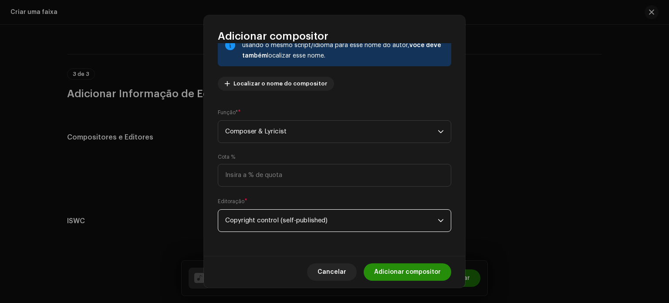
click at [409, 276] on span "Adicionar compositor" at bounding box center [407, 271] width 67 height 17
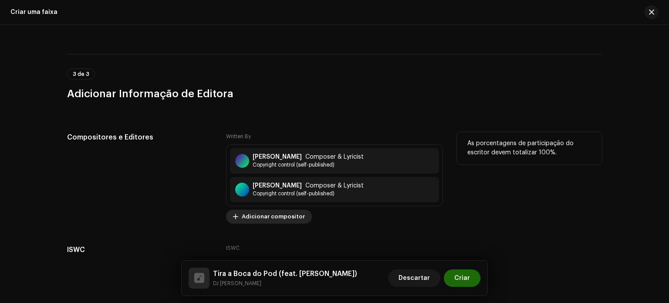
click at [291, 217] on span "Adicionar compositor" at bounding box center [273, 216] width 63 height 17
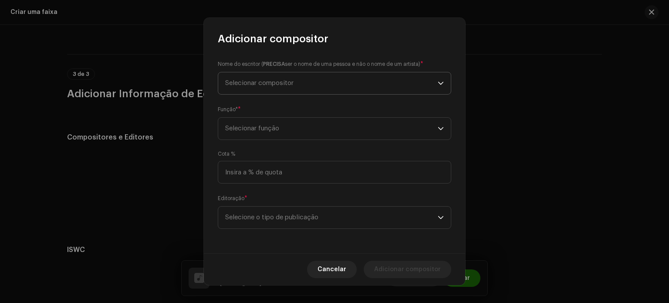
click at [280, 76] on span "Selecionar compositor" at bounding box center [331, 83] width 213 height 22
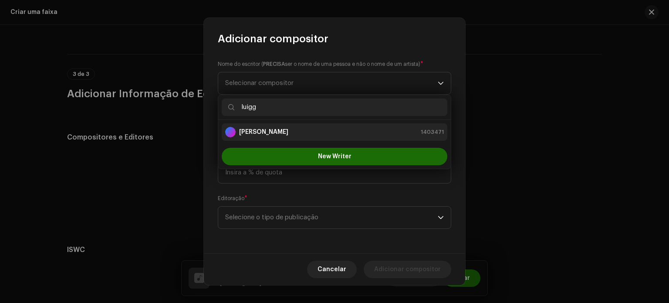
type input "luigg"
click at [281, 131] on strong "Luiggi Rafael Dos Santos Oliveira" at bounding box center [263, 132] width 49 height 9
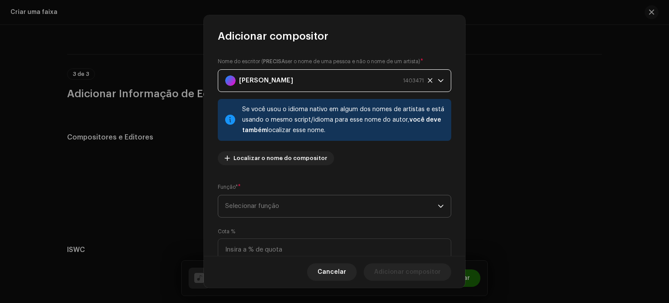
click at [309, 198] on span "Selecionar função" at bounding box center [331, 206] width 213 height 22
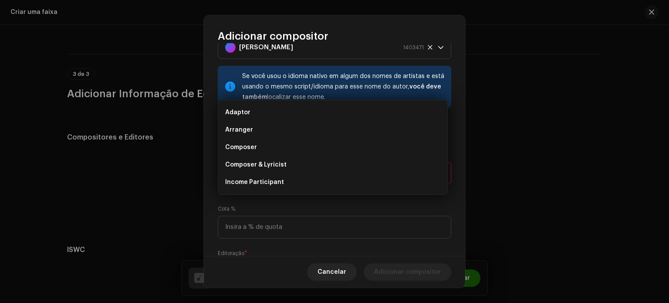
scroll to position [85, 0]
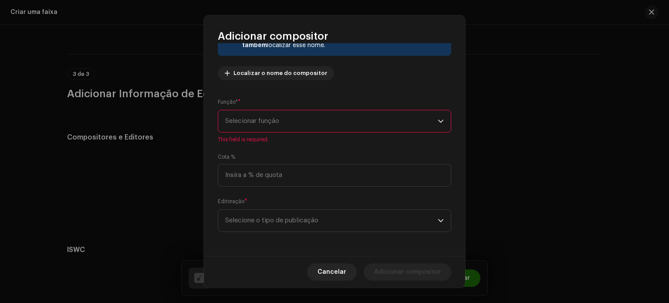
click at [301, 127] on span "Selecionar função" at bounding box center [331, 121] width 213 height 22
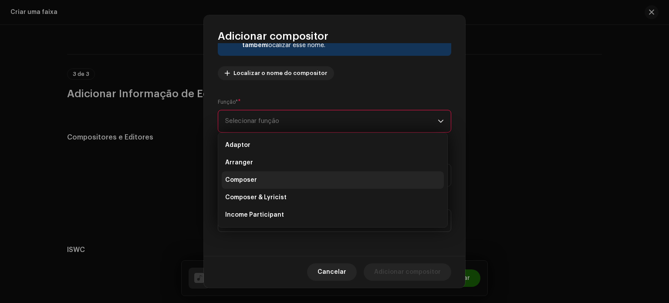
click at [289, 186] on li "Composer" at bounding box center [333, 179] width 222 height 17
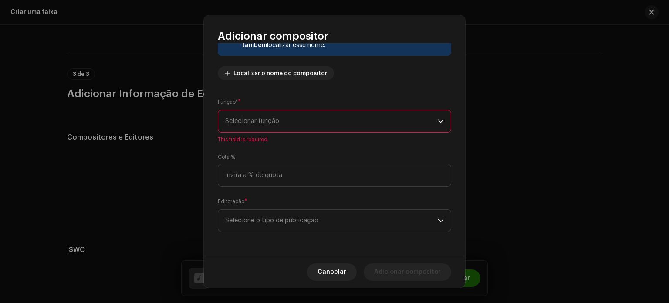
scroll to position [75, 0]
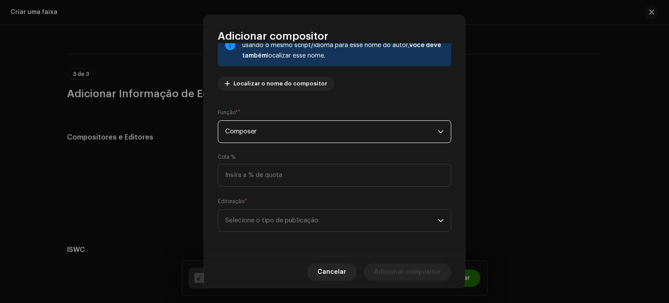
drag, startPoint x: 285, startPoint y: 150, endPoint x: 284, endPoint y: 139, distance: 11.4
click at [284, 150] on div "Nome do escritor ( PRECISA ser o nome de uma pessoa e não o nome de um artista)…" at bounding box center [334, 149] width 261 height 213
click at [284, 130] on span "Composer" at bounding box center [331, 132] width 213 height 22
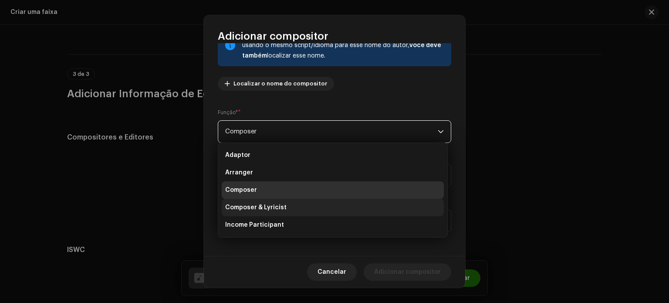
click at [281, 206] on span "Composer & Lyricist" at bounding box center [255, 207] width 61 height 9
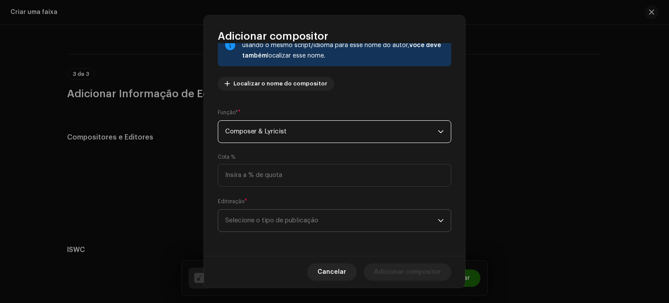
click at [293, 223] on span "Selecione o tipo de publicação" at bounding box center [331, 221] width 213 height 22
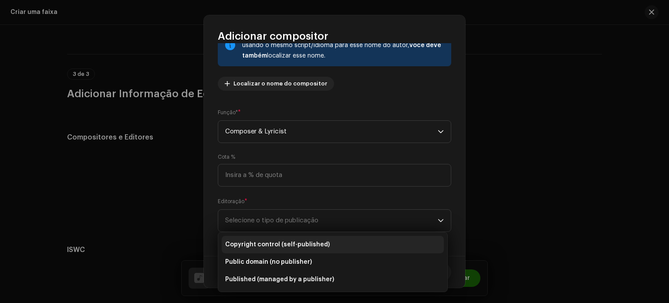
click at [294, 246] on span "Copyright control (self-published)" at bounding box center [277, 244] width 105 height 9
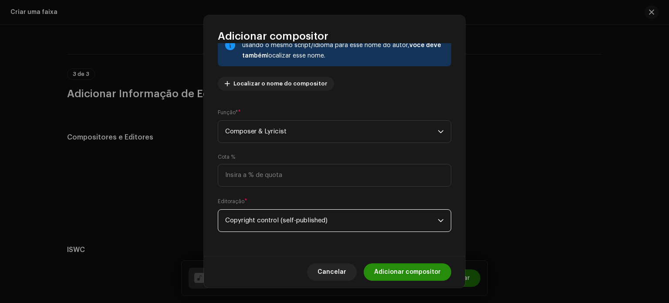
click at [397, 268] on span "Adicionar compositor" at bounding box center [407, 271] width 67 height 17
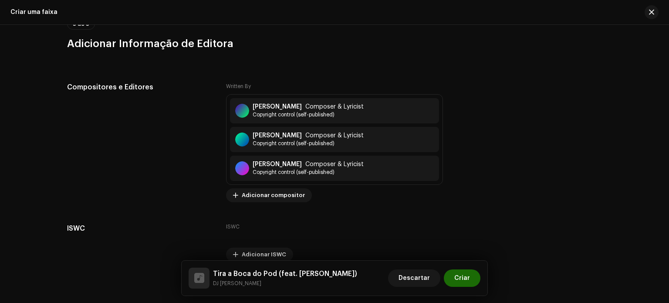
scroll to position [1923, 0]
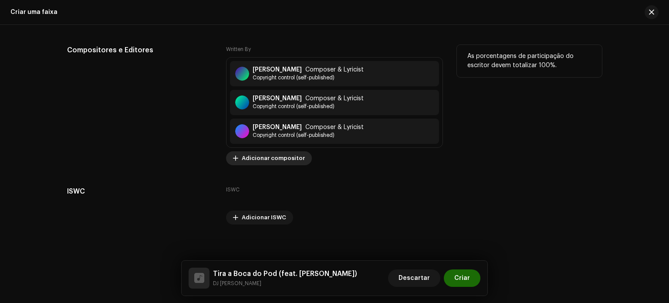
click at [285, 156] on span "Adicionar compositor" at bounding box center [273, 157] width 63 height 17
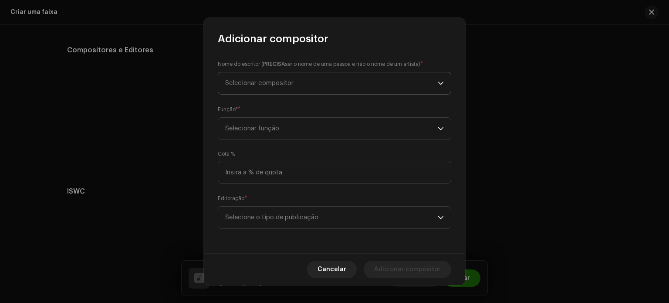
click at [275, 80] on span "Selecionar compositor" at bounding box center [259, 83] width 68 height 7
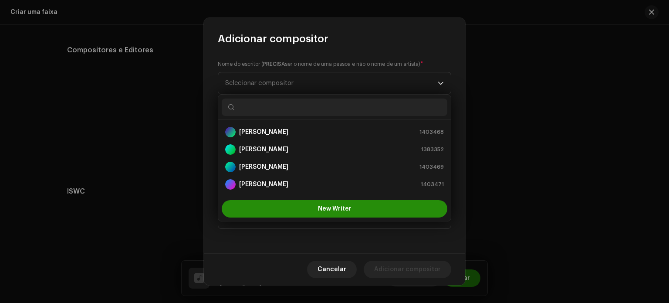
click at [293, 210] on button "New Writer" at bounding box center [335, 208] width 226 height 17
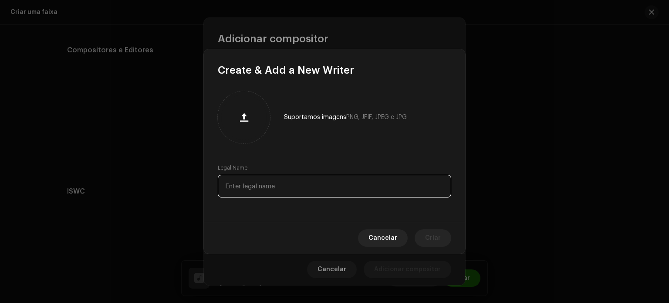
click at [287, 184] on input "text" at bounding box center [334, 186] width 233 height 23
click at [387, 237] on span "Cancelar" at bounding box center [382, 237] width 29 height 17
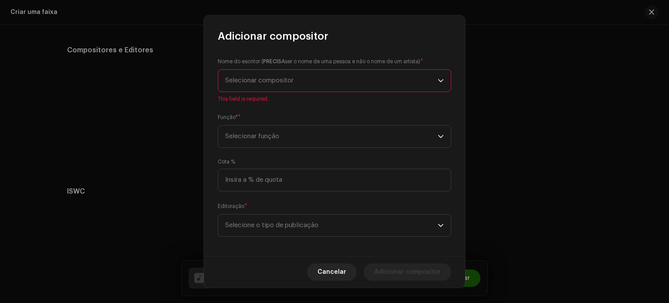
click at [305, 83] on span "Selecionar compositor" at bounding box center [331, 81] width 213 height 22
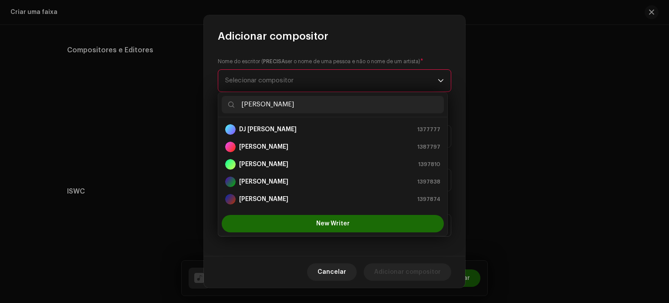
type input "gabriel"
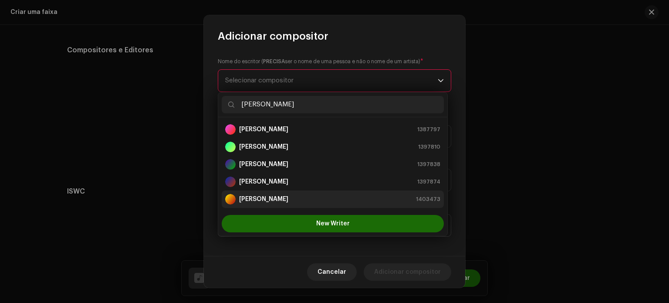
click at [288, 199] on strong "[PERSON_NAME]" at bounding box center [263, 199] width 49 height 9
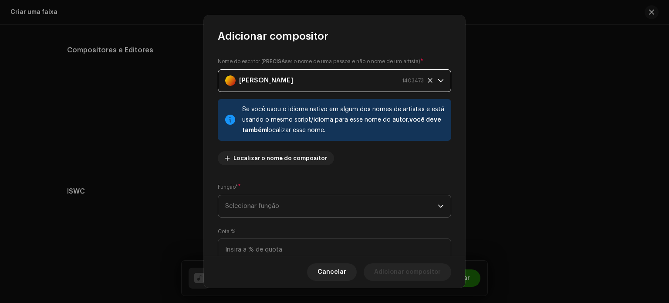
click at [335, 208] on span "Selecionar função" at bounding box center [331, 206] width 213 height 22
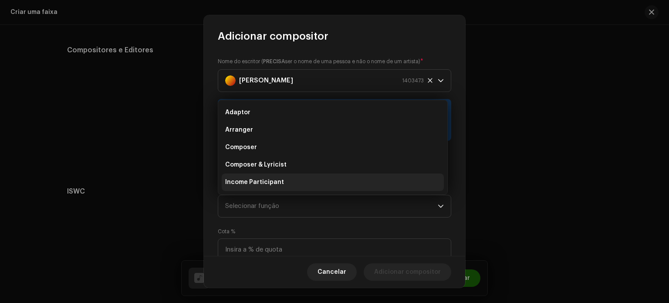
scroll to position [14, 0]
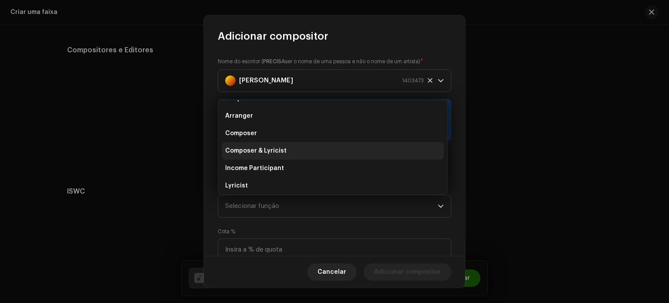
click at [290, 152] on li "Composer & Lyricist" at bounding box center [333, 150] width 222 height 17
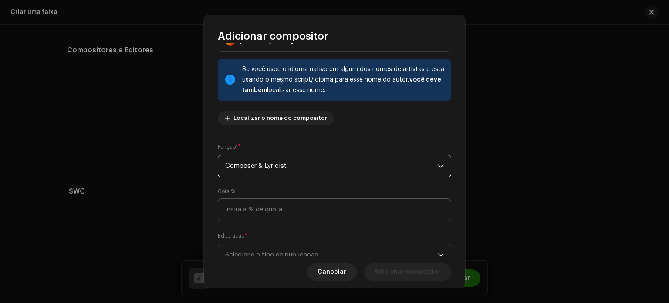
scroll to position [74, 0]
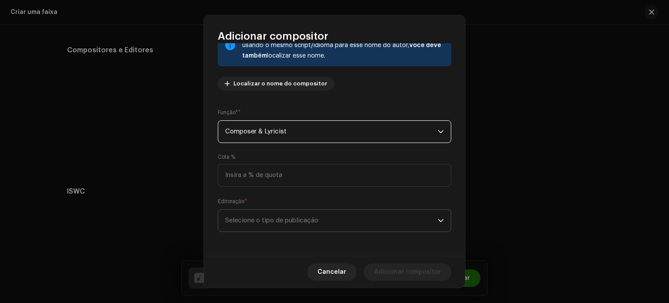
click at [310, 211] on span "Selecione o tipo de publicação" at bounding box center [331, 221] width 213 height 22
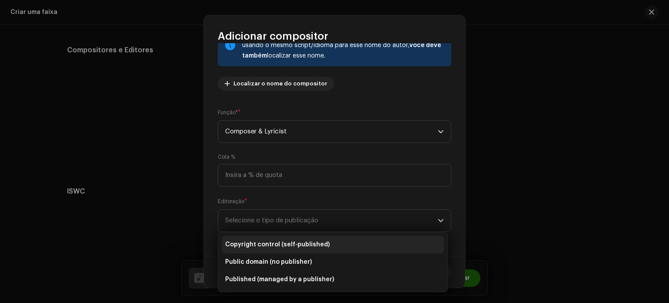
click at [318, 240] on li "Copyright control (self-published)" at bounding box center [333, 244] width 222 height 17
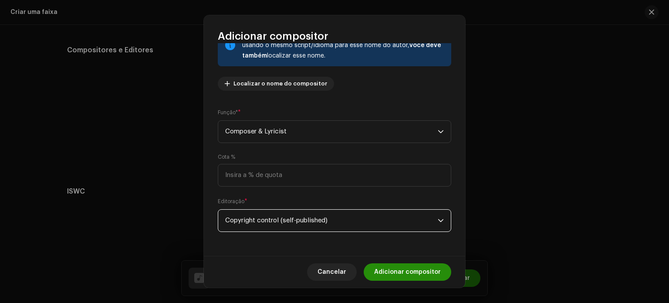
click at [391, 274] on span "Adicionar compositor" at bounding box center [407, 271] width 67 height 17
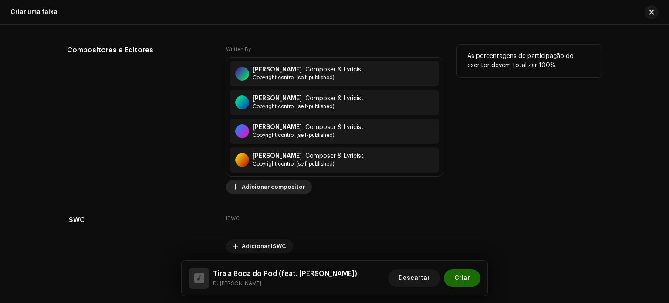
click at [284, 184] on span "Adicionar compositor" at bounding box center [273, 186] width 63 height 17
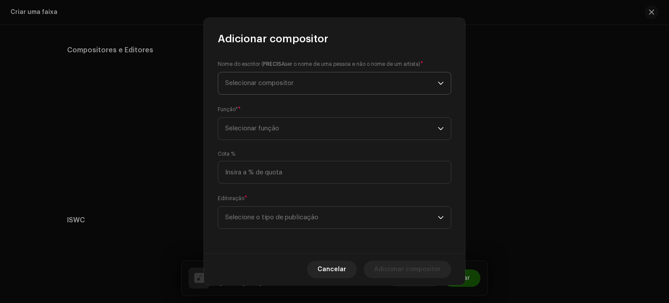
click at [260, 84] on span "Selecionar compositor" at bounding box center [259, 83] width 68 height 7
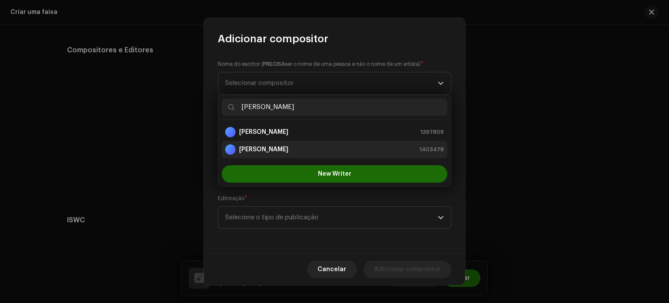
type input "lukas ma"
click at [288, 153] on div "Lukas Matheus Pereira De Almeida" at bounding box center [256, 149] width 63 height 10
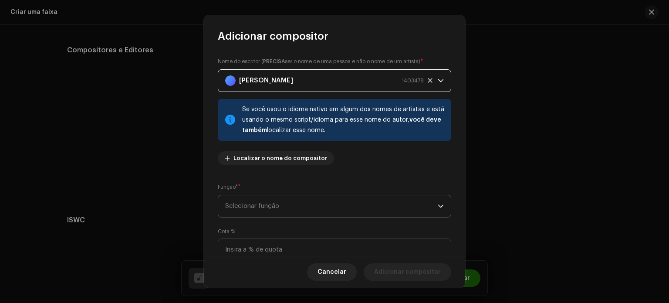
click at [311, 205] on span "Selecionar função" at bounding box center [331, 206] width 213 height 22
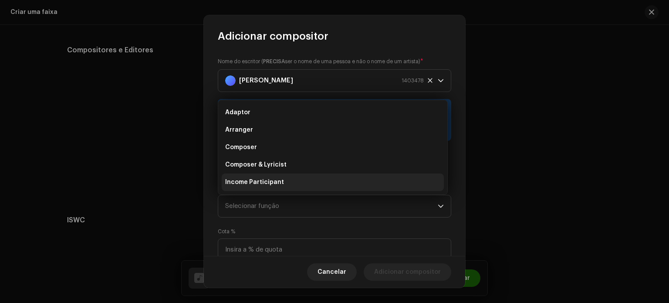
scroll to position [14, 0]
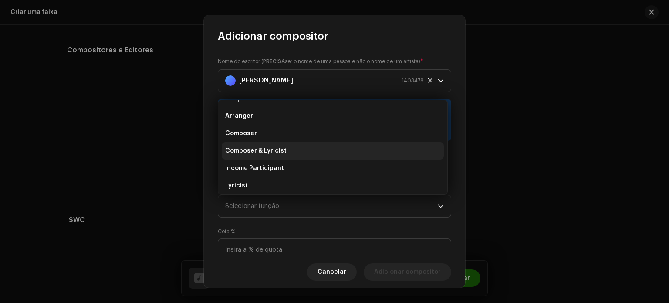
click at [288, 155] on li "Composer & Lyricist" at bounding box center [333, 150] width 222 height 17
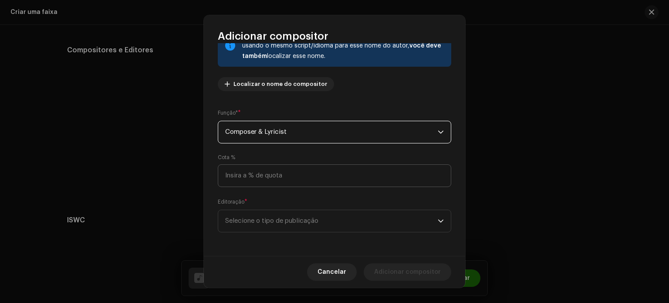
scroll to position [74, 0]
click at [353, 222] on span "Selecione o tipo de publicação" at bounding box center [331, 221] width 213 height 22
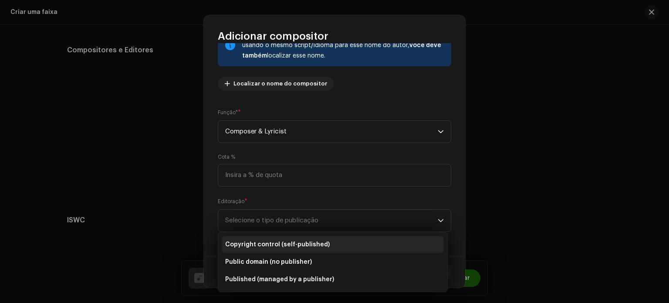
click at [330, 242] on li "Copyright control (self-published)" at bounding box center [333, 244] width 222 height 17
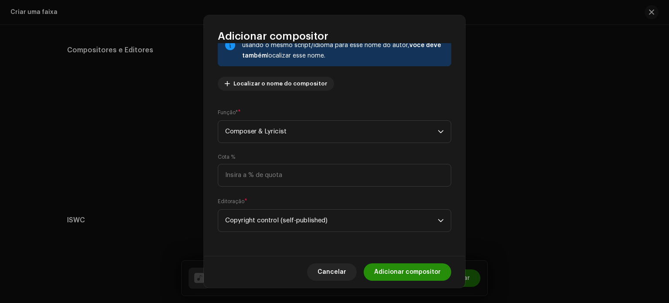
click at [412, 274] on span "Adicionar compositor" at bounding box center [407, 271] width 67 height 17
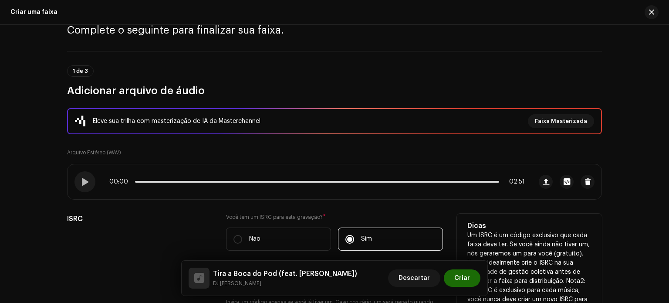
scroll to position [27, 0]
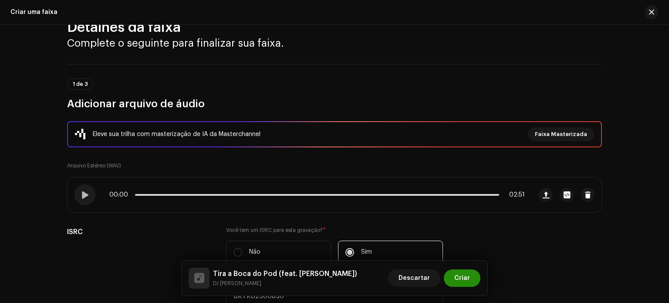
click at [461, 276] on span "Criar" at bounding box center [462, 277] width 16 height 17
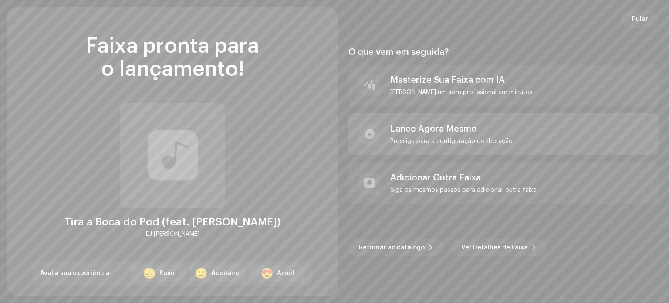
click at [456, 125] on div "Lance Agora Mesmo" at bounding box center [451, 129] width 122 height 10
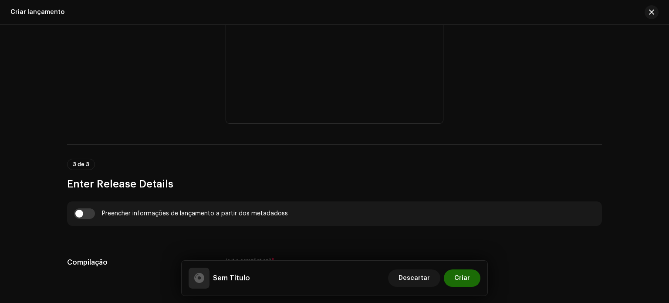
scroll to position [493, 0]
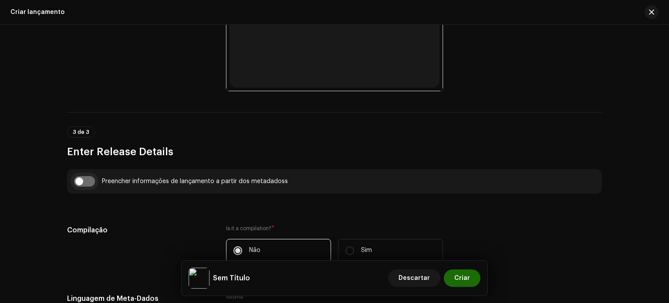
click at [85, 181] on input "checkbox" at bounding box center [84, 181] width 21 height 10
checkbox input "true"
type input "Tira a Boca do Pod"
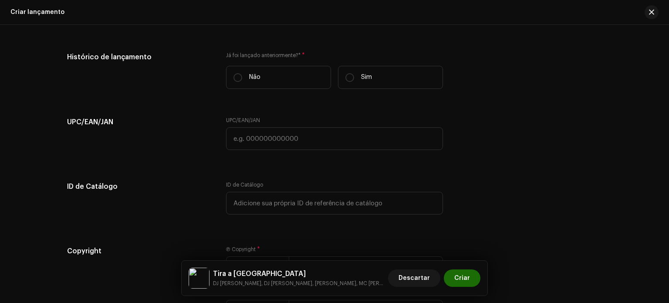
scroll to position [1495, 0]
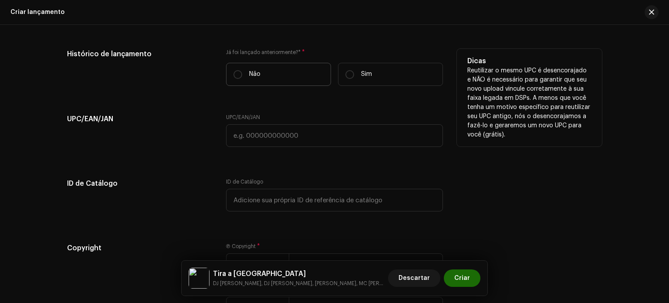
click at [265, 71] on label "Não" at bounding box center [278, 74] width 105 height 23
click at [242, 71] on input "Não" at bounding box center [237, 74] width 9 height 9
radio input "true"
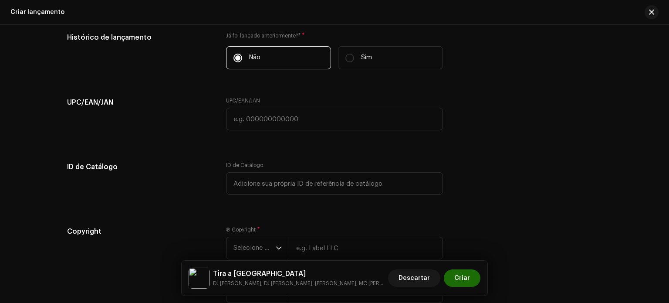
scroll to position [1538, 0]
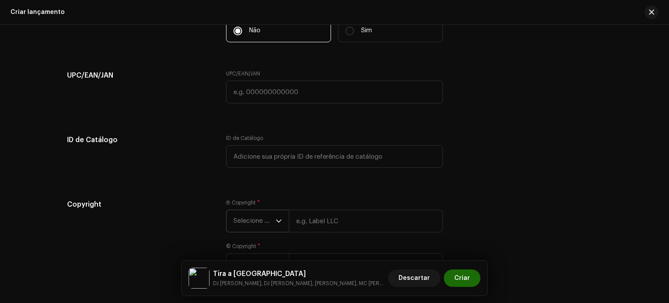
click at [273, 213] on span "Selecione o ano" at bounding box center [254, 221] width 42 height 22
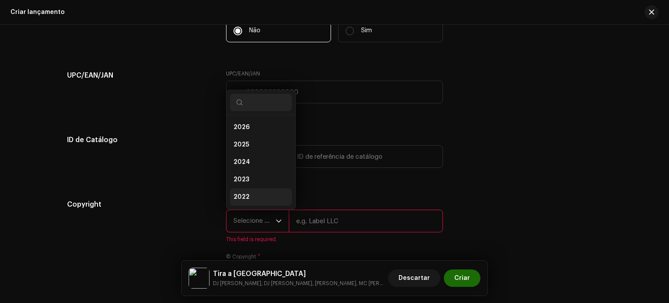
scroll to position [14, 0]
click at [253, 133] on li "2025" at bounding box center [261, 130] width 62 height 17
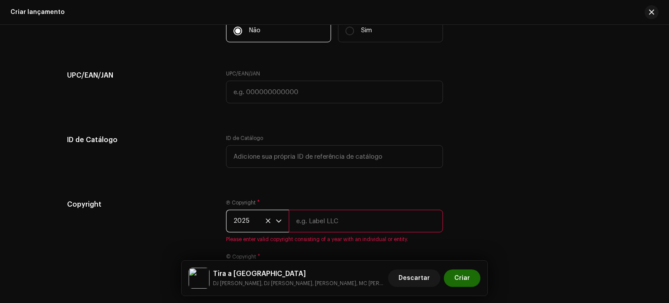
click at [320, 227] on input "text" at bounding box center [366, 221] width 154 height 23
type input "Gold Management"
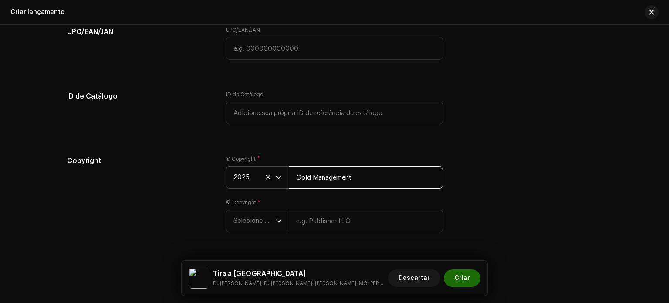
scroll to position [1608, 0]
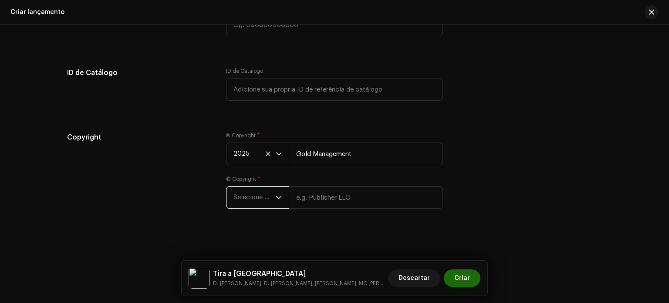
click at [263, 189] on span "Selecione o ano" at bounding box center [254, 197] width 42 height 22
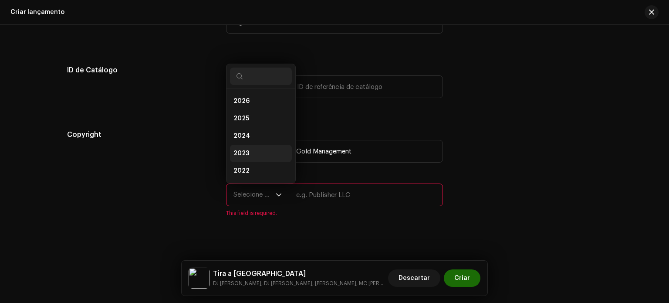
scroll to position [14, 0]
click at [250, 104] on li "2025" at bounding box center [261, 104] width 62 height 17
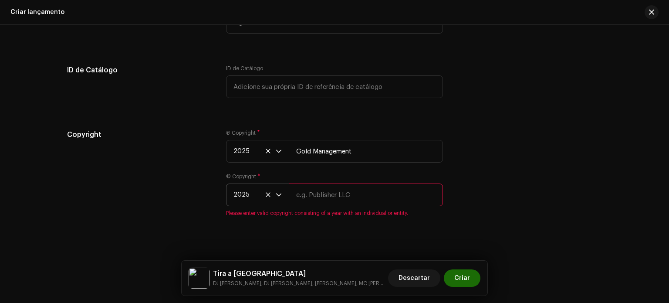
click at [328, 195] on input "text" at bounding box center [366, 194] width 154 height 23
type input "Gold Management"
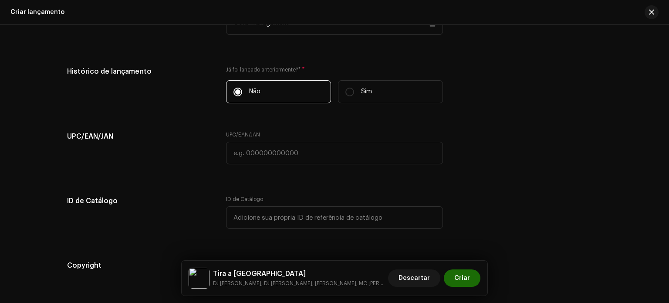
scroll to position [1608, 0]
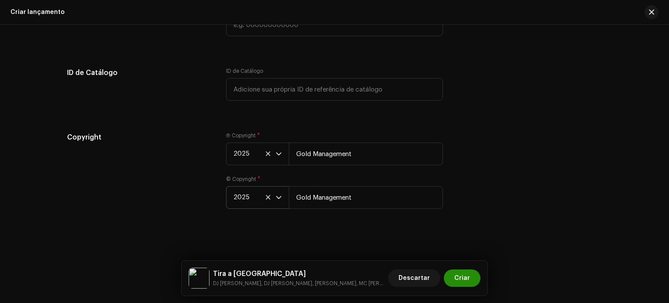
click at [468, 279] on span "Criar" at bounding box center [462, 277] width 16 height 17
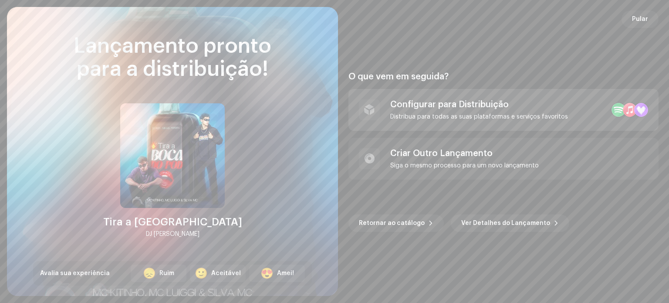
click at [466, 106] on div "Configurar para Distribuição" at bounding box center [479, 104] width 178 height 10
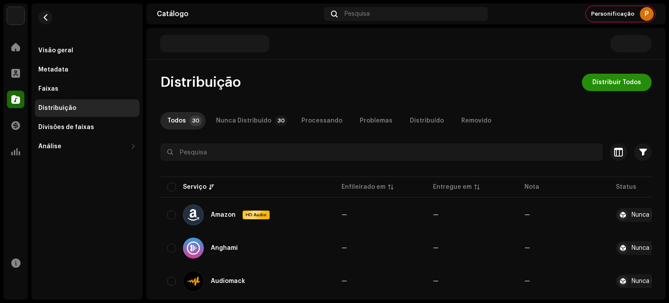
click at [635, 82] on span "Distribuir Todos" at bounding box center [616, 82] width 49 height 17
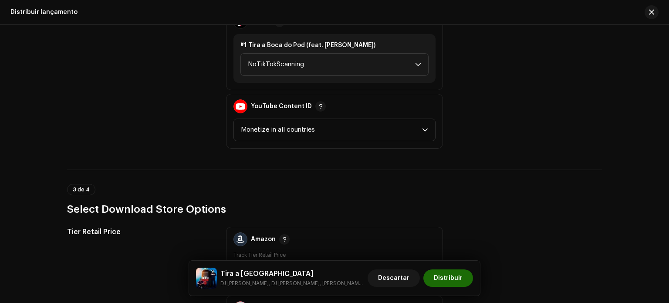
scroll to position [1002, 0]
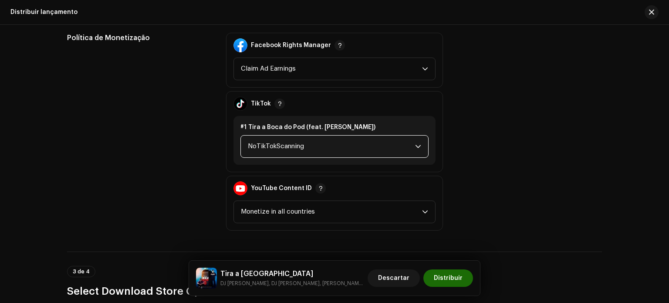
click at [317, 135] on span "NoTikTokScanning" at bounding box center [331, 146] width 167 height 22
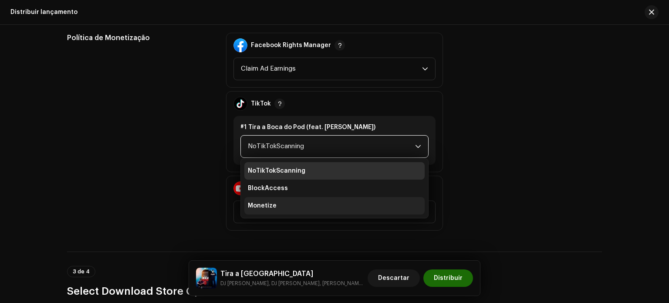
click at [284, 198] on li "Monetize" at bounding box center [334, 205] width 180 height 17
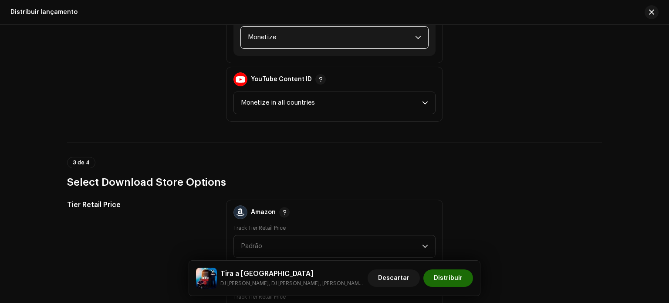
scroll to position [1176, 0]
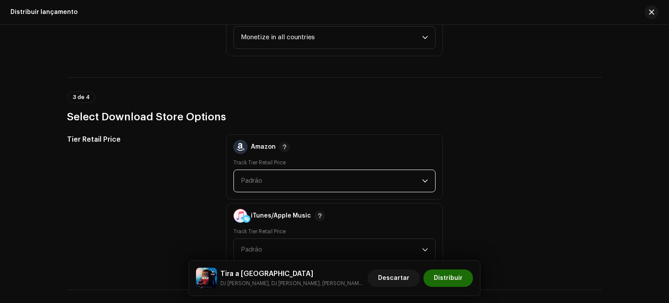
click at [287, 174] on span "Padrão" at bounding box center [331, 181] width 181 height 22
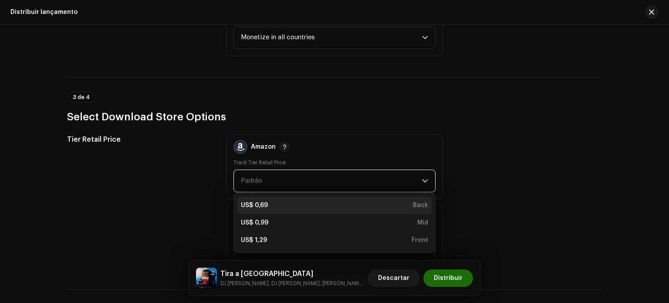
click at [286, 205] on div "US$ 0,69 Back" at bounding box center [334, 205] width 187 height 9
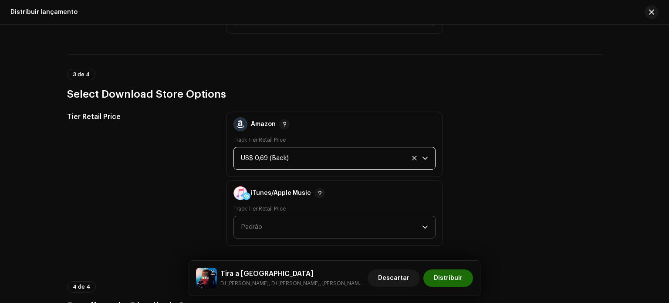
scroll to position [1220, 0]
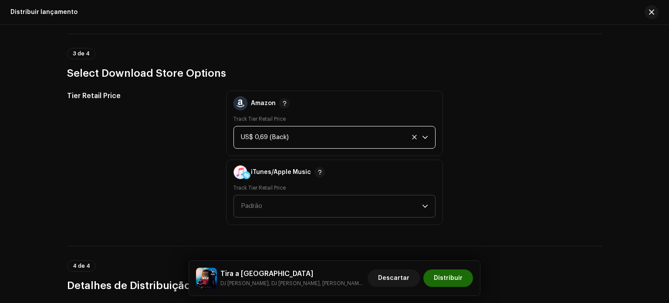
click at [287, 196] on span "Padrão" at bounding box center [331, 206] width 181 height 22
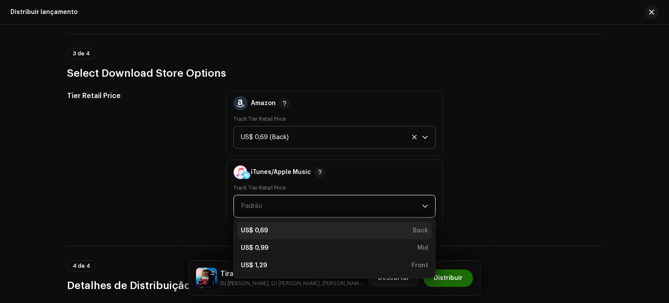
click at [286, 227] on div "US$ 0,69 Back" at bounding box center [334, 230] width 187 height 9
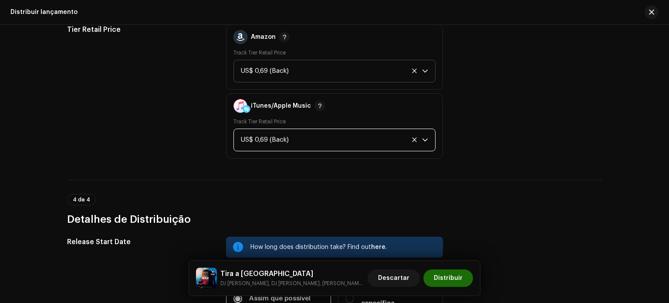
scroll to position [1437, 0]
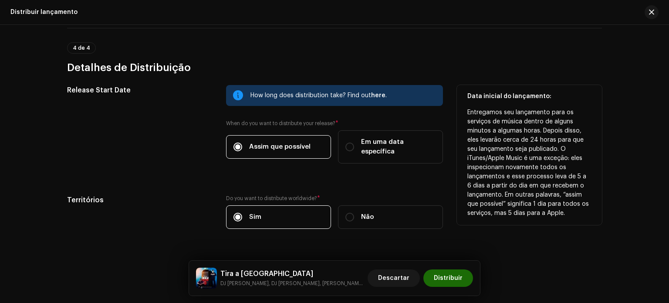
click at [361, 158] on div "How long does distribution take? Find out here . When do you want to distribute…" at bounding box center [334, 129] width 217 height 89
click at [362, 145] on span "Em uma data específica" at bounding box center [398, 146] width 74 height 19
click at [354, 145] on input "Em uma data específica" at bounding box center [349, 146] width 9 height 9
radio input "true"
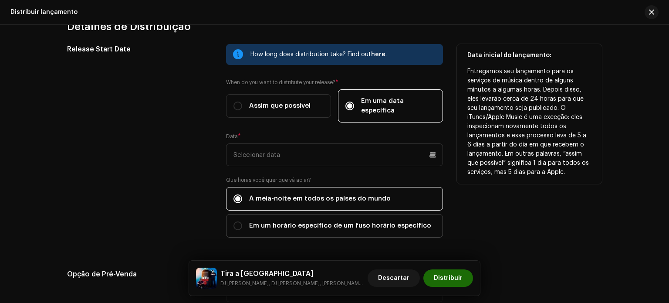
scroll to position [1524, 0]
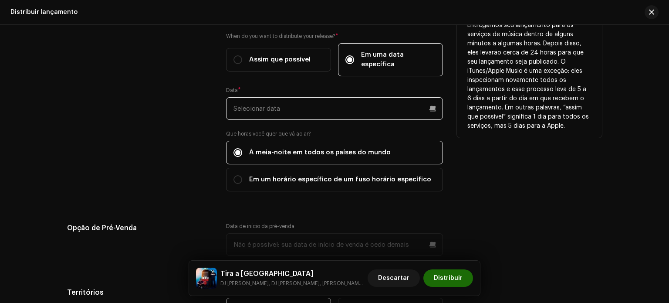
click at [295, 97] on input "text" at bounding box center [334, 108] width 217 height 23
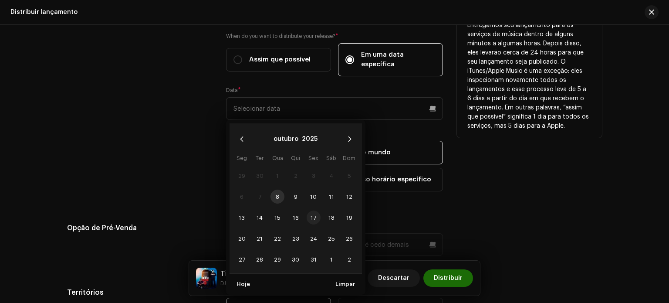
click at [315, 210] on span "17" at bounding box center [314, 217] width 14 height 14
type input "17/10/2025"
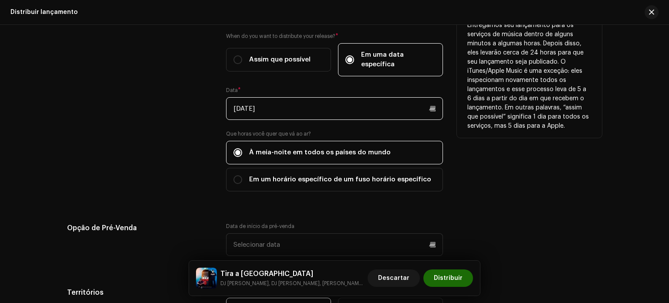
scroll to position [1612, 0]
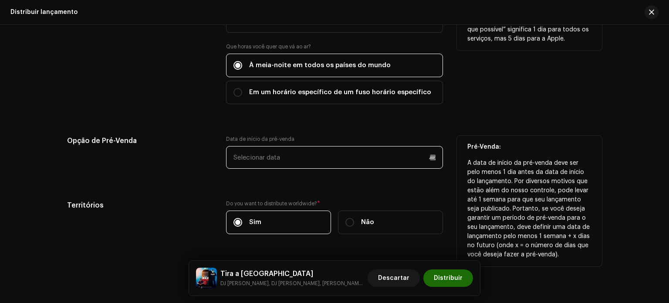
click at [303, 151] on p-datepicker at bounding box center [334, 157] width 217 height 23
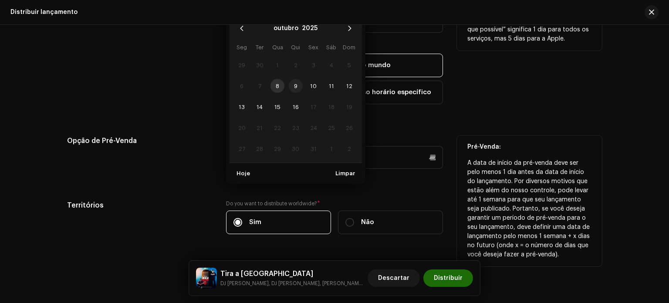
click at [294, 79] on span "9" at bounding box center [296, 86] width 14 height 14
type input "[DATE]"
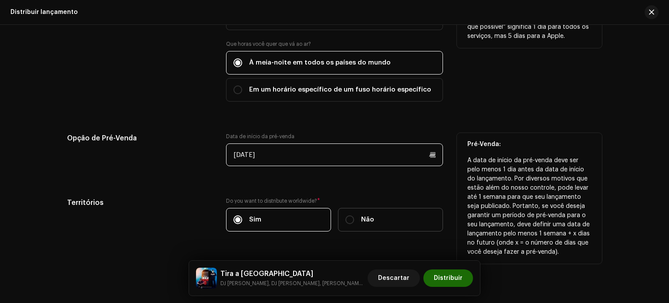
scroll to position [1627, 0]
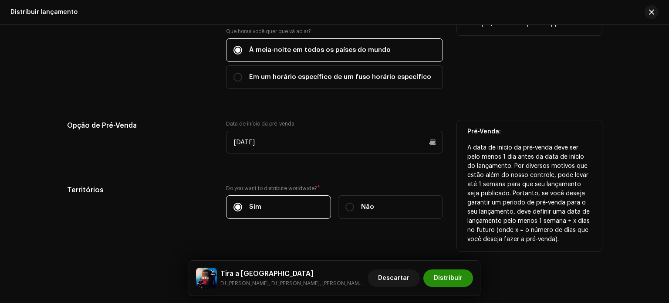
click at [439, 274] on span "Distribuir" at bounding box center [448, 277] width 29 height 17
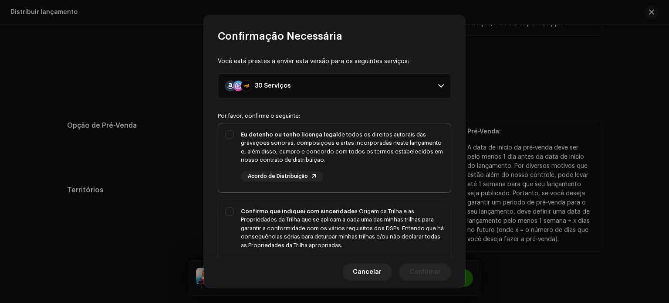
click at [333, 158] on div "Eu detenho ou tenho licença legal de todos os direitos autorais das gravações s…" at bounding box center [342, 147] width 203 height 34
checkbox input "true"
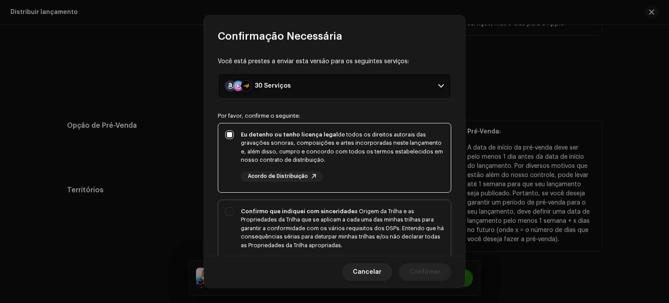
click at [330, 204] on div "Confirmo que indiquei com sinceridade a Origem da Trilha e as Propriedades da T…" at bounding box center [334, 237] width 233 height 74
checkbox input "true"
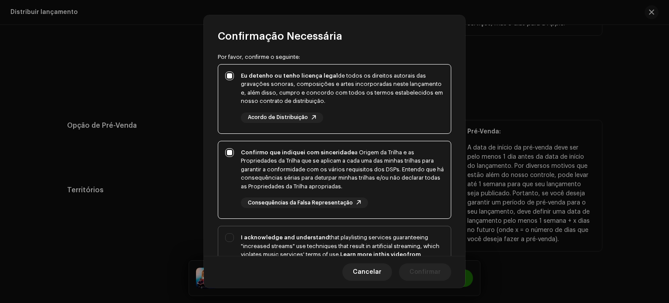
scroll to position [171, 0]
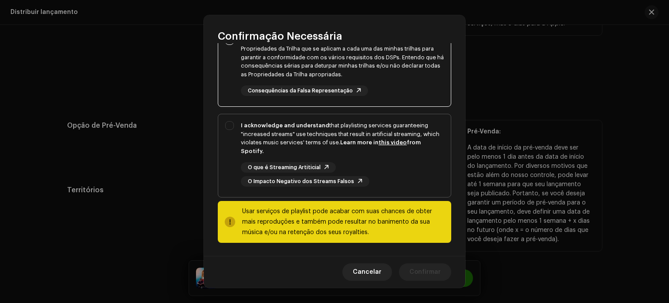
click at [302, 126] on strong "I acknowledge and understand" at bounding box center [285, 125] width 88 height 6
checkbox input "true"
click at [439, 276] on span "Confirmar" at bounding box center [424, 271] width 31 height 17
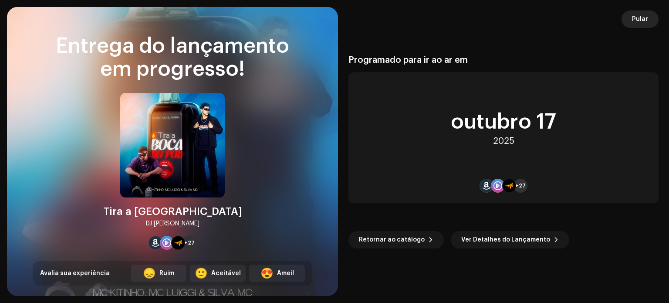
click at [638, 22] on span "Pular" at bounding box center [640, 18] width 16 height 17
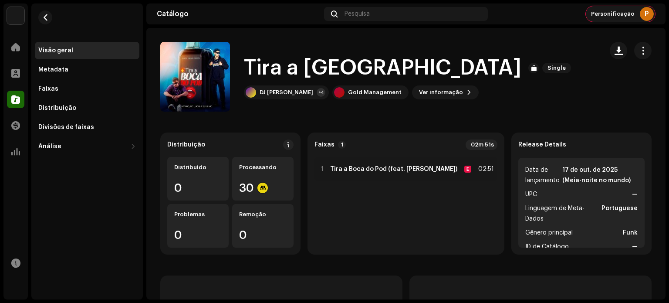
click at [639, 17] on div "Personificação P" at bounding box center [620, 14] width 69 height 16
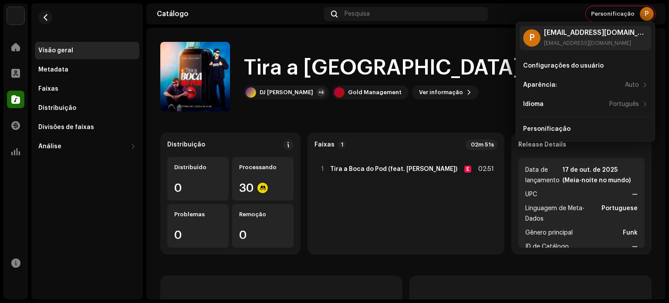
click at [592, 120] on div "Configurações do usuário Aparência: Auto Idioma Português Personificação" at bounding box center [586, 97] width 132 height 81
click at [586, 127] on div "Personificação" at bounding box center [585, 128] width 125 height 7
